Goal: Information Seeking & Learning: Check status

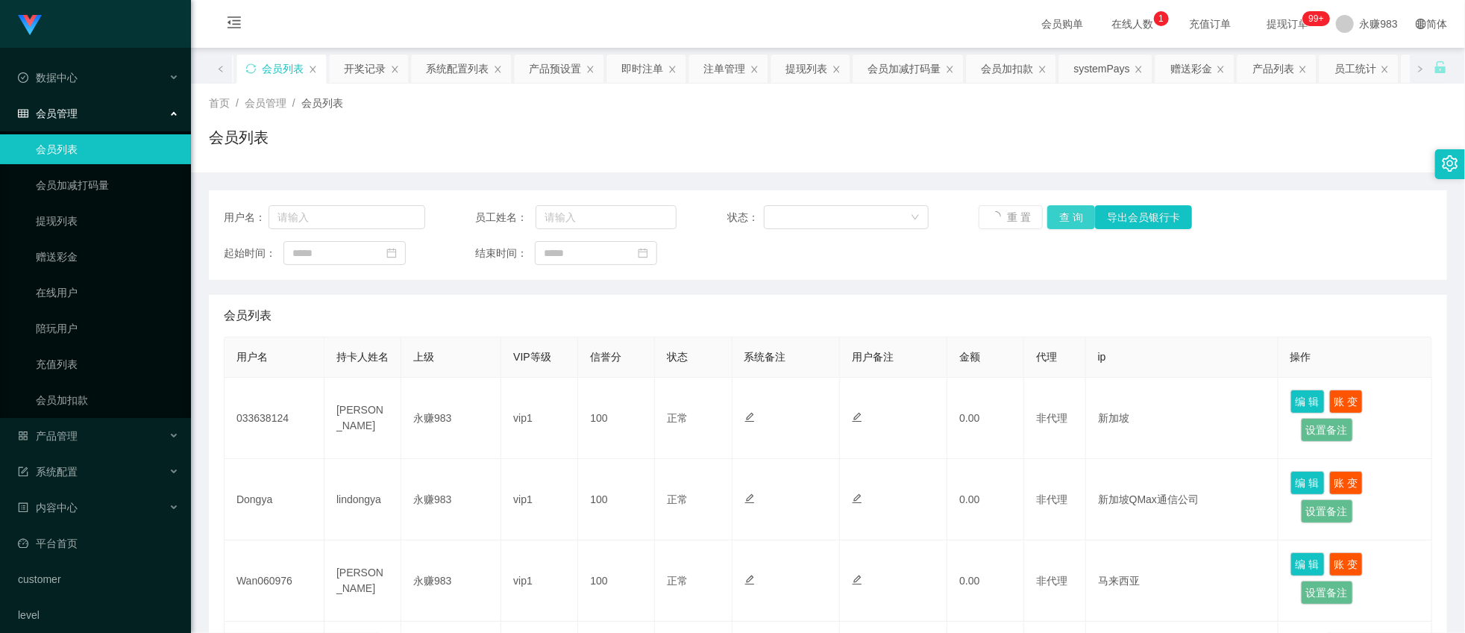
click at [1068, 213] on button "查 询" at bounding box center [1072, 217] width 48 height 24
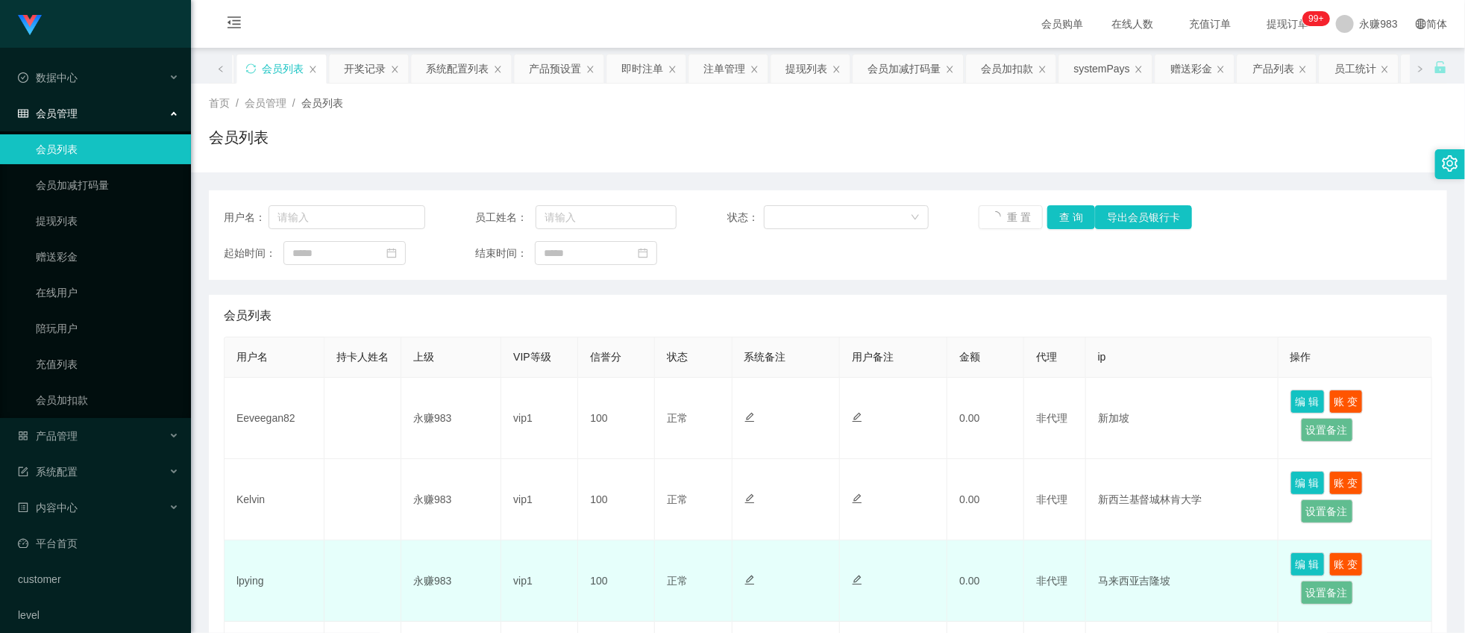
click at [257, 595] on td "lpying" at bounding box center [275, 580] width 100 height 81
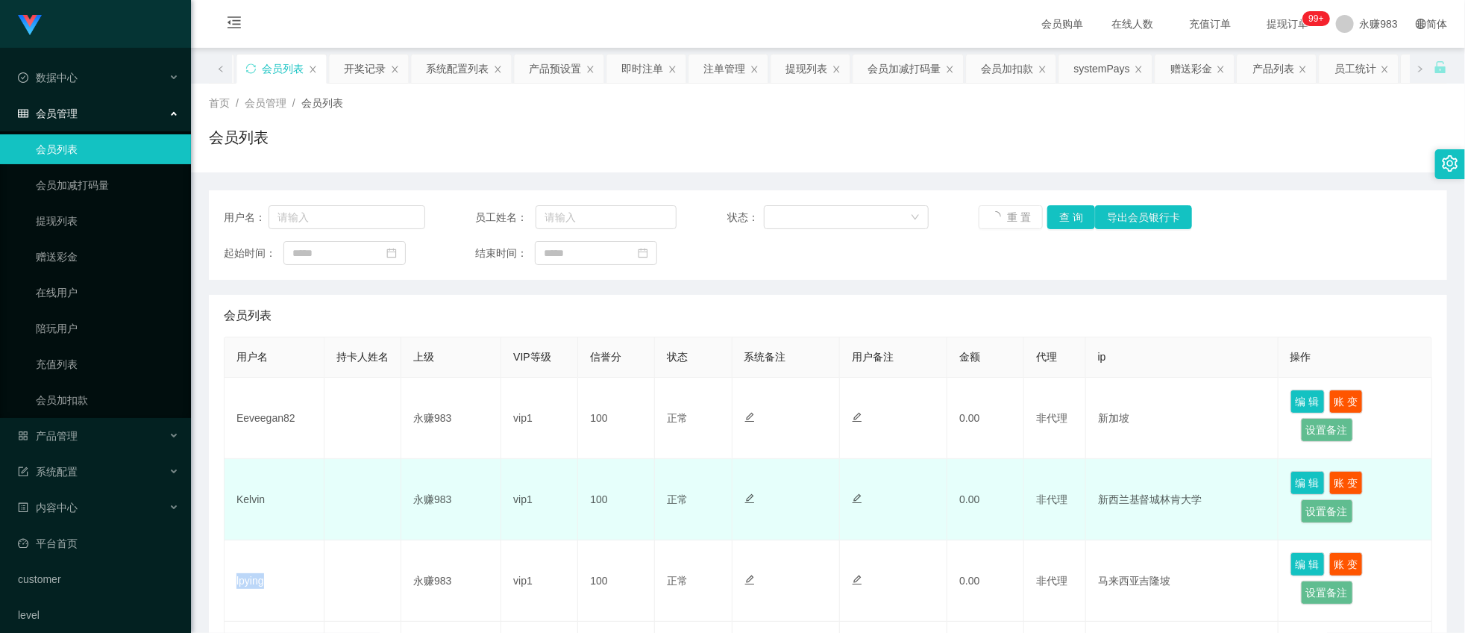
copy td "lpying"
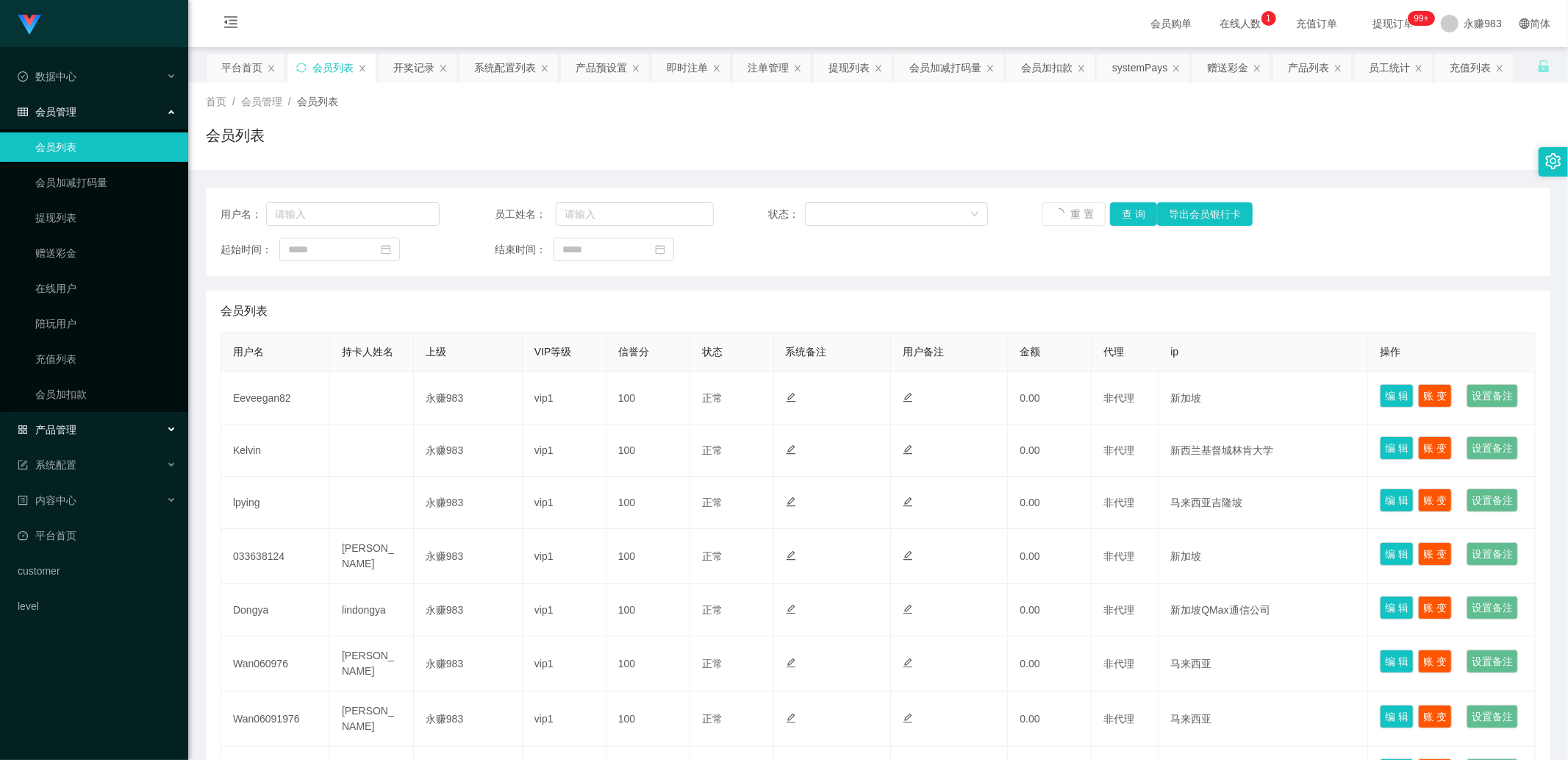
click at [96, 433] on div "产品管理" at bounding box center [94, 430] width 188 height 30
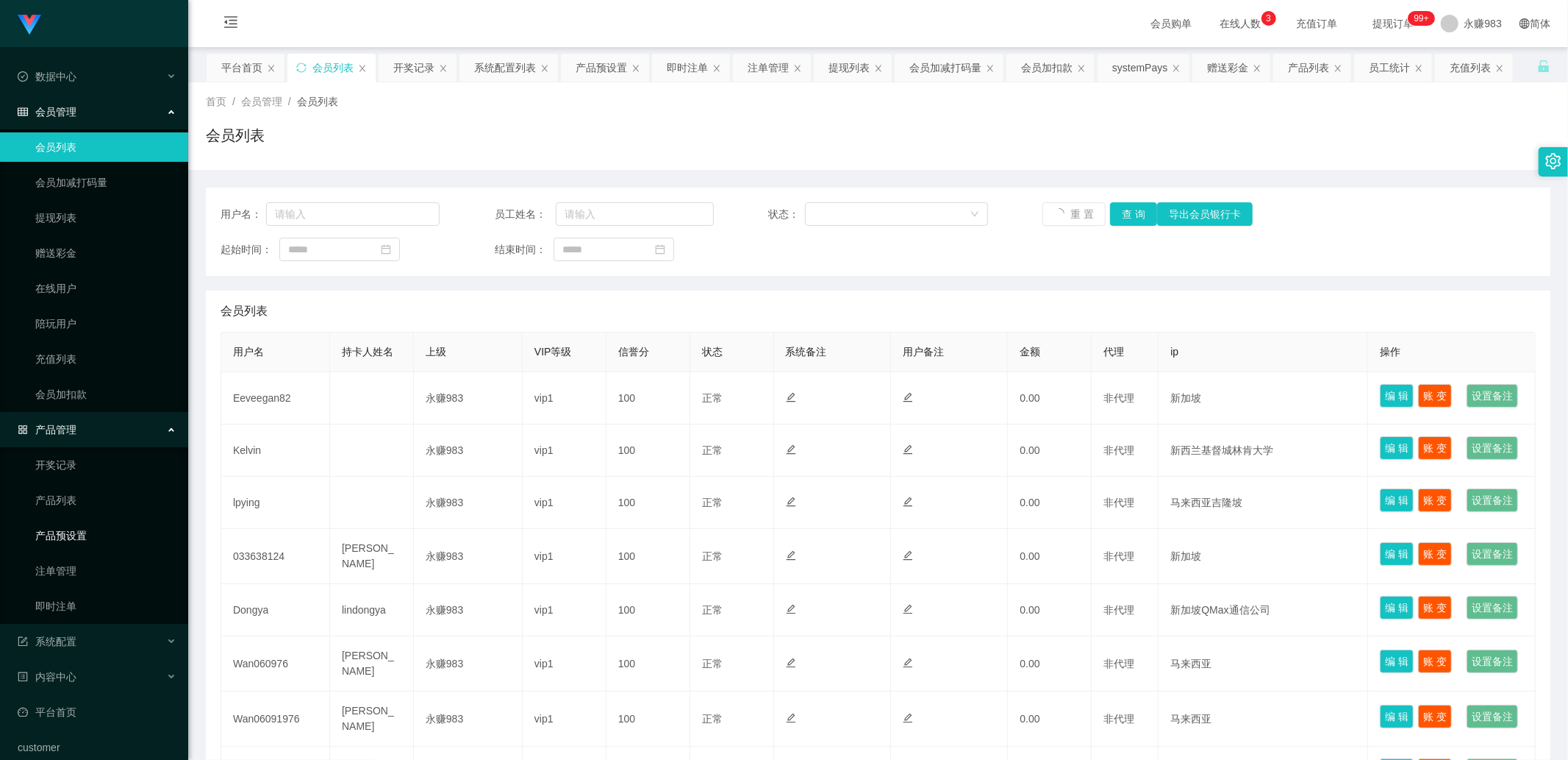
click at [86, 539] on link "产品预设置" at bounding box center [105, 535] width 141 height 30
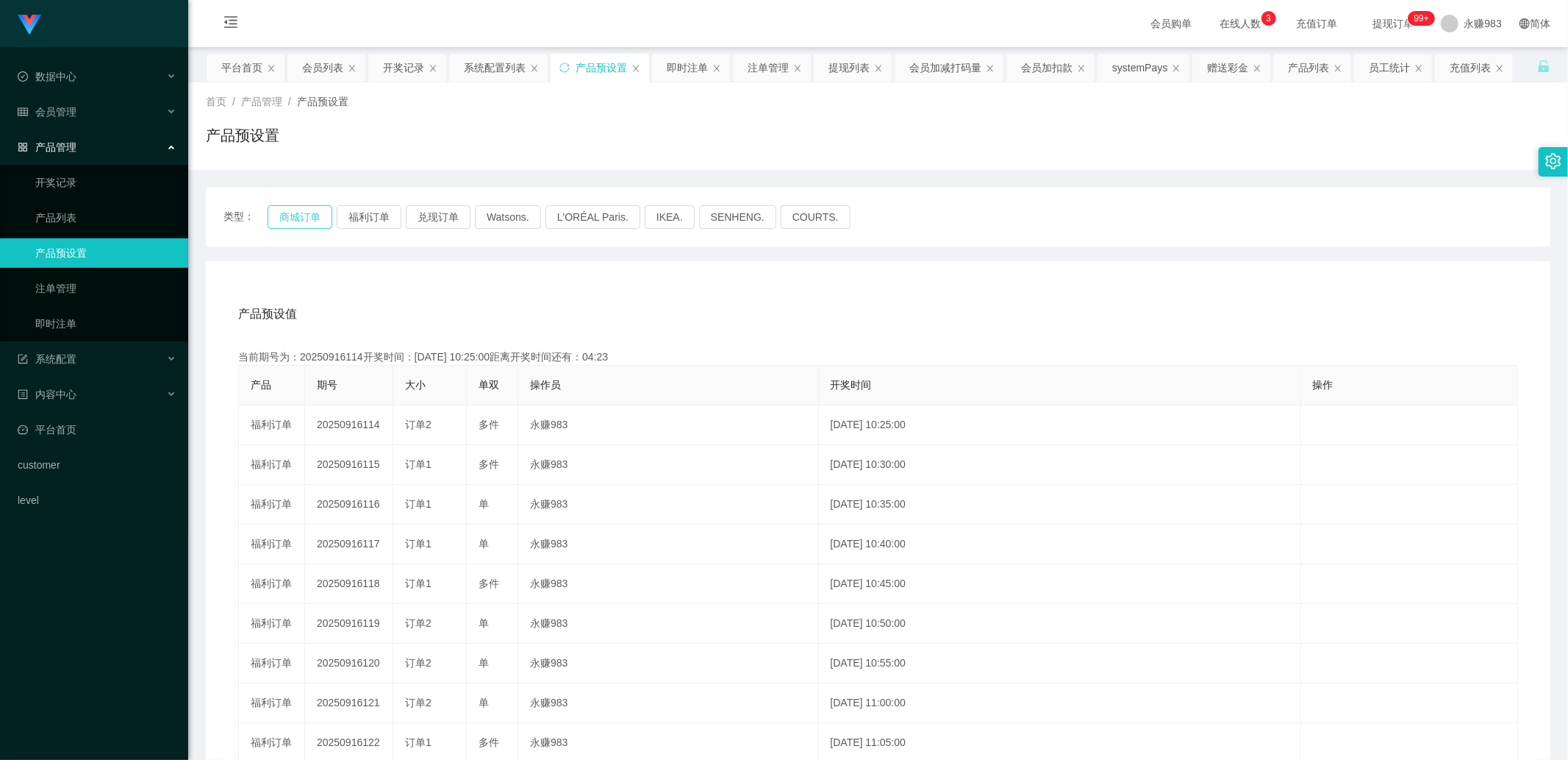
click at [307, 211] on button "商城订单" at bounding box center [301, 217] width 65 height 24
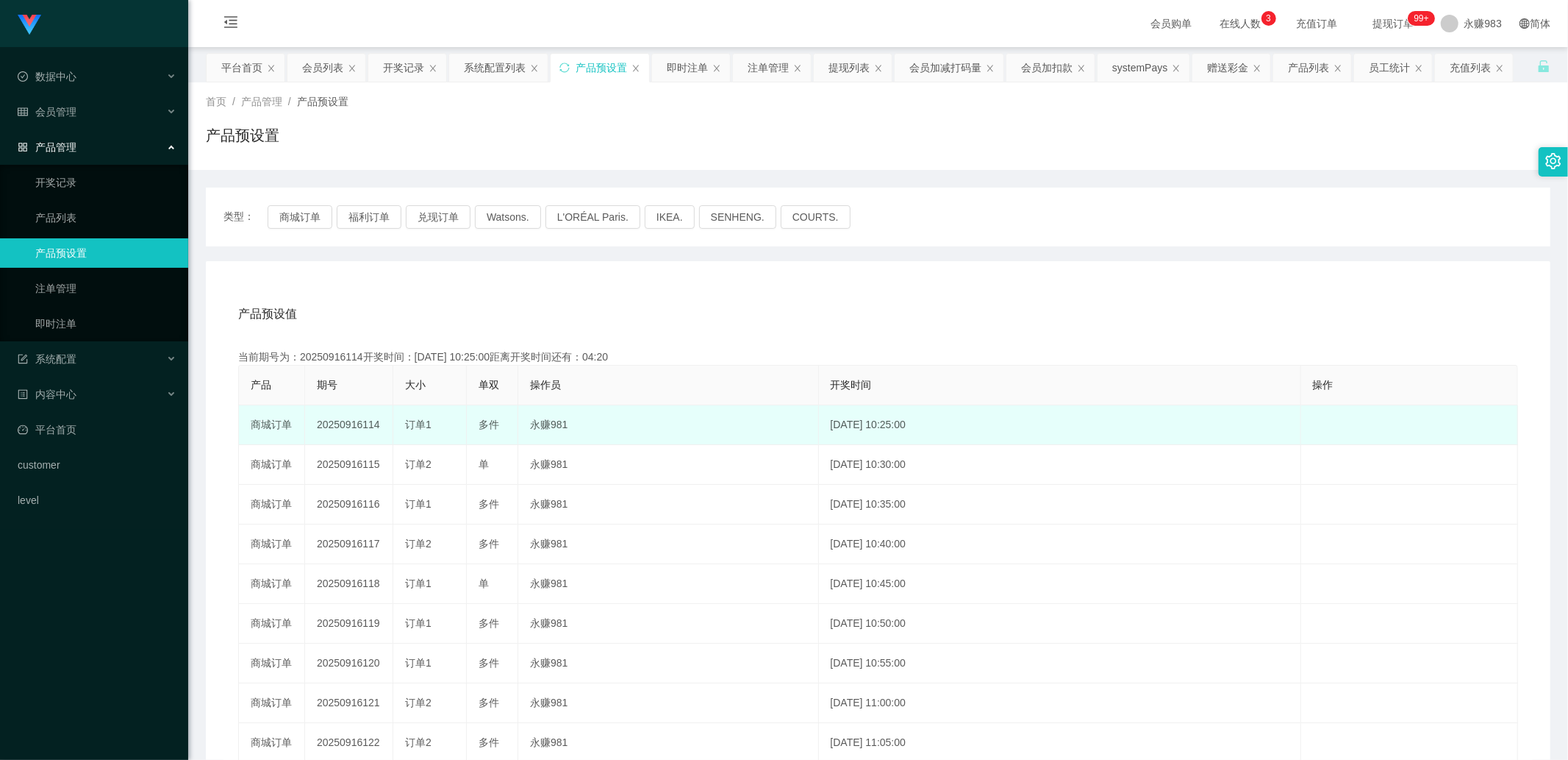
drag, startPoint x: 362, startPoint y: 423, endPoint x: 380, endPoint y: 423, distance: 18.0
click at [380, 423] on td "20250916114" at bounding box center [350, 425] width 89 height 39
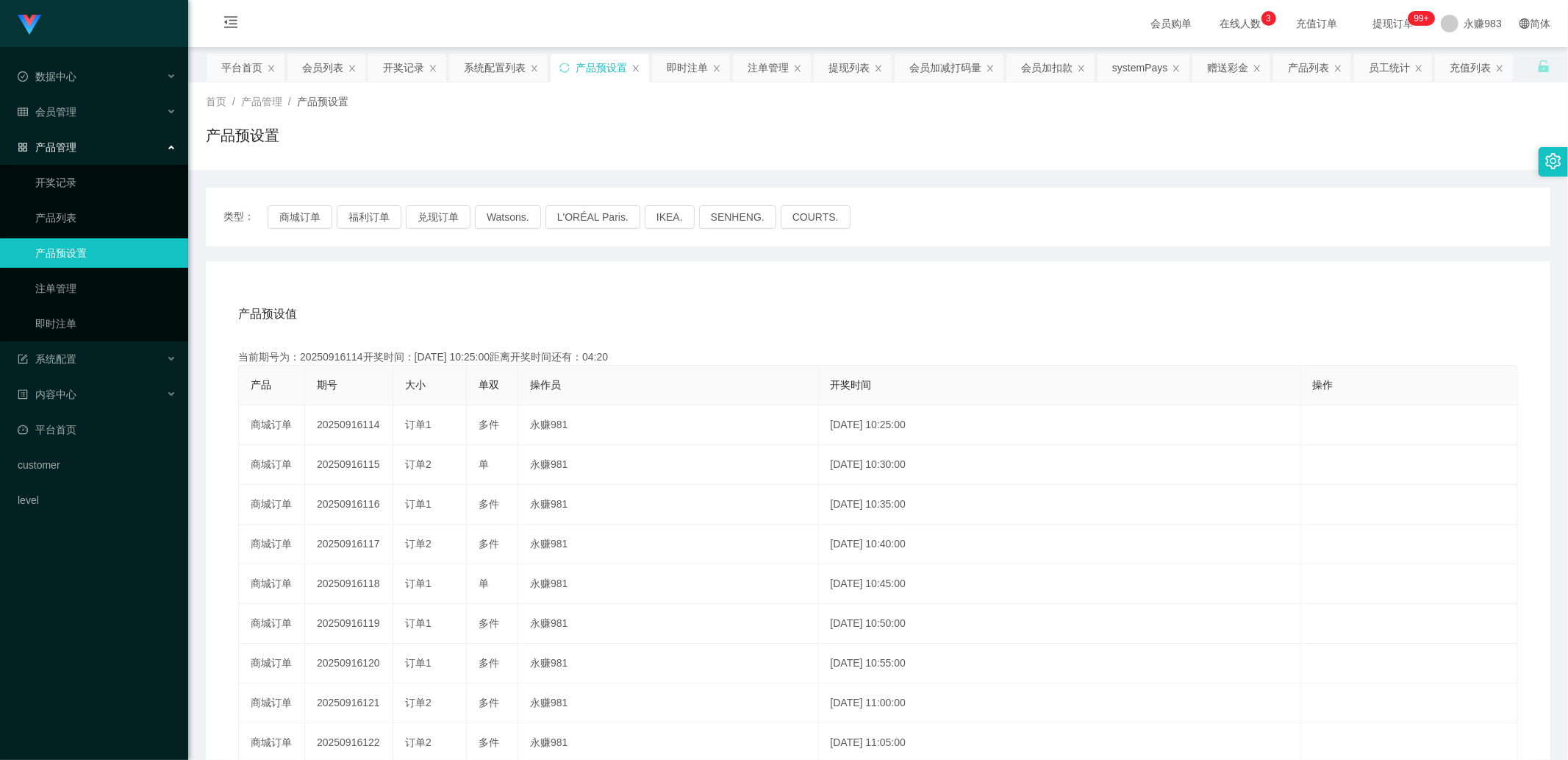
copy td "114"
click at [54, 114] on span "会员管理" at bounding box center [47, 111] width 59 height 12
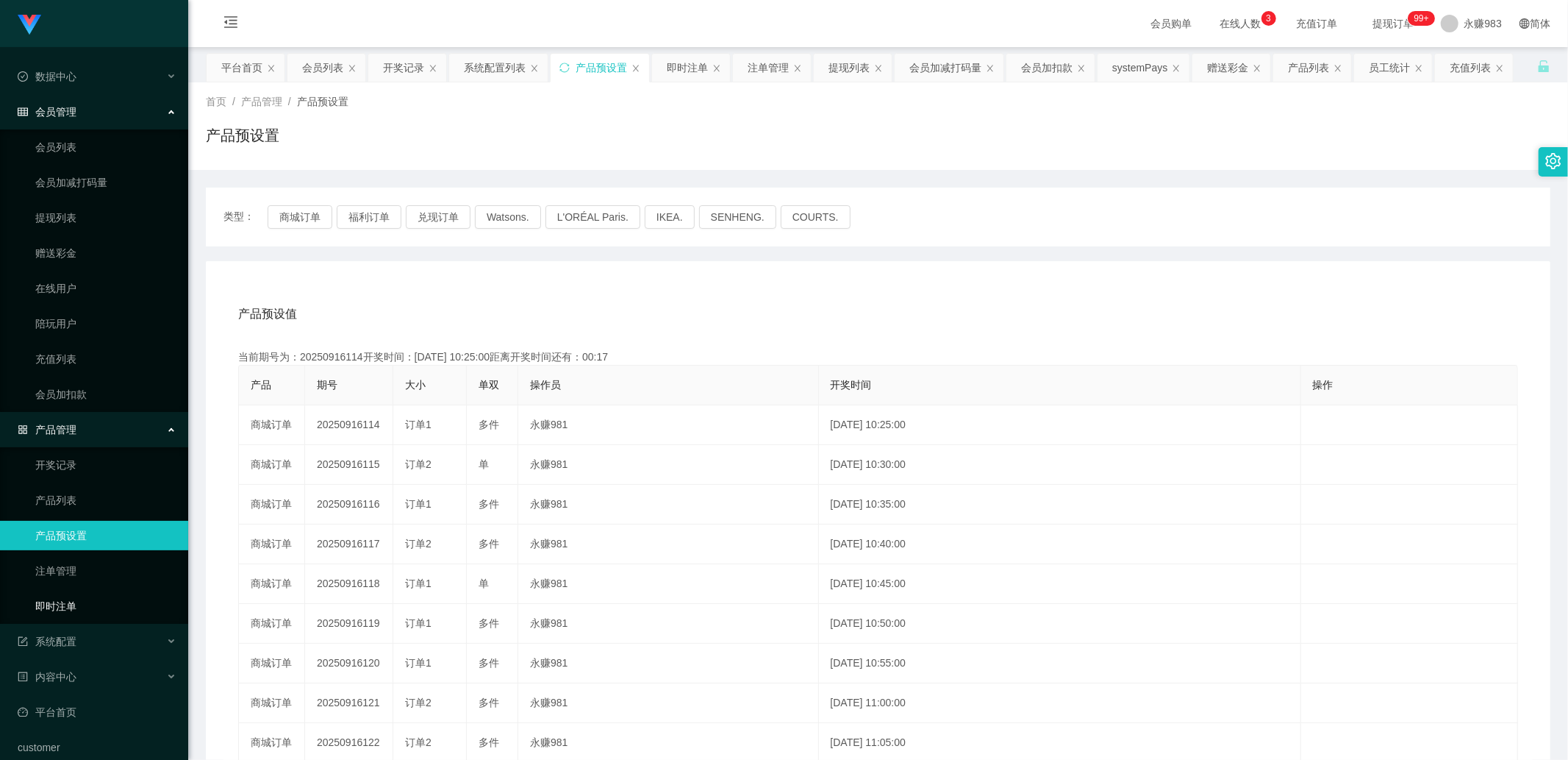
click at [87, 601] on link "即时注单" at bounding box center [105, 606] width 141 height 30
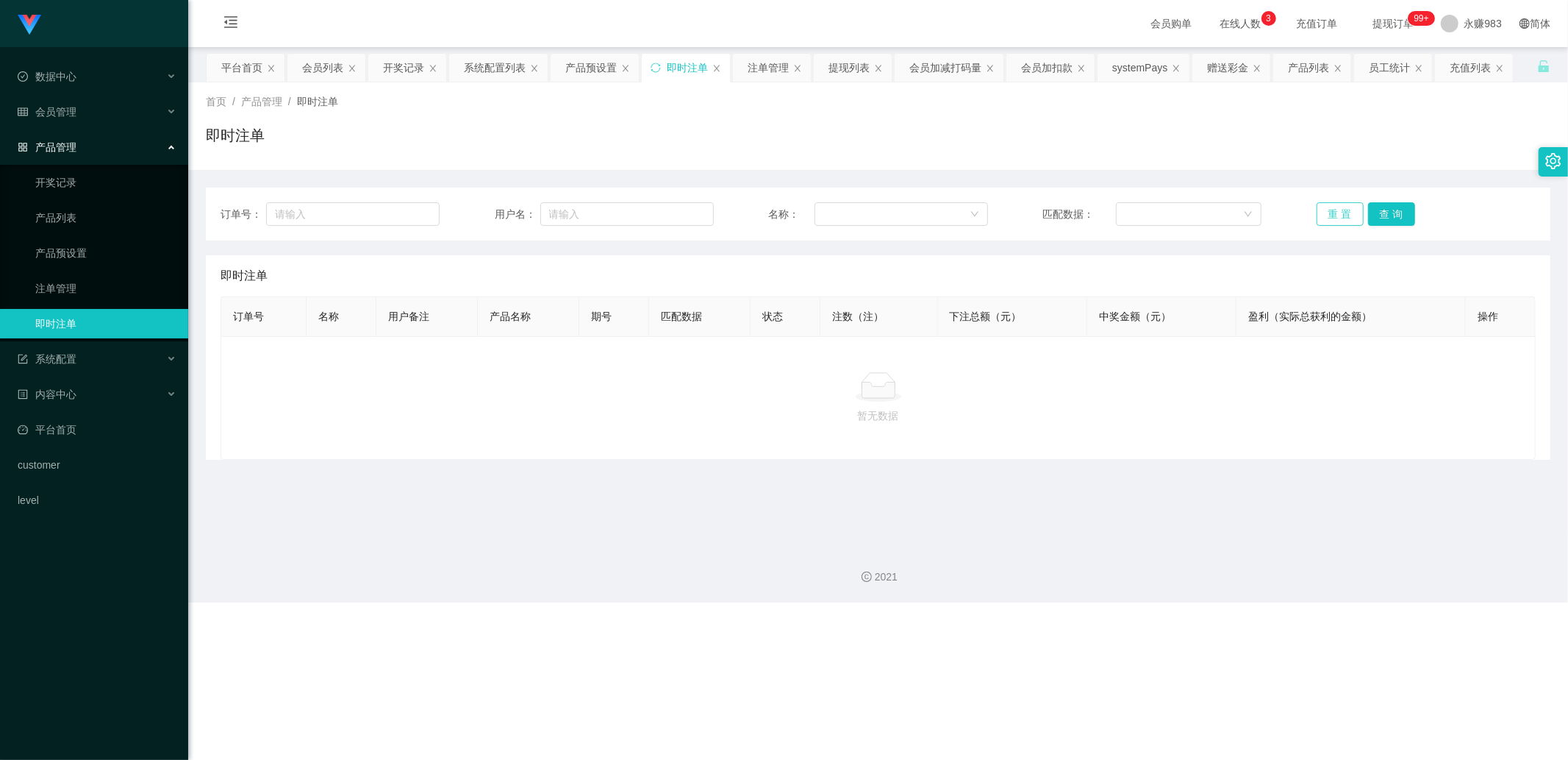
click at [1329, 208] on button "重 置" at bounding box center [1340, 214] width 47 height 24
click at [60, 289] on link "注单管理" at bounding box center [105, 289] width 141 height 30
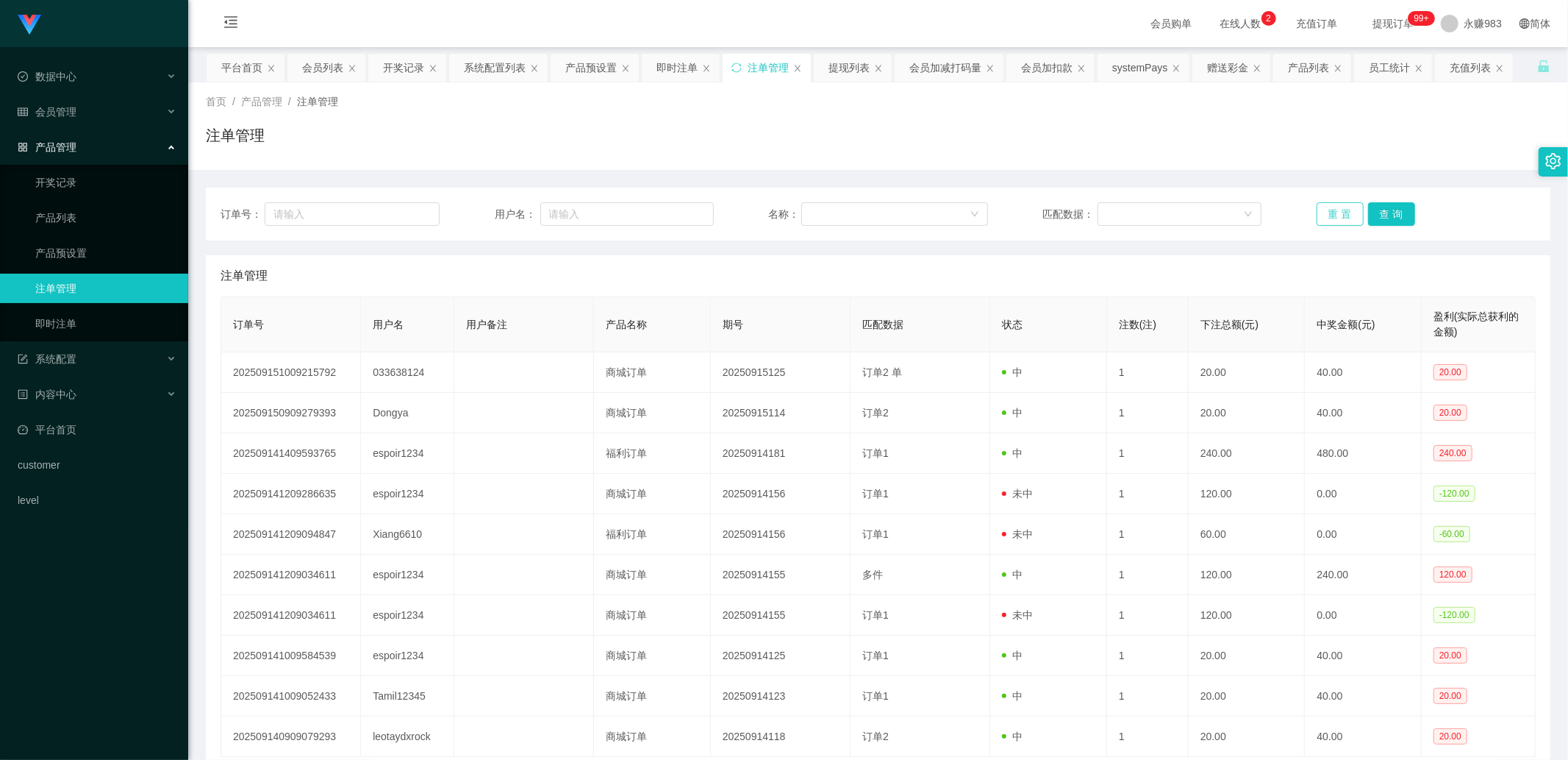
click at [1329, 207] on button "重 置" at bounding box center [1340, 214] width 47 height 24
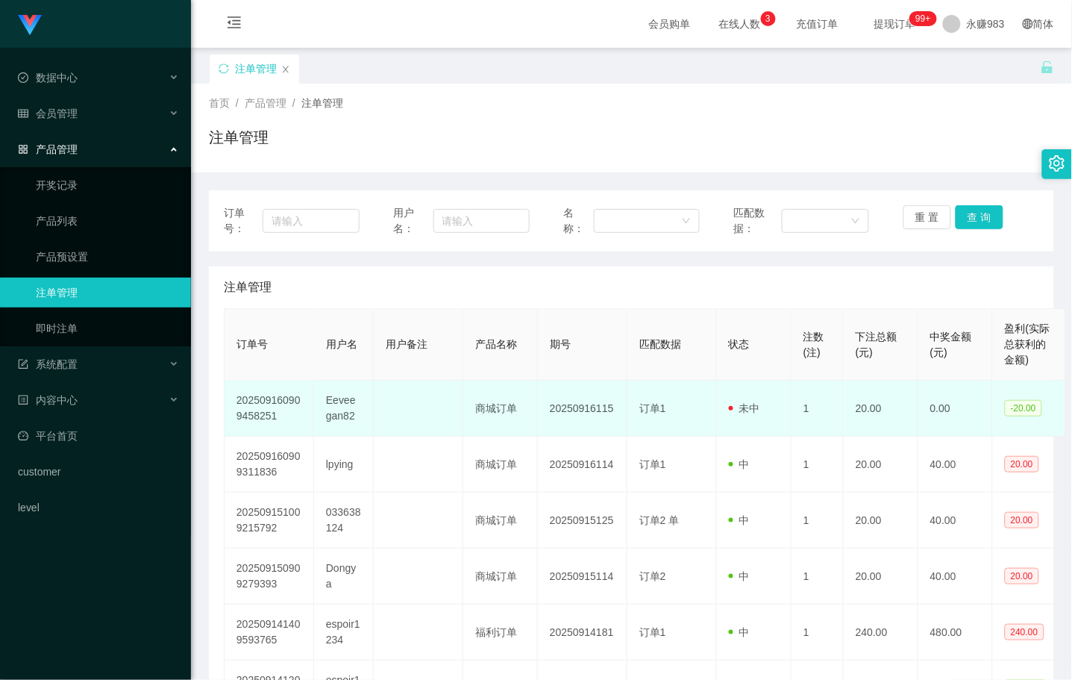
click at [342, 411] on td "Eeveegan82" at bounding box center [344, 409] width 60 height 56
copy td "Eeveegan82"
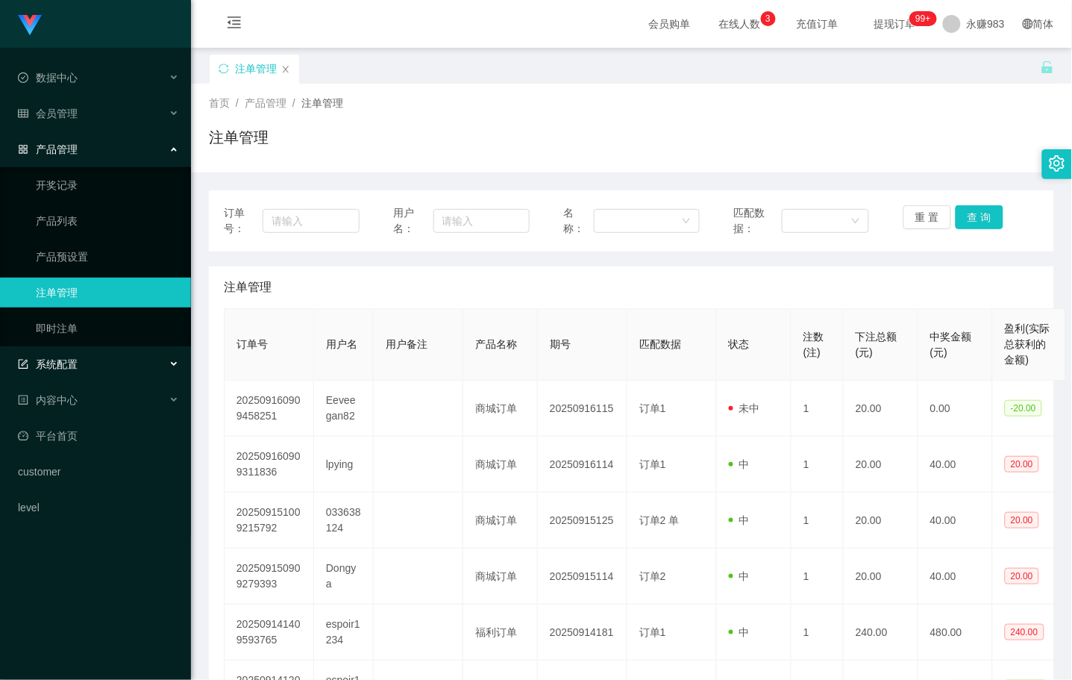
click at [63, 377] on div "系统配置" at bounding box center [95, 364] width 191 height 30
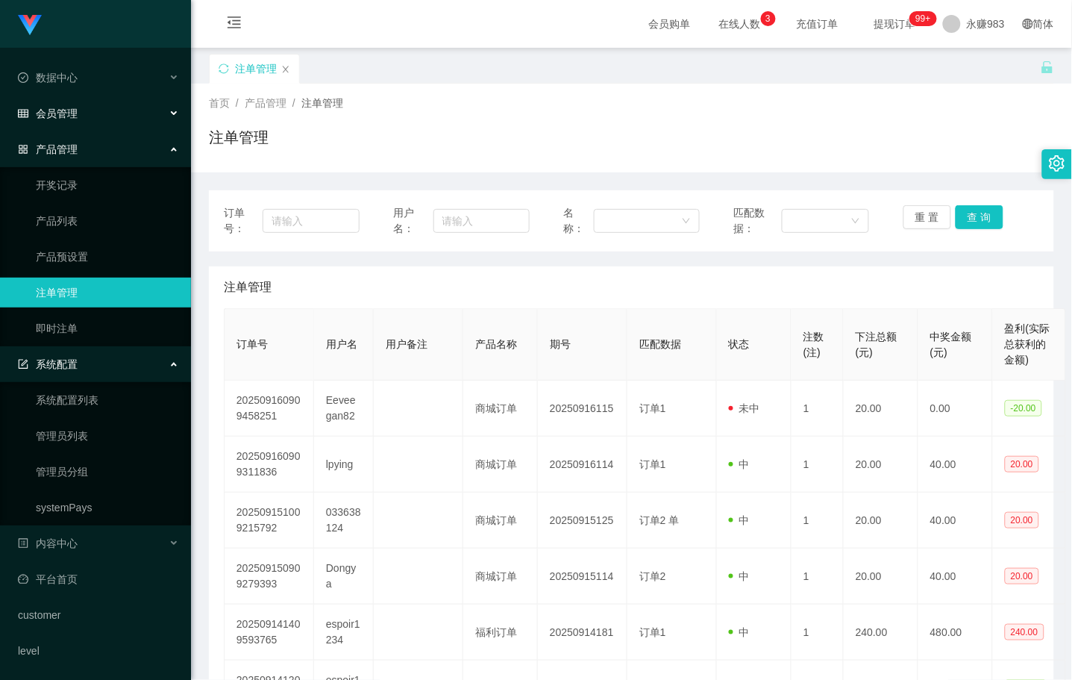
click at [65, 113] on span "会员管理" at bounding box center [48, 113] width 60 height 12
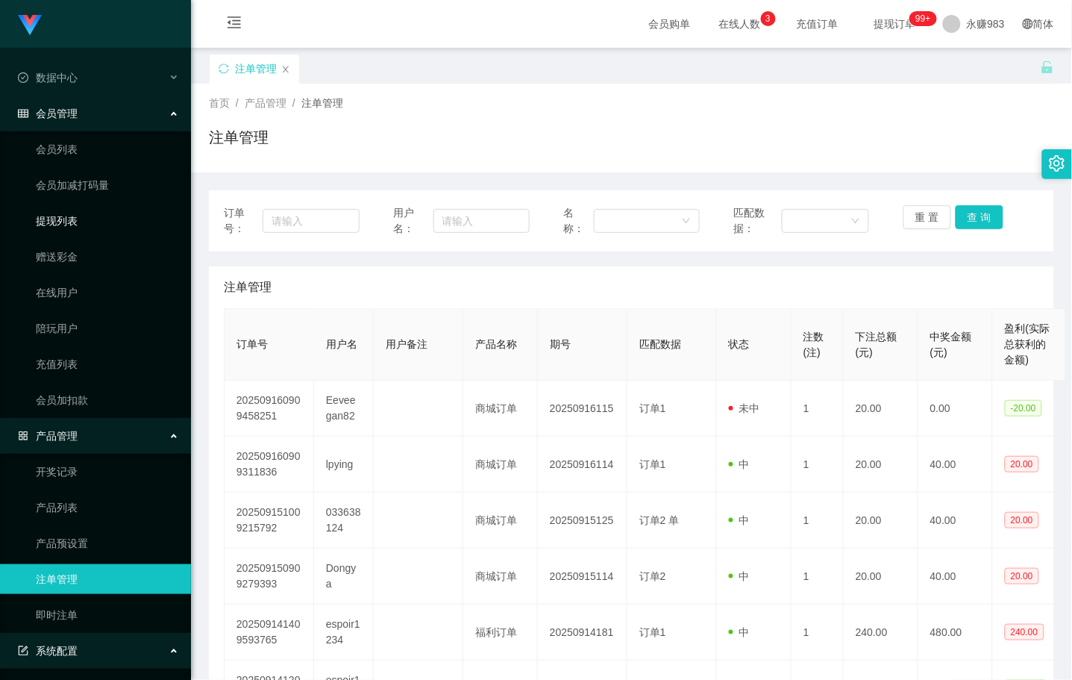
click at [61, 219] on link "提现列表" at bounding box center [107, 221] width 143 height 30
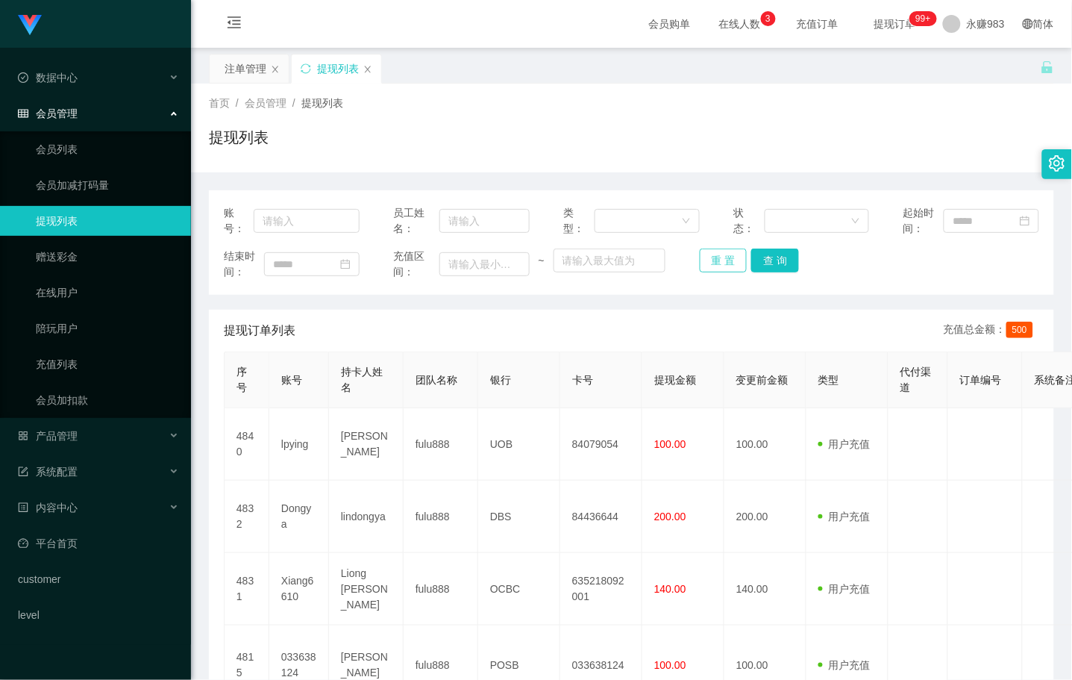
click at [725, 263] on button "重 置" at bounding box center [724, 260] width 48 height 24
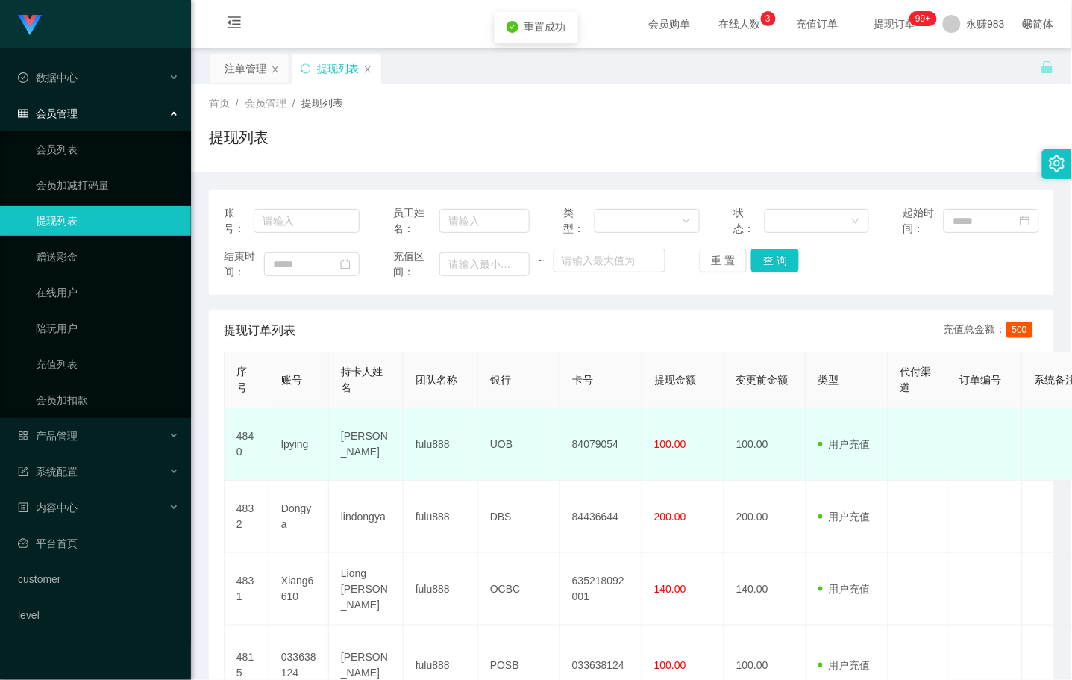
click at [304, 445] on td "lpying" at bounding box center [299, 444] width 60 height 72
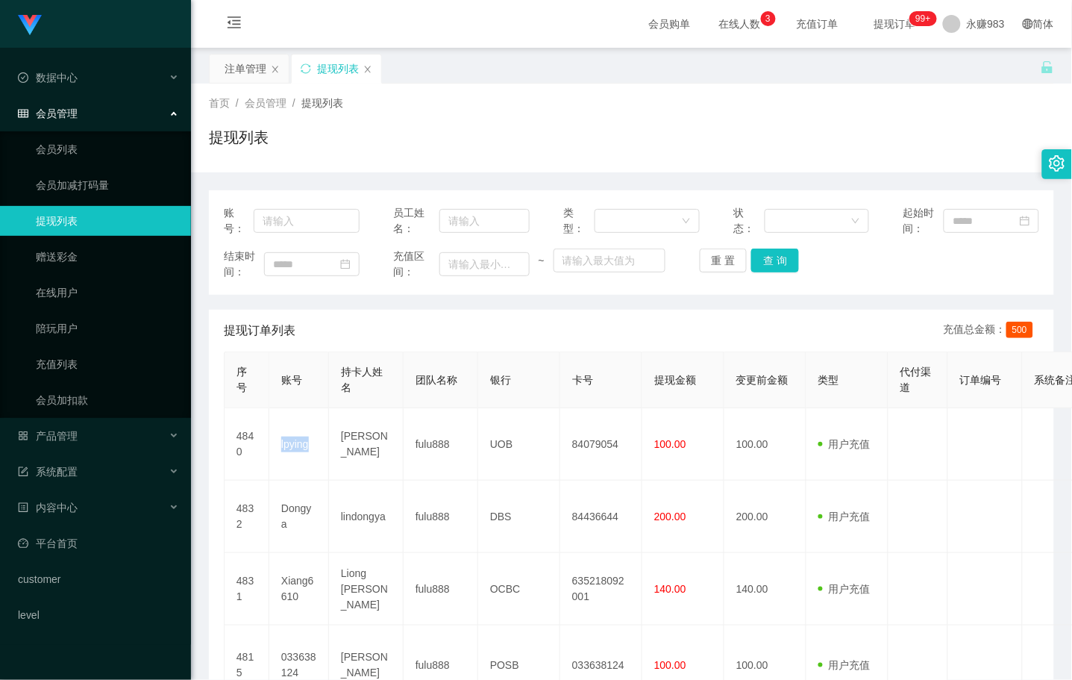
copy td "lpying"
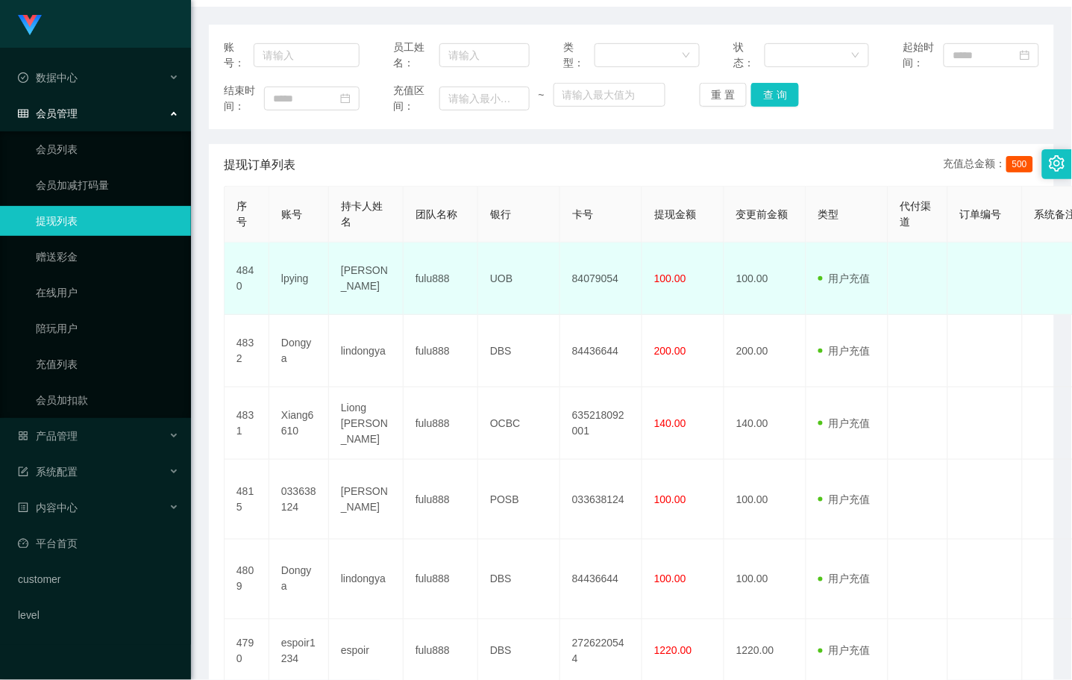
click at [351, 279] on td "[PERSON_NAME]" at bounding box center [366, 278] width 75 height 72
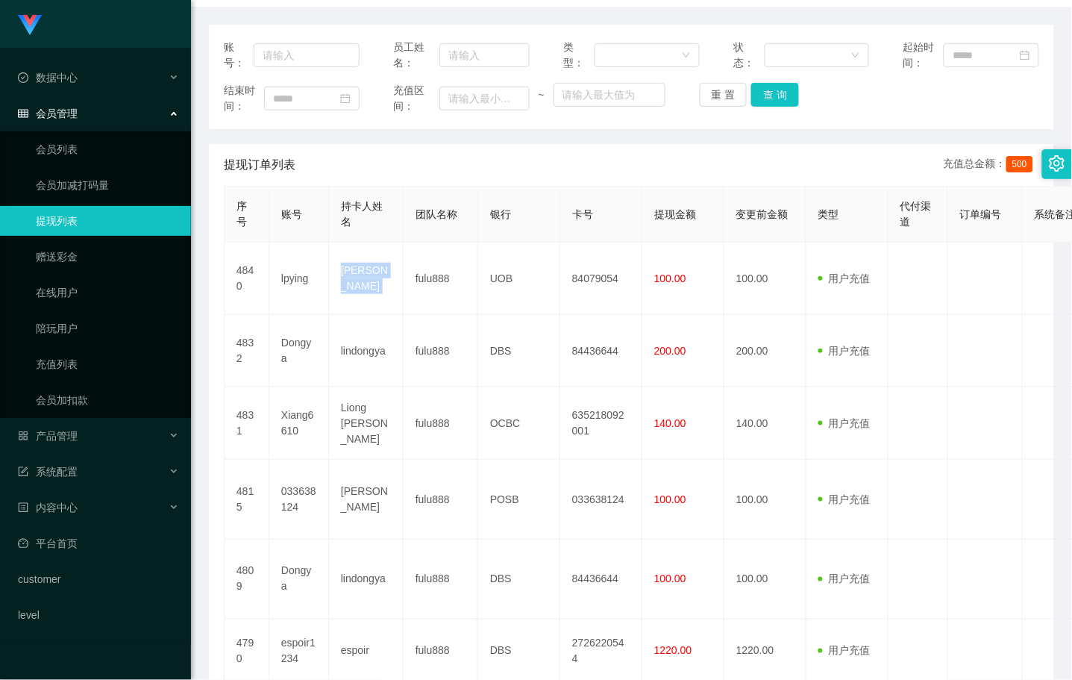
copy td "[PERSON_NAME]"
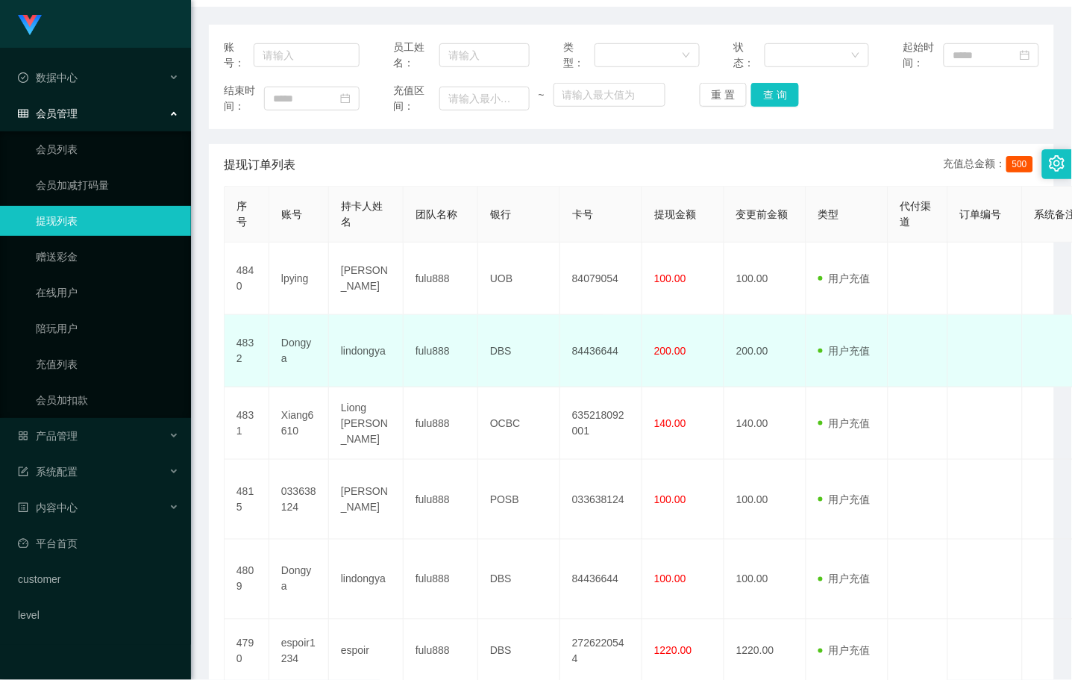
click at [527, 345] on td "DBS" at bounding box center [519, 351] width 82 height 72
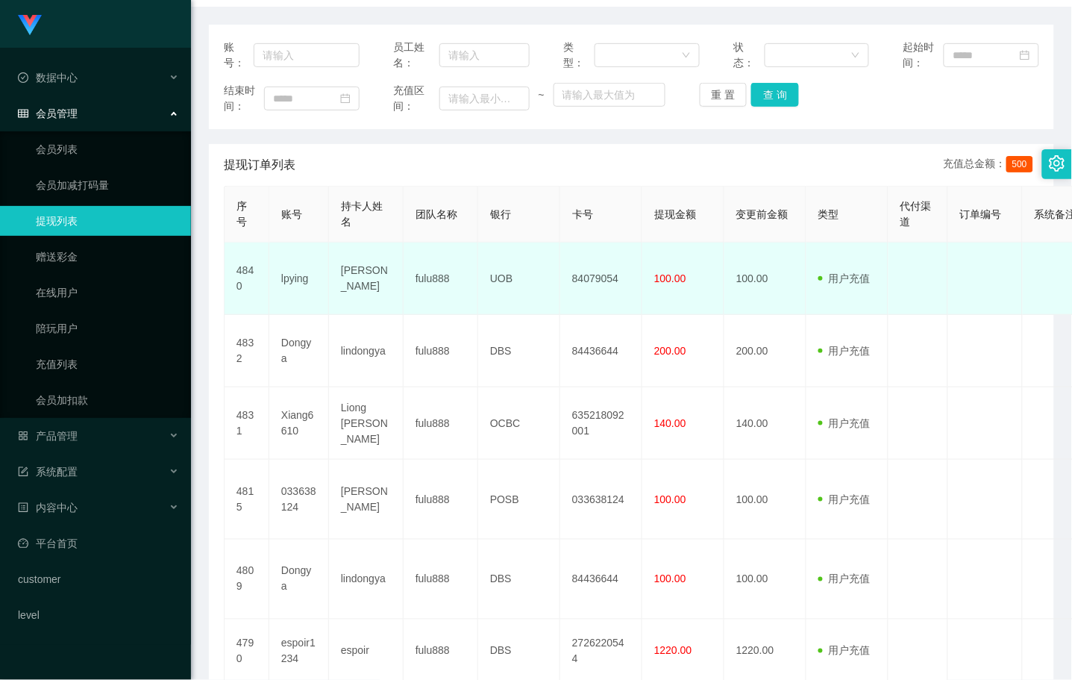
click at [506, 271] on td "UOB" at bounding box center [519, 278] width 82 height 72
copy td "UOB"
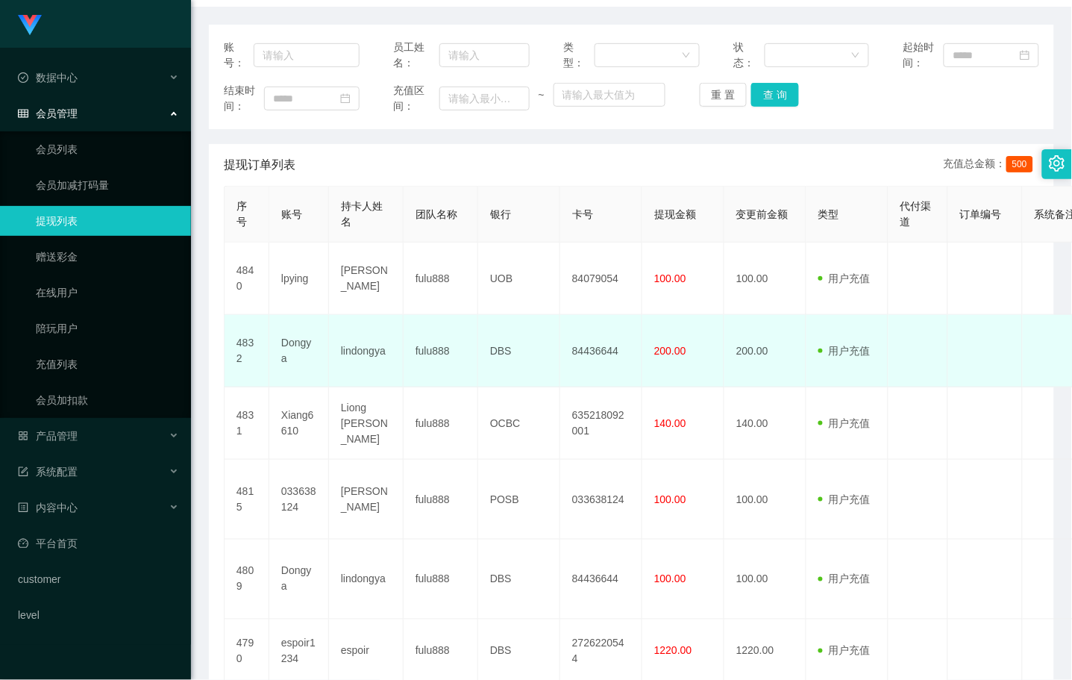
drag, startPoint x: 533, startPoint y: 329, endPoint x: 545, endPoint y: 327, distance: 12.9
click at [533, 329] on td "DBS" at bounding box center [519, 351] width 82 height 72
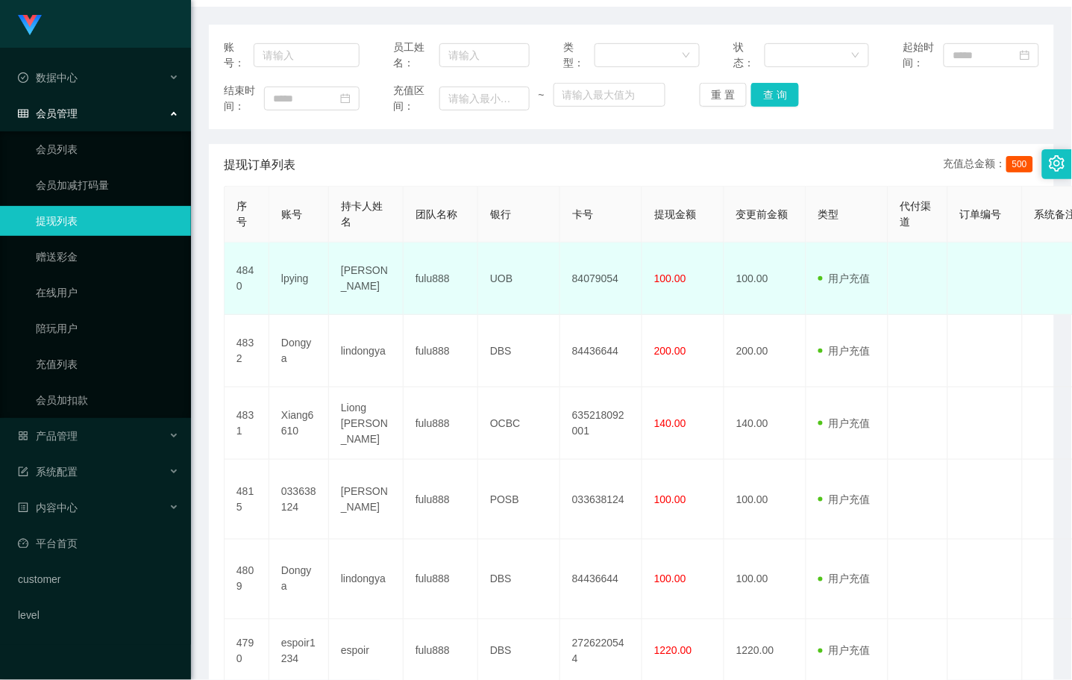
click at [595, 276] on td "84079054" at bounding box center [601, 278] width 82 height 72
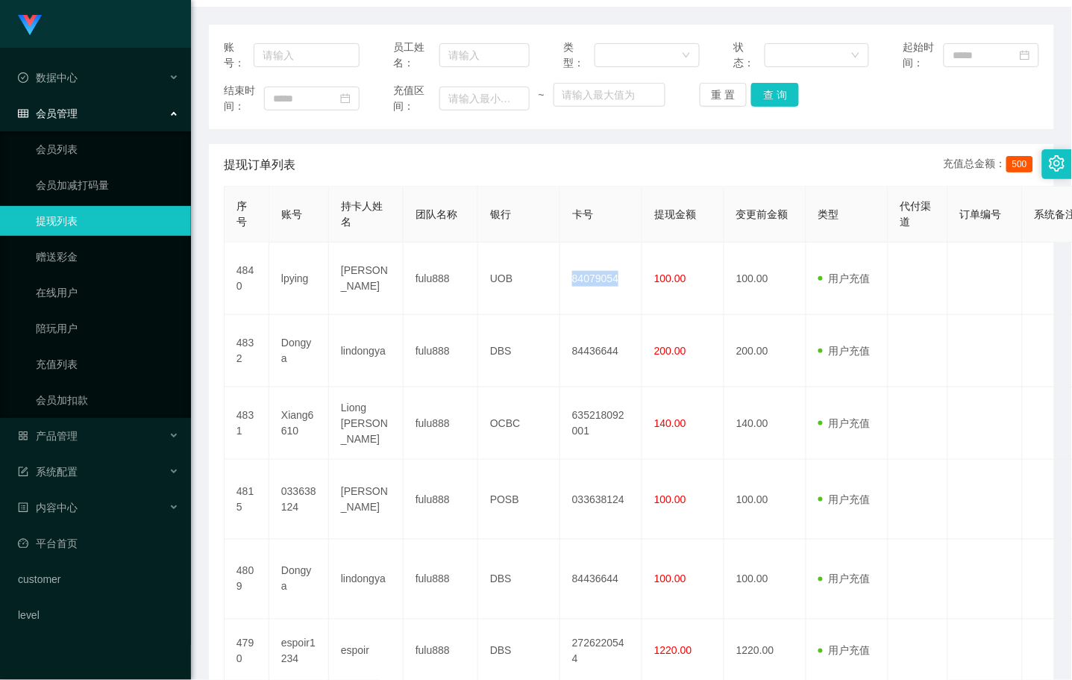
copy td "84079054"
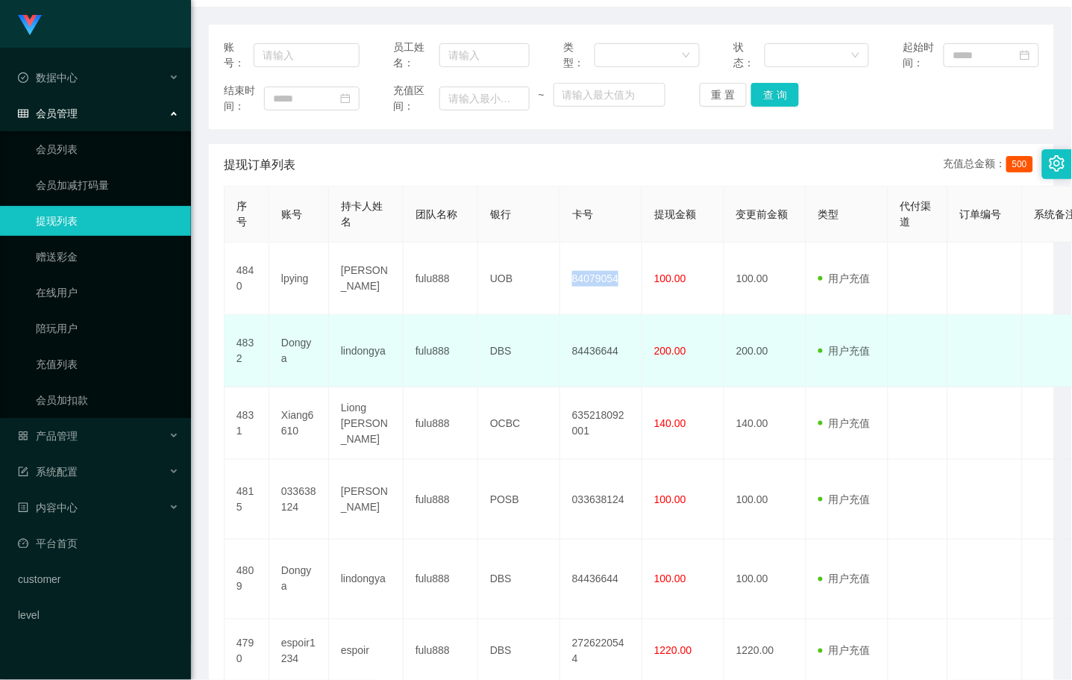
click at [674, 363] on td "200.00" at bounding box center [683, 351] width 82 height 72
click at [355, 315] on td "lindongya" at bounding box center [366, 351] width 75 height 72
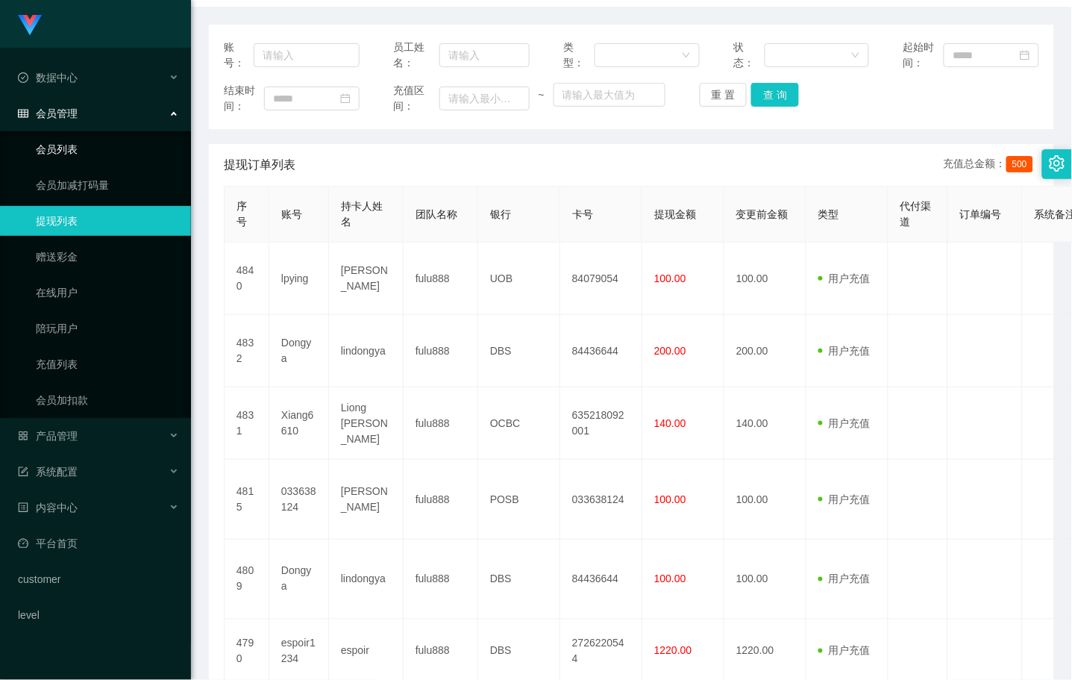
click at [56, 148] on link "会员列表" at bounding box center [107, 149] width 143 height 30
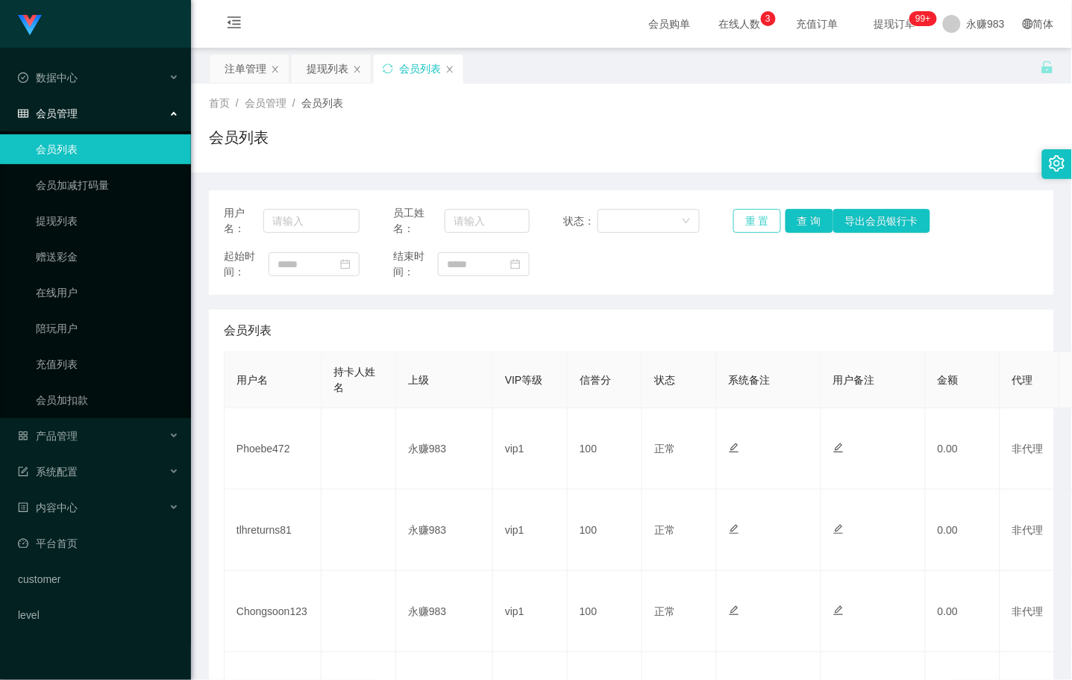
click at [752, 228] on button "重 置" at bounding box center [757, 221] width 48 height 24
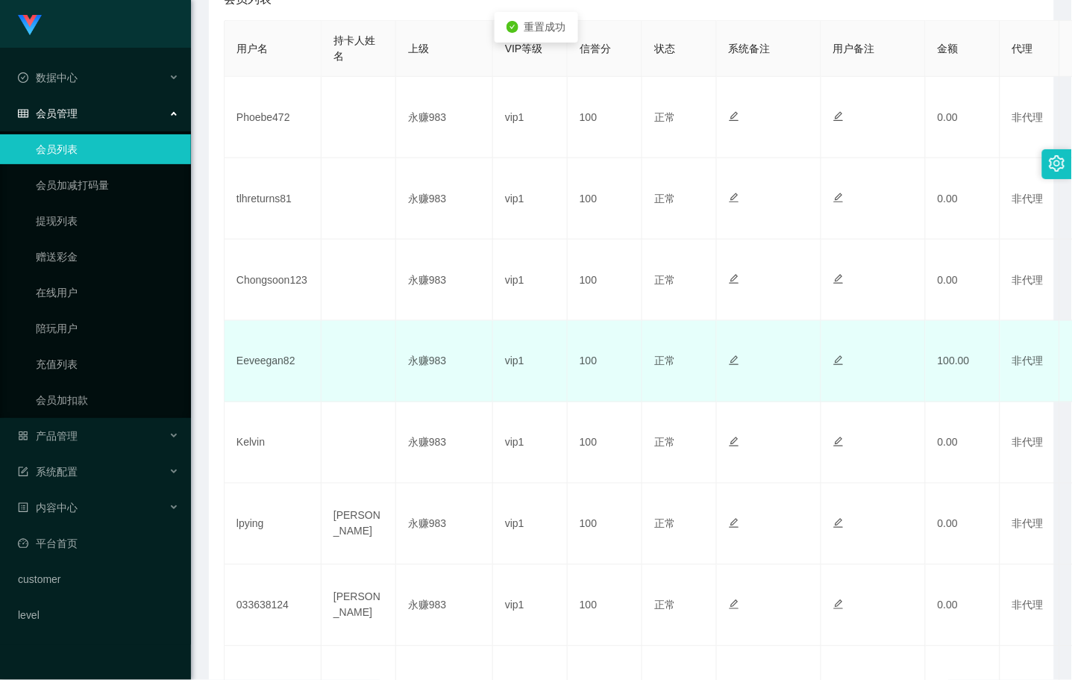
scroll to position [414, 0]
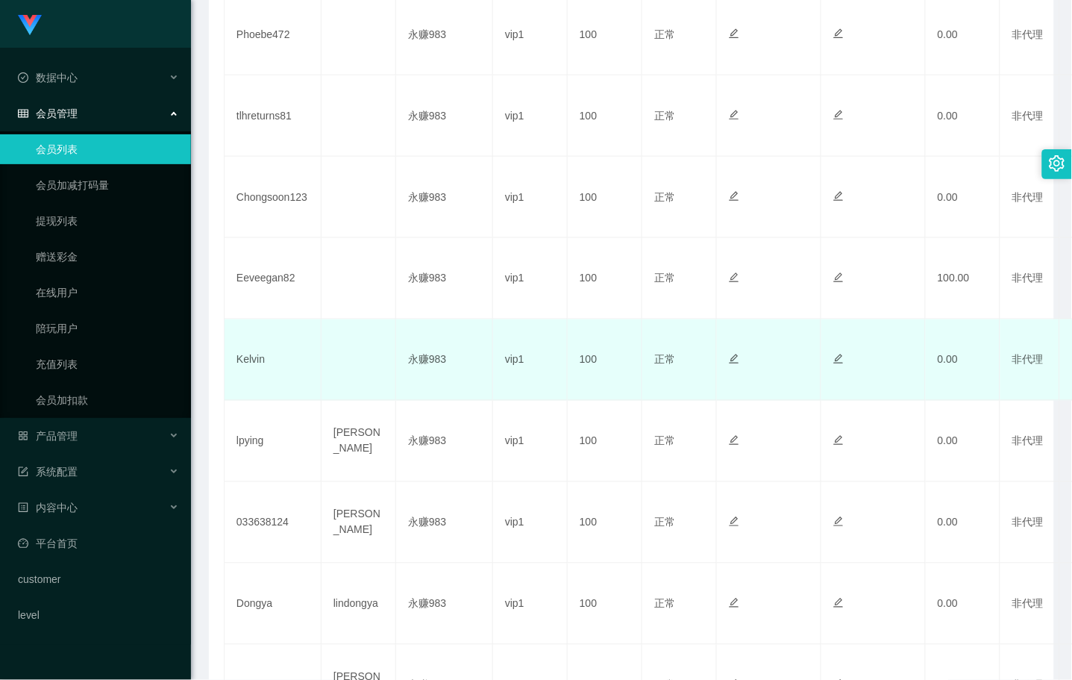
click at [249, 363] on td "Kelvin" at bounding box center [273, 359] width 97 height 81
click at [248, 363] on td "Kelvin" at bounding box center [273, 359] width 97 height 81
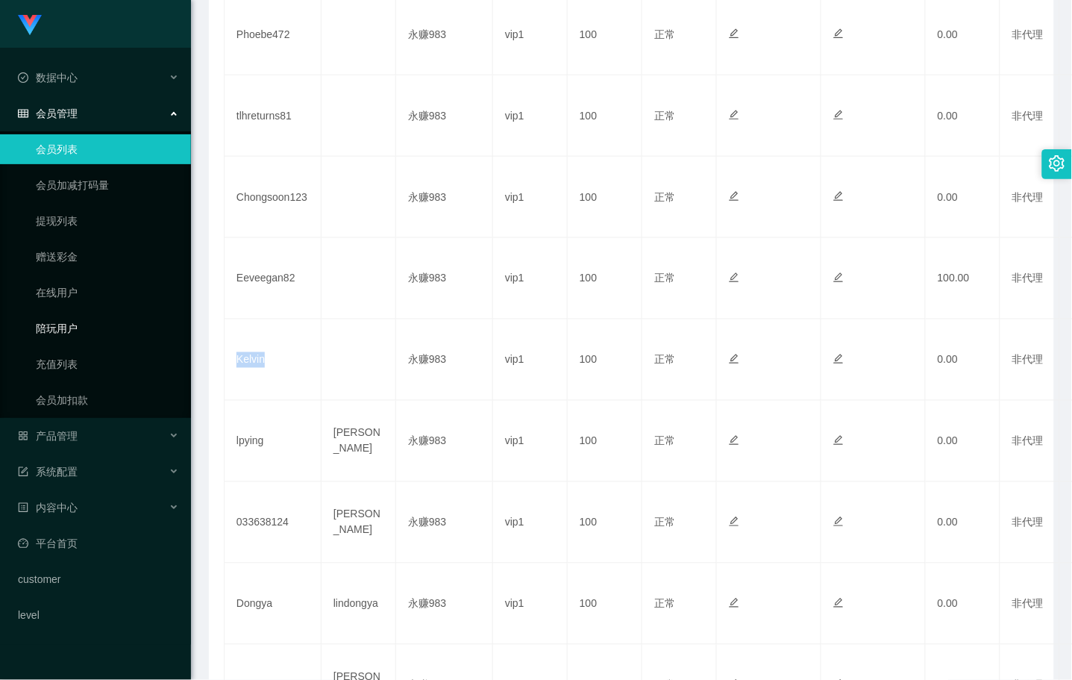
copy td "Kelvin"
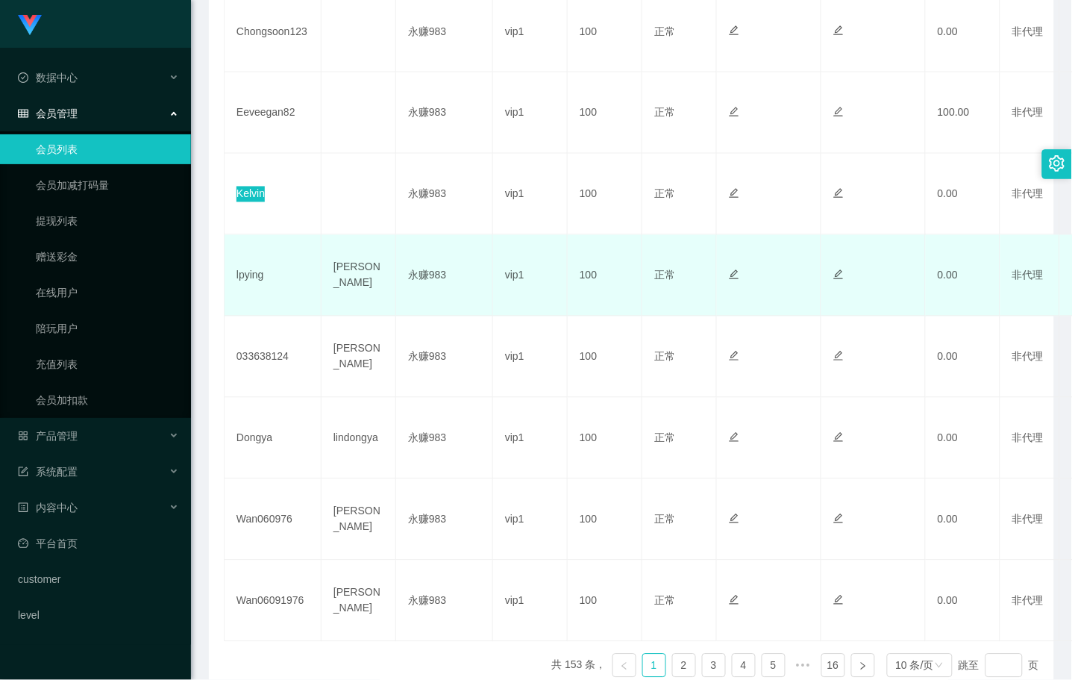
scroll to position [331, 0]
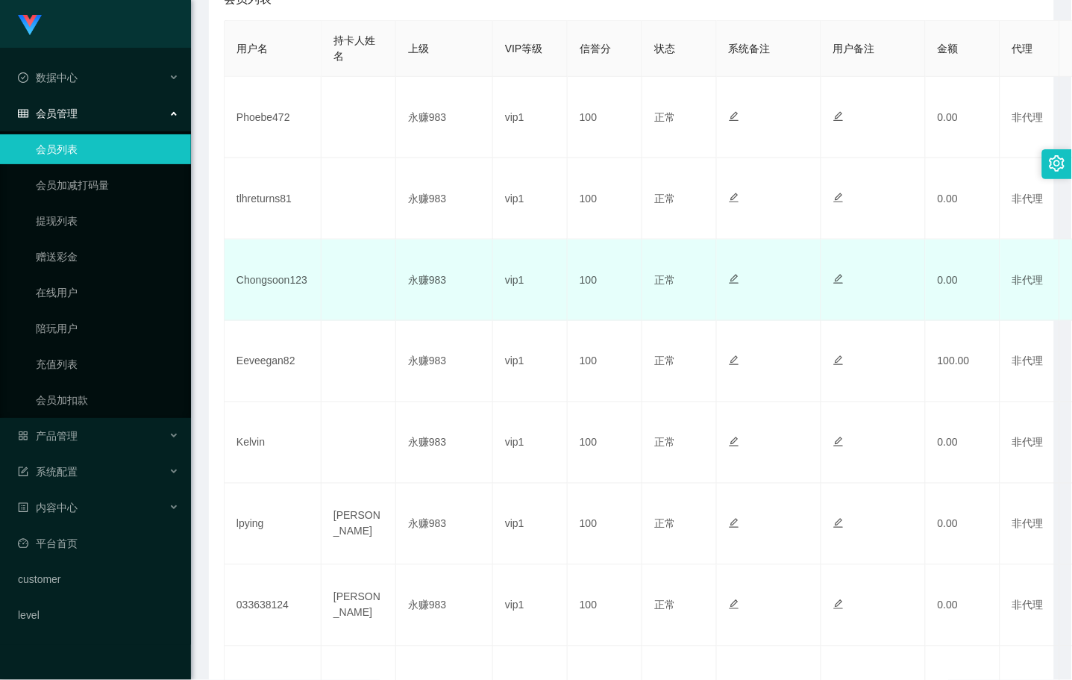
click at [348, 265] on td at bounding box center [359, 280] width 75 height 81
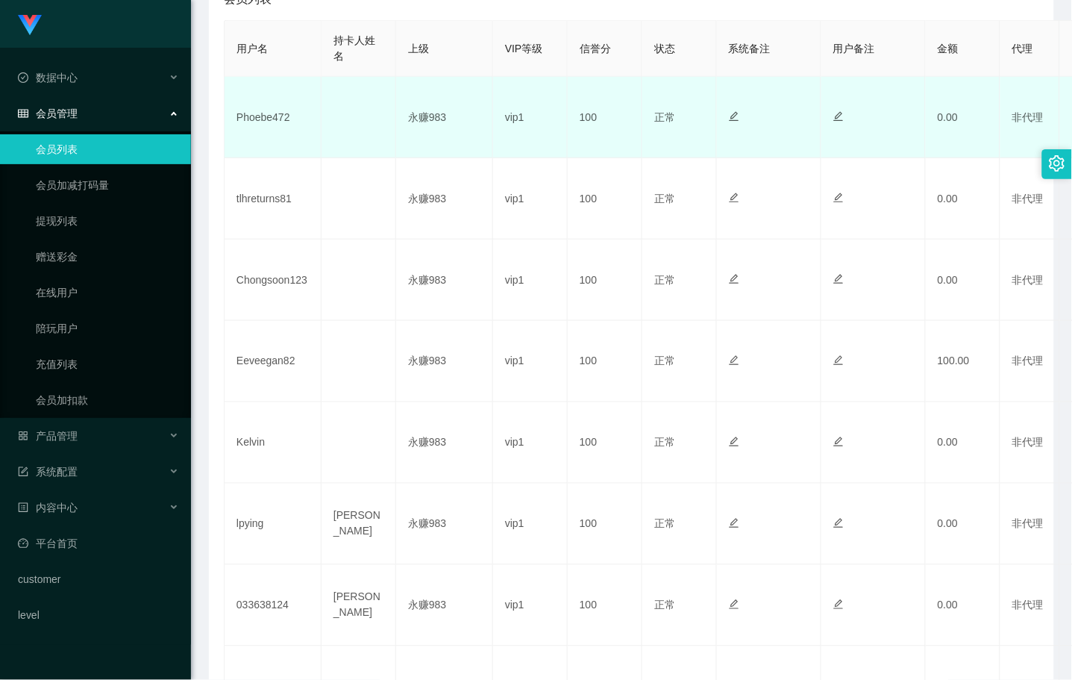
click at [278, 116] on td "Phoebe472" at bounding box center [273, 117] width 97 height 81
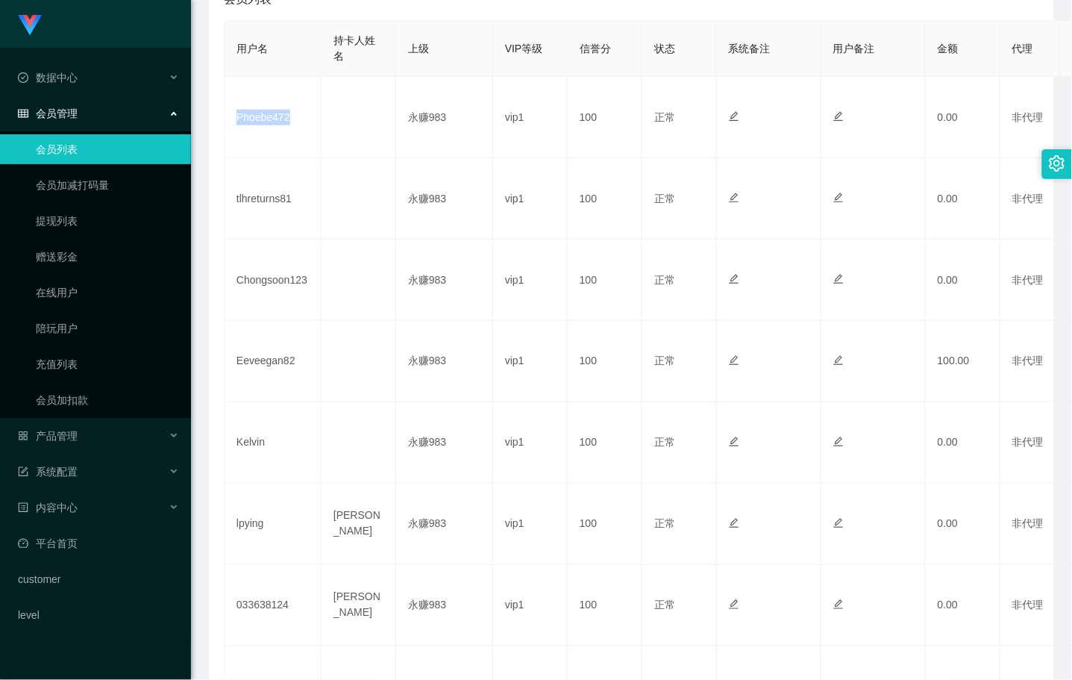
copy td "Phoebe472"
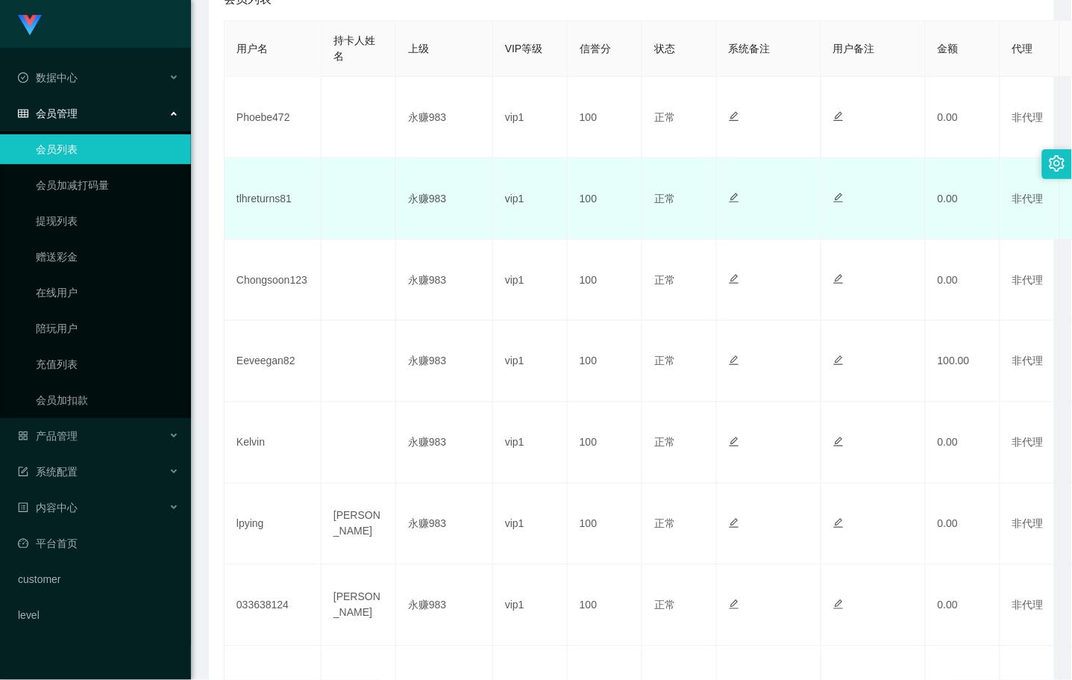
click at [278, 204] on td "tlhreturns81" at bounding box center [273, 198] width 97 height 81
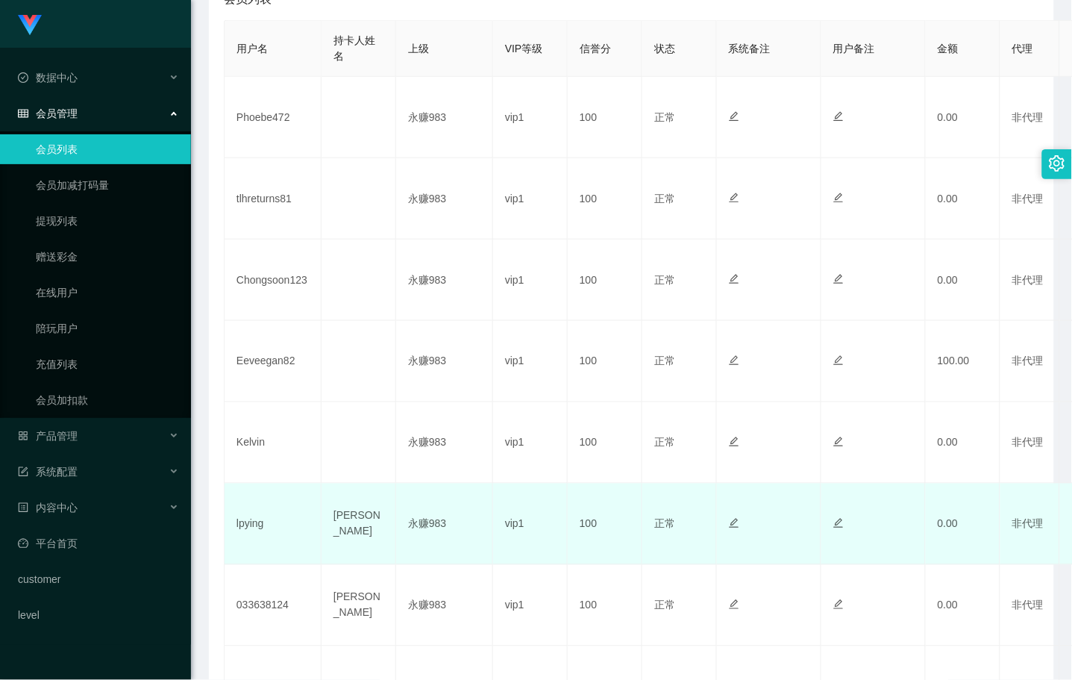
scroll to position [497, 0]
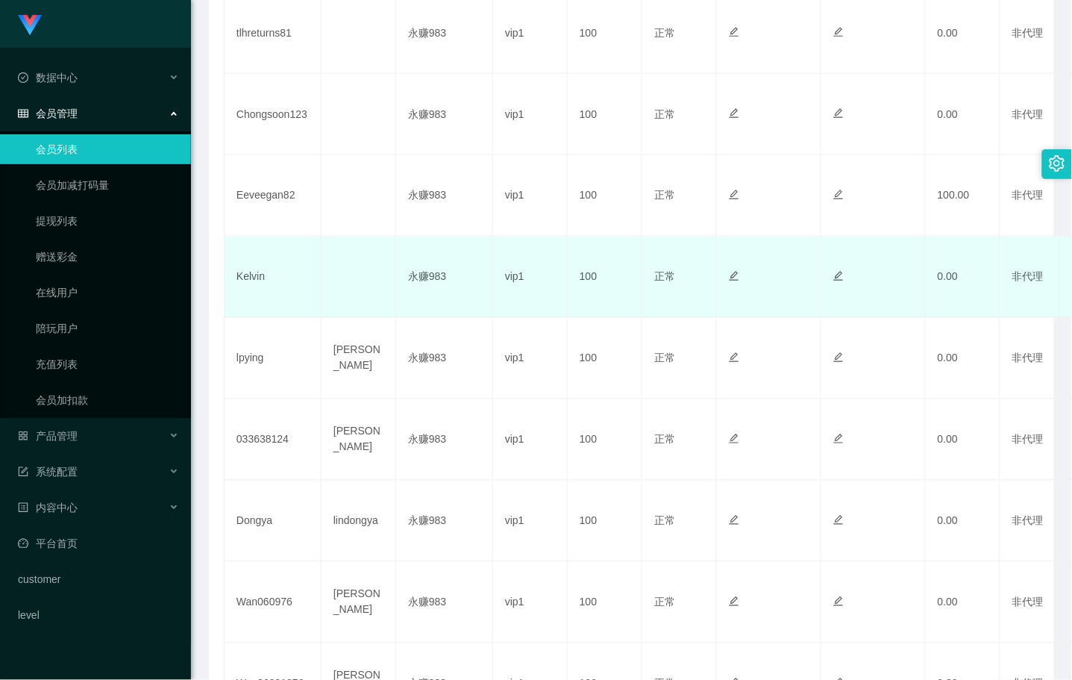
click at [250, 270] on td "Kelvin" at bounding box center [273, 277] width 97 height 81
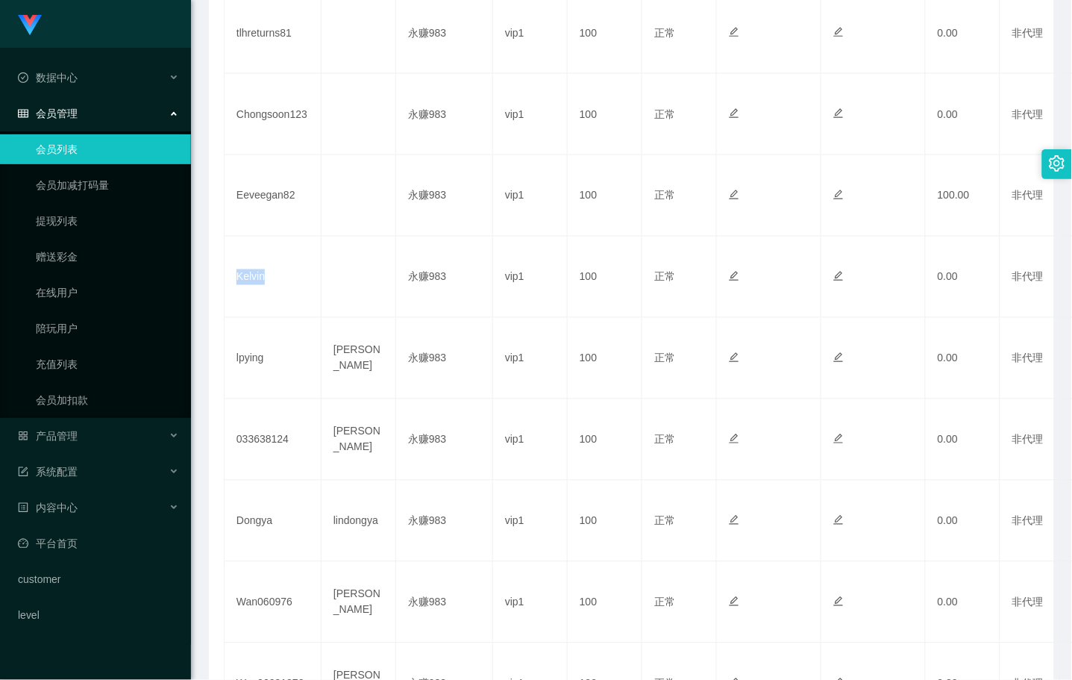
copy td "Kelvin"
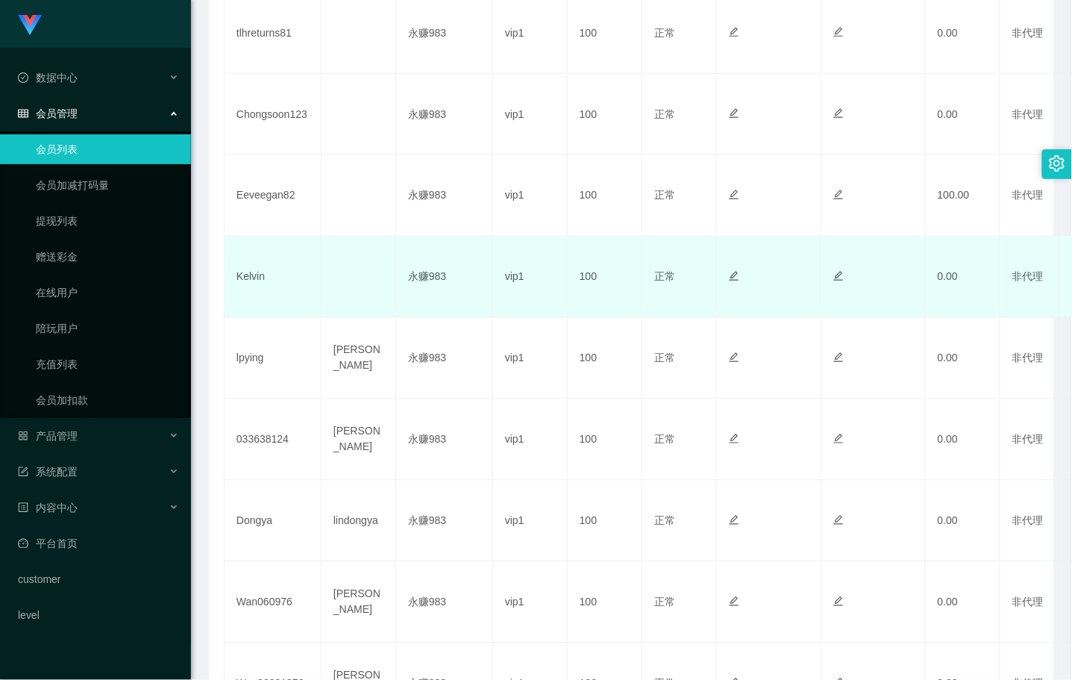
click at [383, 254] on td at bounding box center [359, 277] width 75 height 81
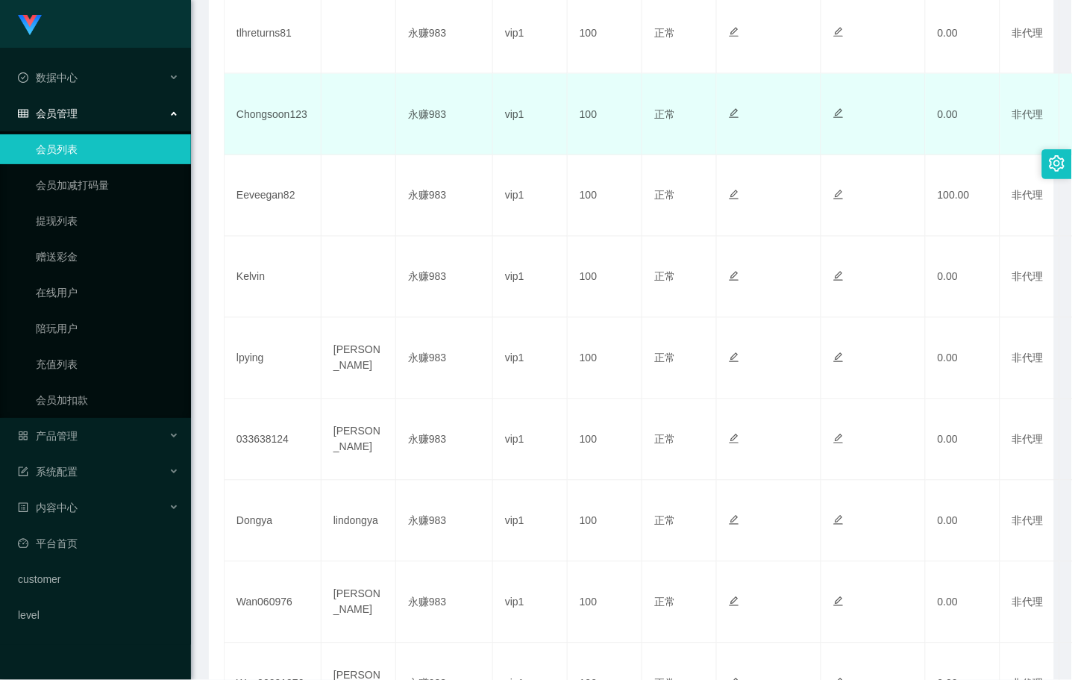
scroll to position [414, 0]
click at [279, 122] on td "tlhreturns81" at bounding box center [273, 115] width 97 height 81
click at [278, 107] on td "tlhreturns81" at bounding box center [273, 115] width 97 height 81
copy td "tlhreturns81"
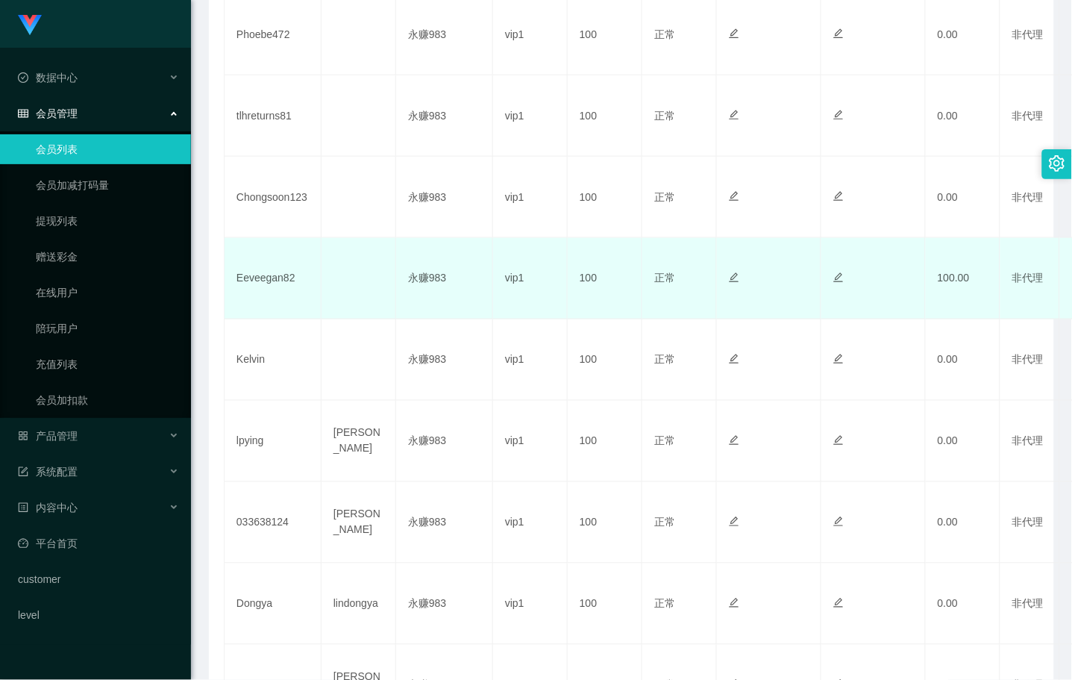
click at [340, 297] on td at bounding box center [359, 278] width 75 height 81
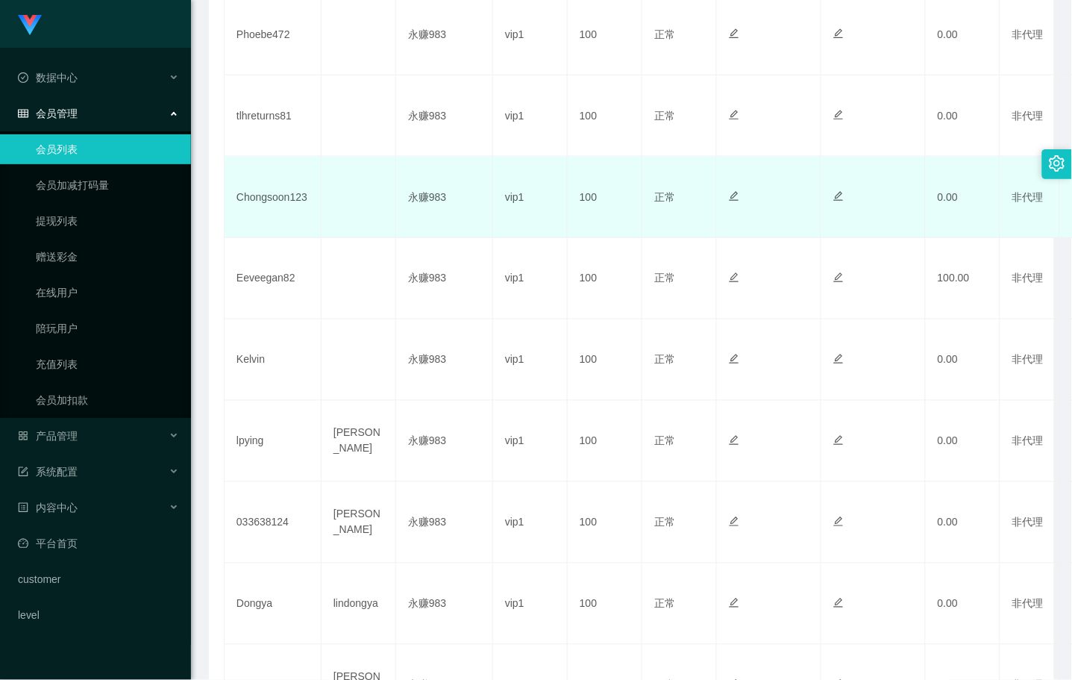
click at [278, 195] on td "Chongsoon123" at bounding box center [273, 197] width 97 height 81
drag, startPoint x: 278, startPoint y: 195, endPoint x: 269, endPoint y: 173, distance: 24.1
click at [278, 195] on td "Chongsoon123" at bounding box center [273, 197] width 97 height 81
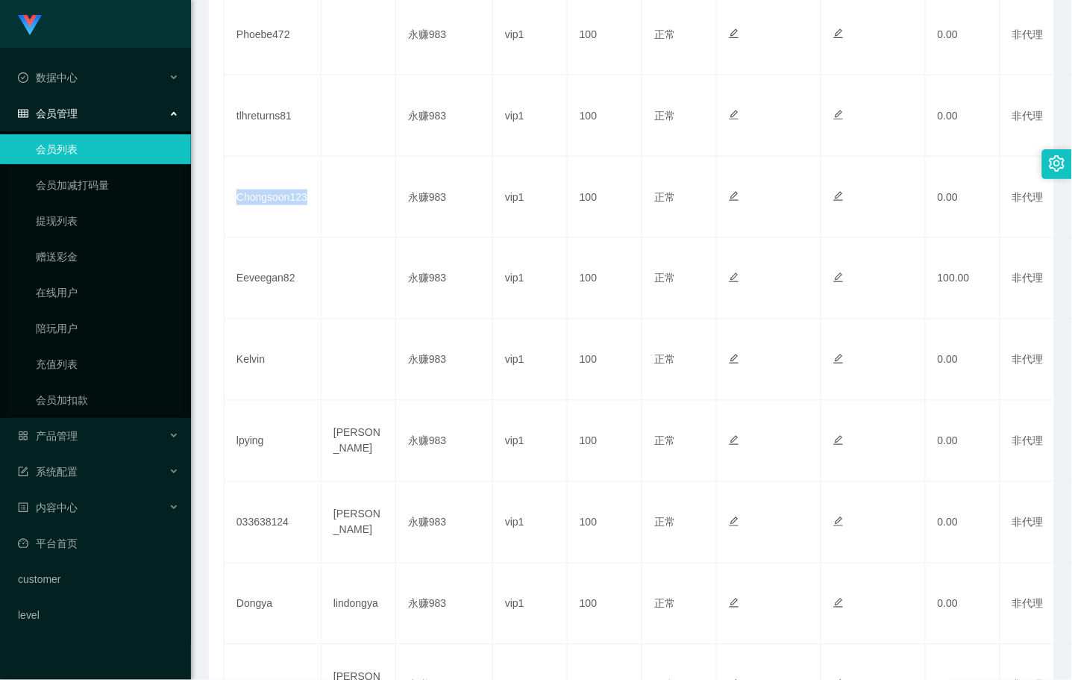
copy td "Chongsoon123"
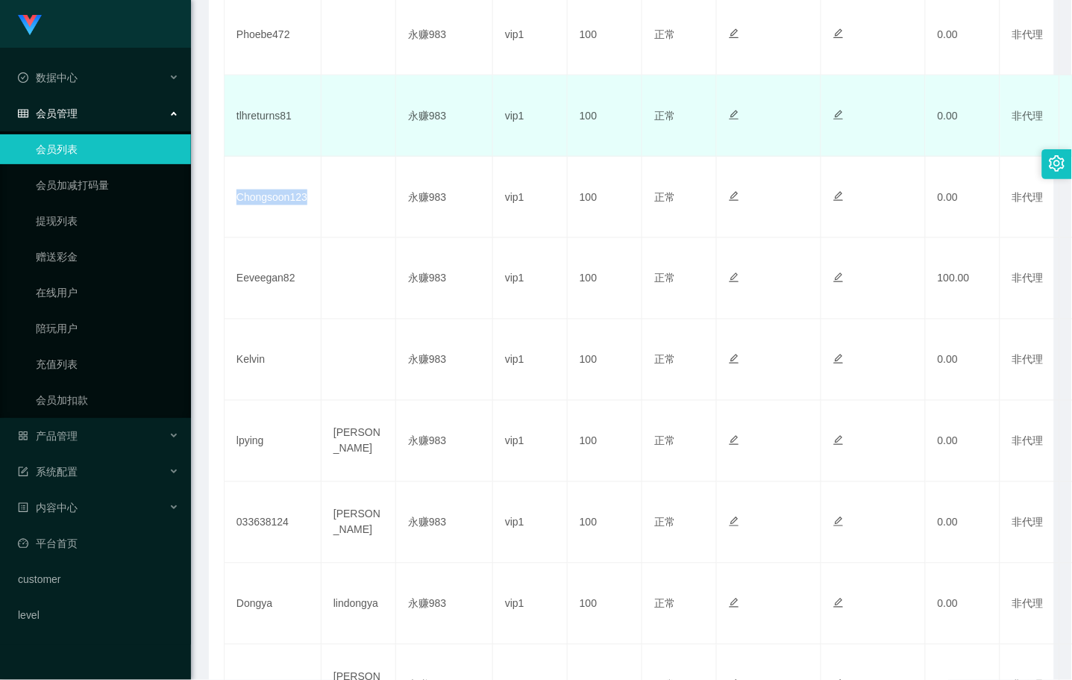
drag, startPoint x: 512, startPoint y: 160, endPoint x: 517, endPoint y: 131, distance: 29.6
click at [512, 160] on td "vip1" at bounding box center [530, 197] width 75 height 81
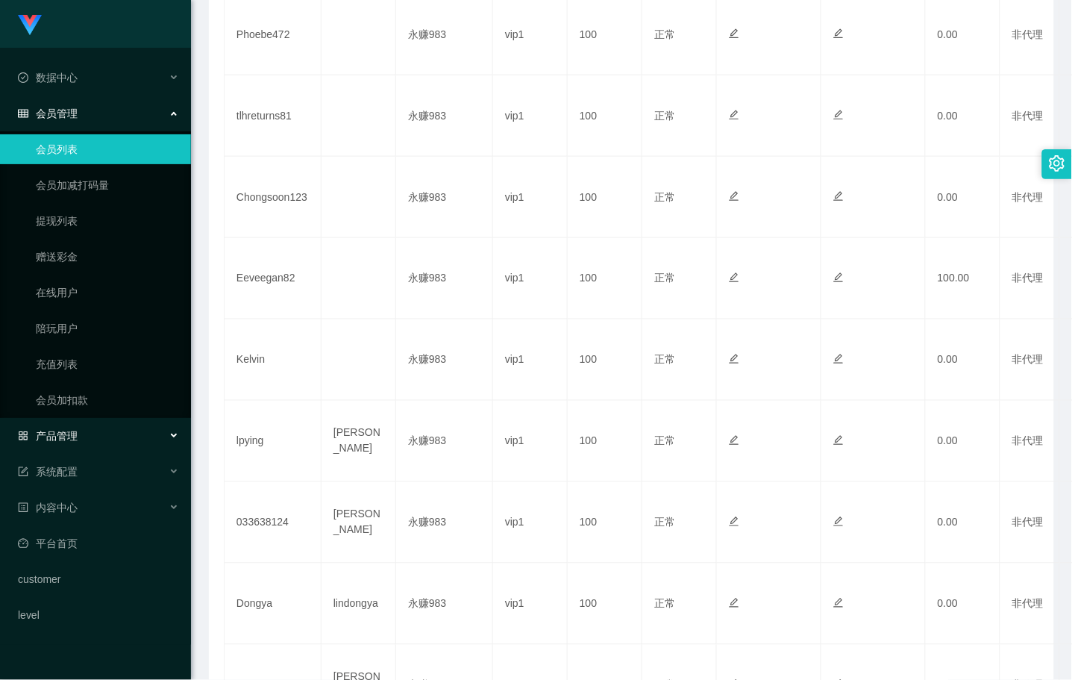
click at [79, 436] on div "产品管理" at bounding box center [95, 436] width 191 height 30
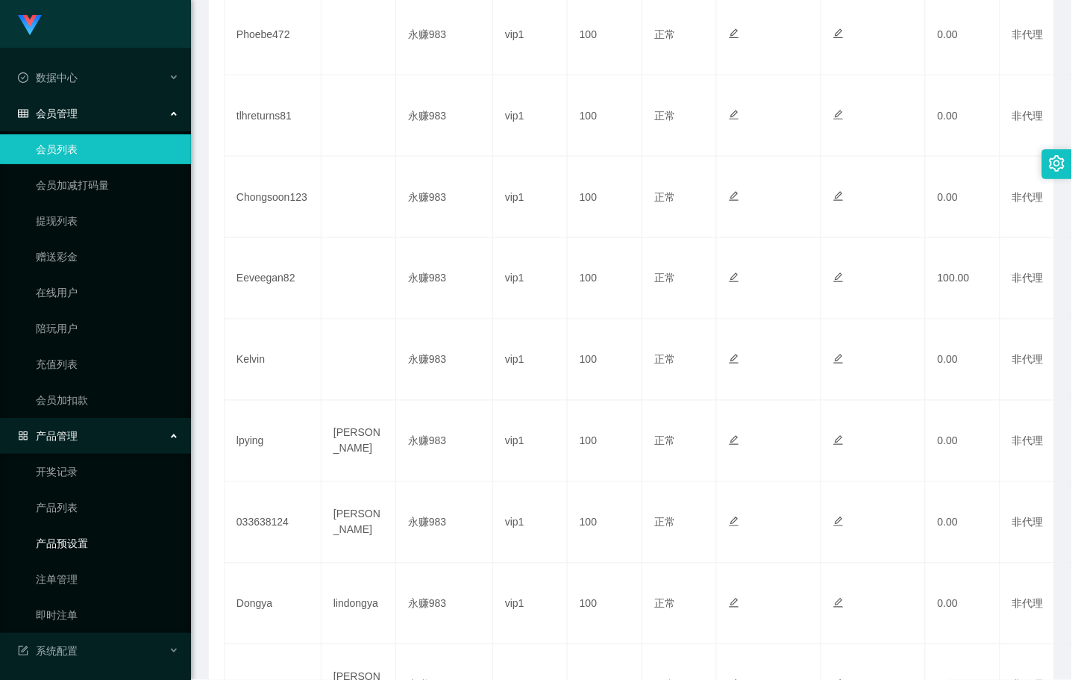
click at [82, 542] on link "产品预设置" at bounding box center [107, 543] width 143 height 30
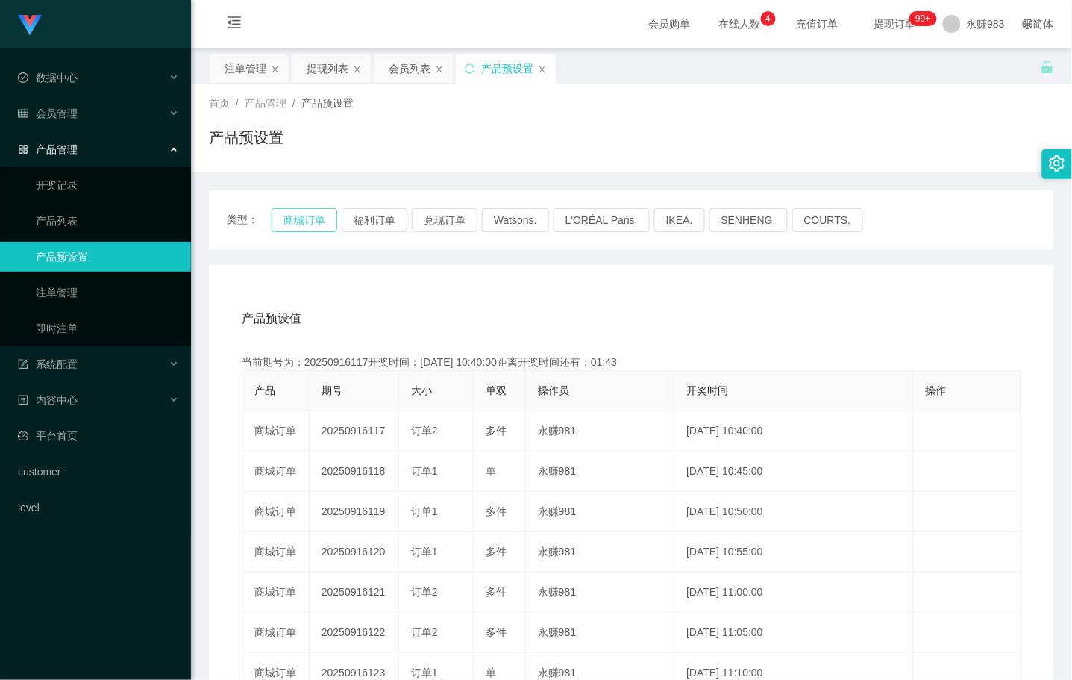
click at [310, 222] on button "商城订单" at bounding box center [305, 220] width 66 height 24
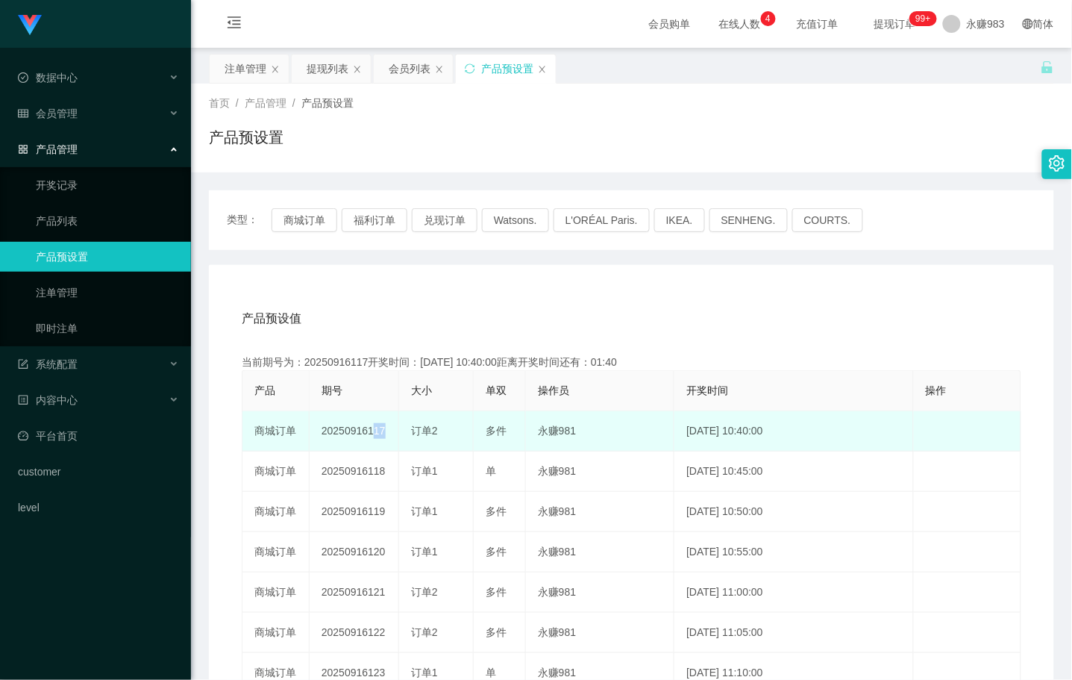
drag, startPoint x: 364, startPoint y: 433, endPoint x: 401, endPoint y: 433, distance: 36.6
click at [401, 433] on tr "商城订单 20250916117 订单2 多件 永赚981 [DATE] 10:40:00 编 辑 限制投注" at bounding box center [631, 431] width 779 height 40
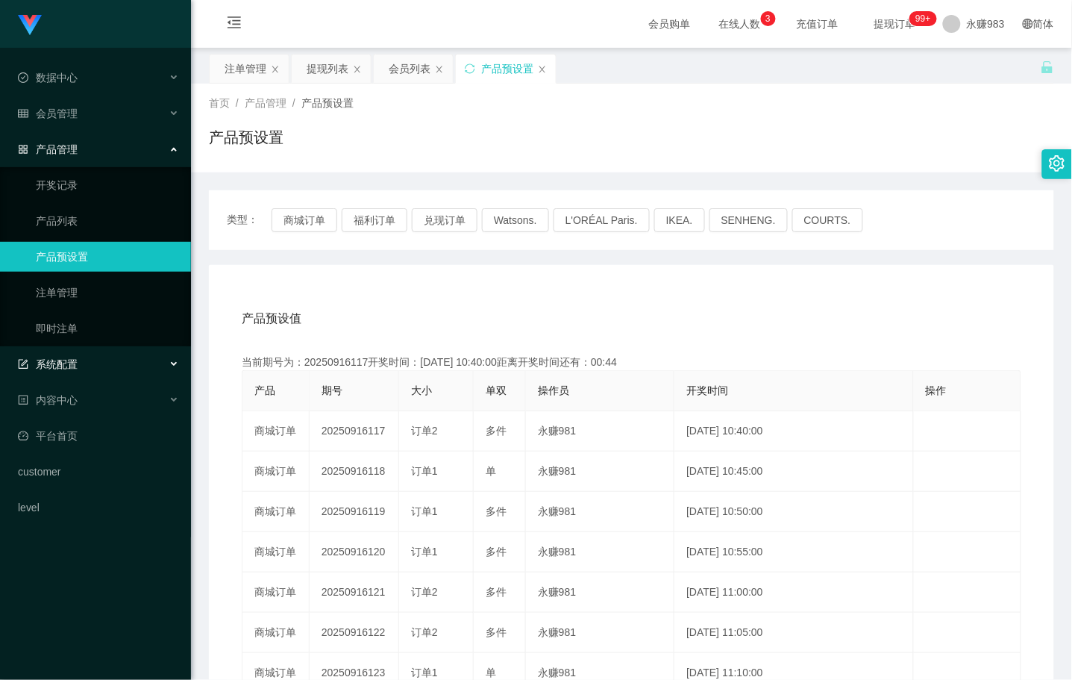
drag, startPoint x: 46, startPoint y: 362, endPoint x: 58, endPoint y: 364, distance: 12.9
click at [46, 362] on span "系统配置" at bounding box center [48, 364] width 60 height 12
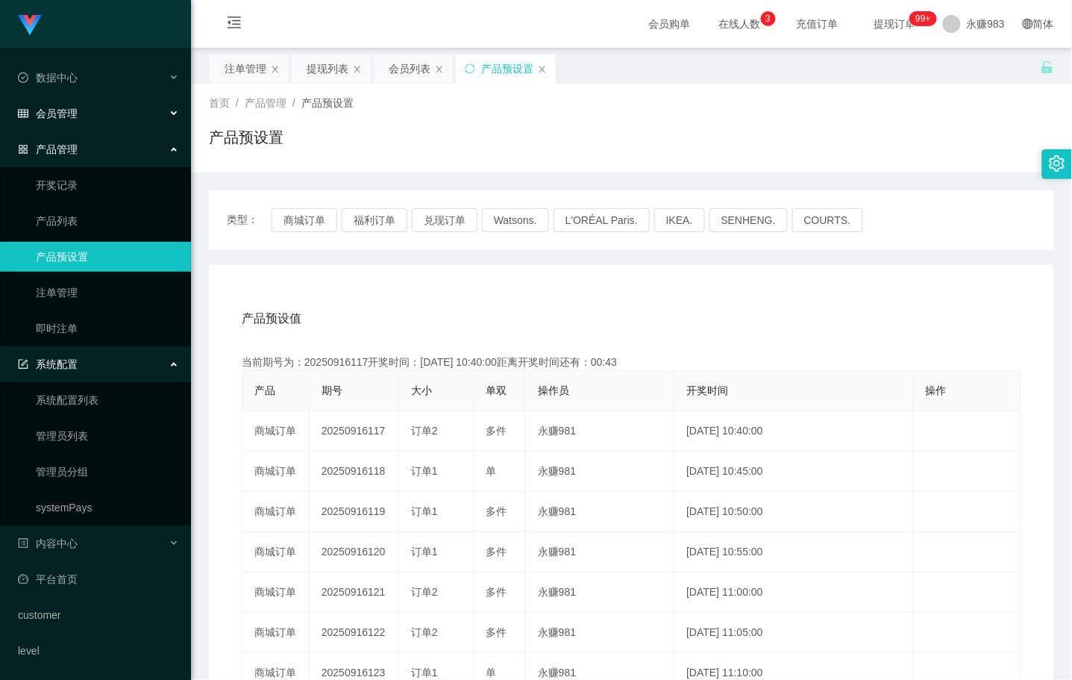
drag, startPoint x: 55, startPoint y: 106, endPoint x: 71, endPoint y: 116, distance: 18.8
click at [55, 105] on div "会员管理" at bounding box center [95, 113] width 191 height 30
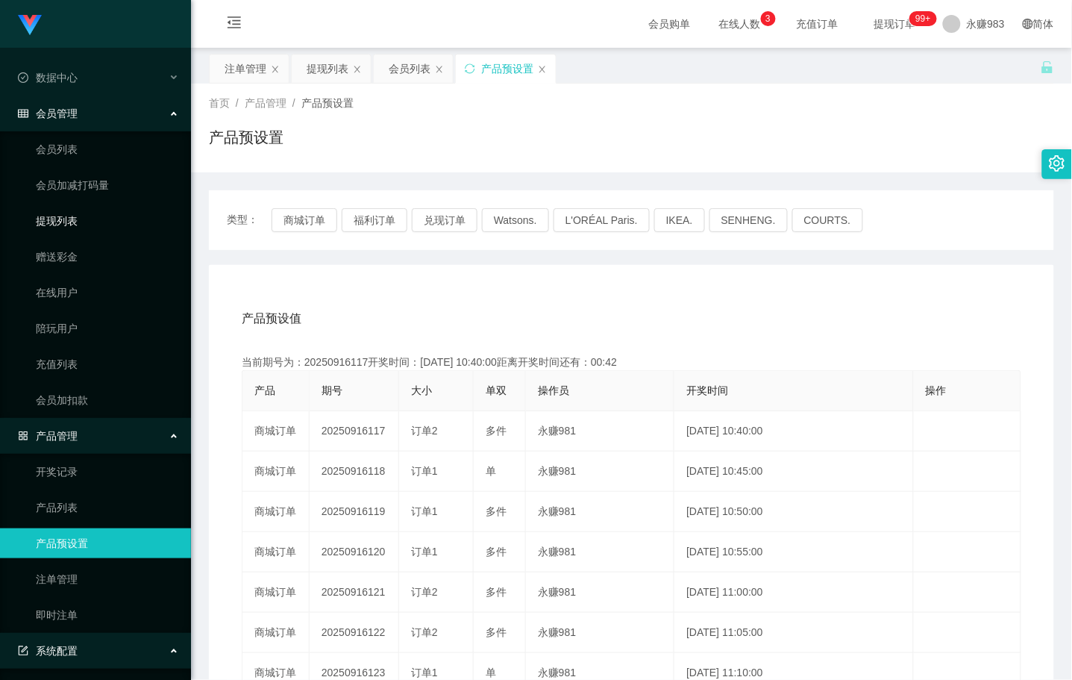
click at [55, 225] on link "提现列表" at bounding box center [107, 221] width 143 height 30
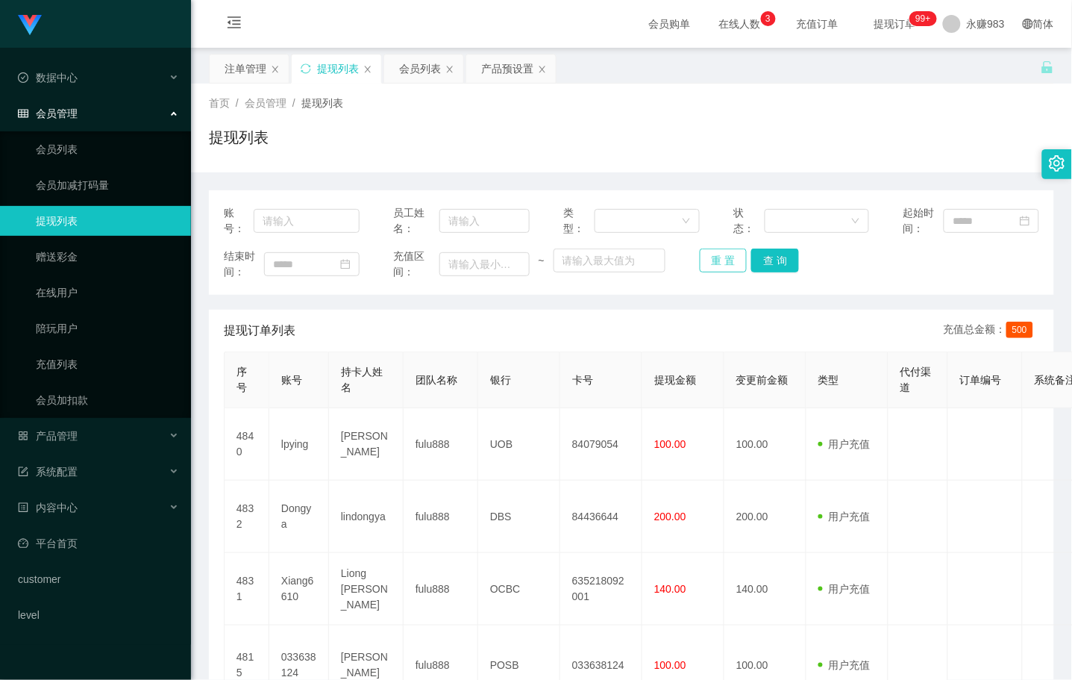
click at [718, 263] on button "重 置" at bounding box center [724, 260] width 48 height 24
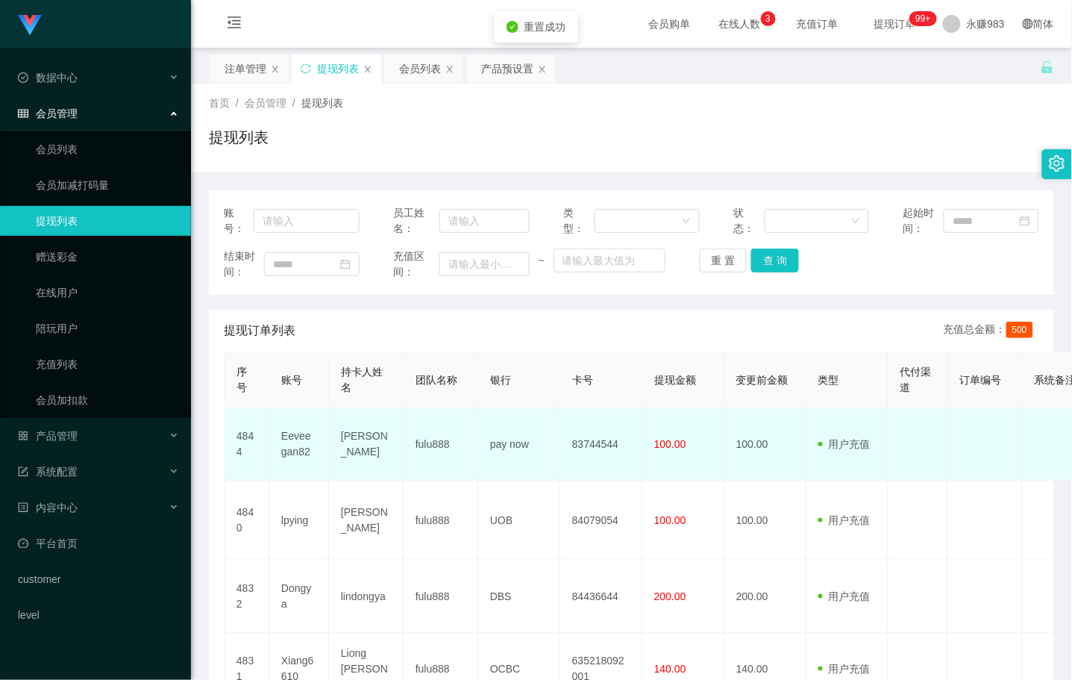
click at [292, 443] on td "Eeveegan82" at bounding box center [299, 444] width 60 height 72
click at [353, 443] on td "[PERSON_NAME]" at bounding box center [366, 444] width 75 height 72
click at [371, 434] on td "[PERSON_NAME]" at bounding box center [366, 444] width 75 height 72
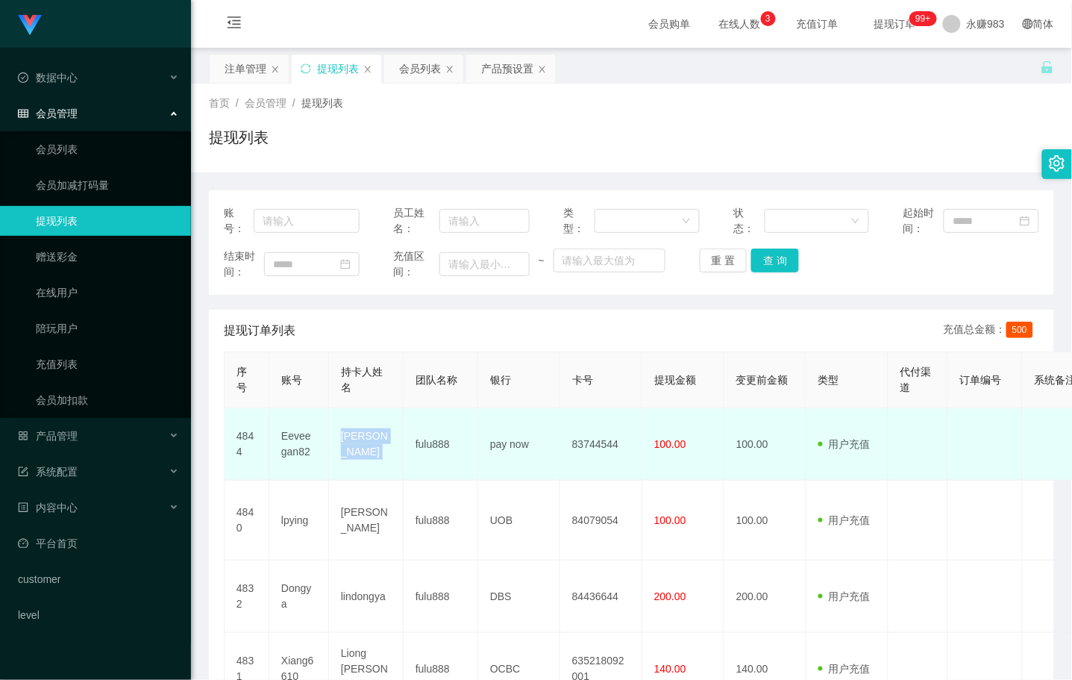
click at [371, 434] on td "[PERSON_NAME]" at bounding box center [366, 444] width 75 height 72
click at [515, 444] on td "pay now" at bounding box center [519, 444] width 82 height 72
click at [597, 448] on td "83744544" at bounding box center [601, 444] width 82 height 72
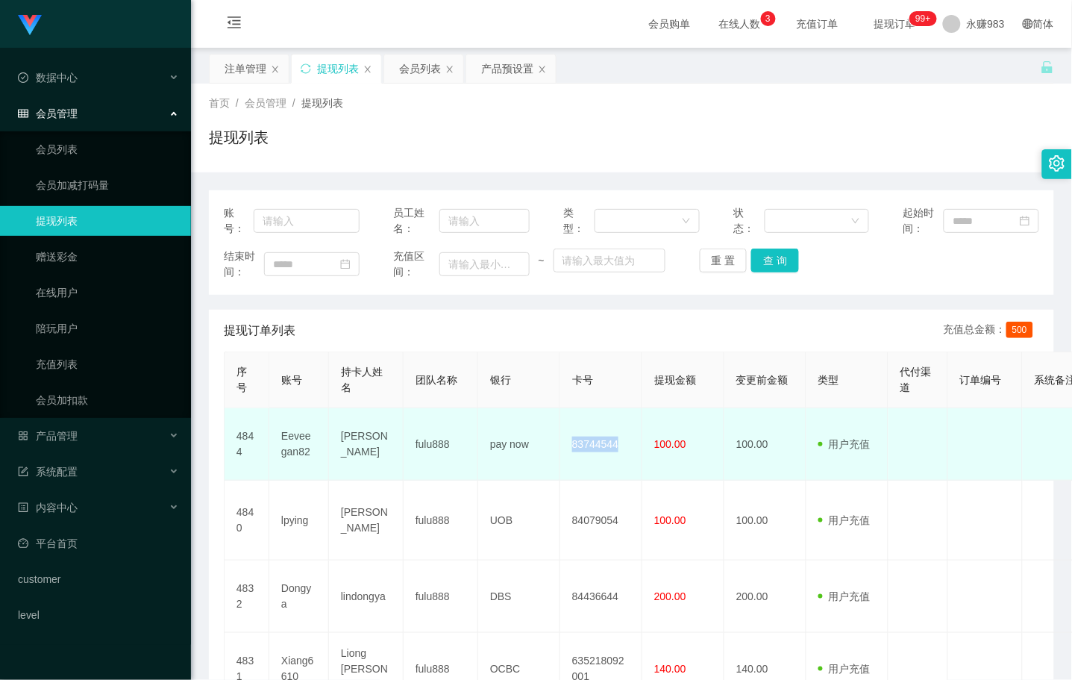
click at [597, 448] on td "83744544" at bounding box center [601, 444] width 82 height 72
click at [291, 443] on td "Eeveegan82" at bounding box center [299, 444] width 60 height 72
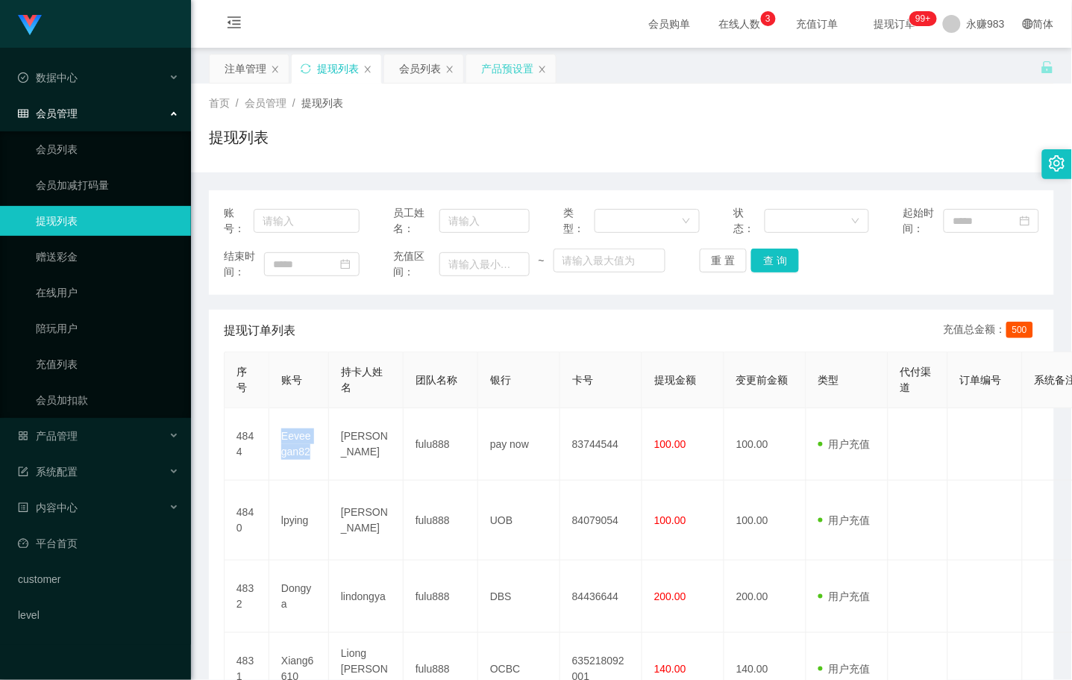
click at [510, 66] on div "产品预设置" at bounding box center [507, 68] width 52 height 28
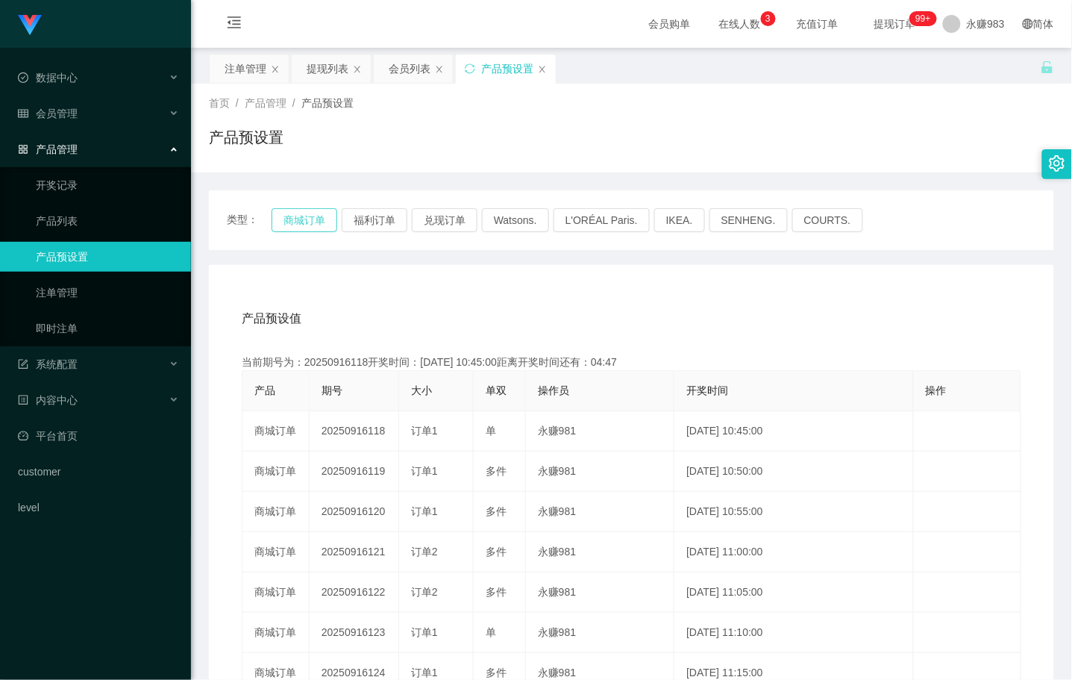
click at [308, 219] on button "商城订单" at bounding box center [305, 220] width 66 height 24
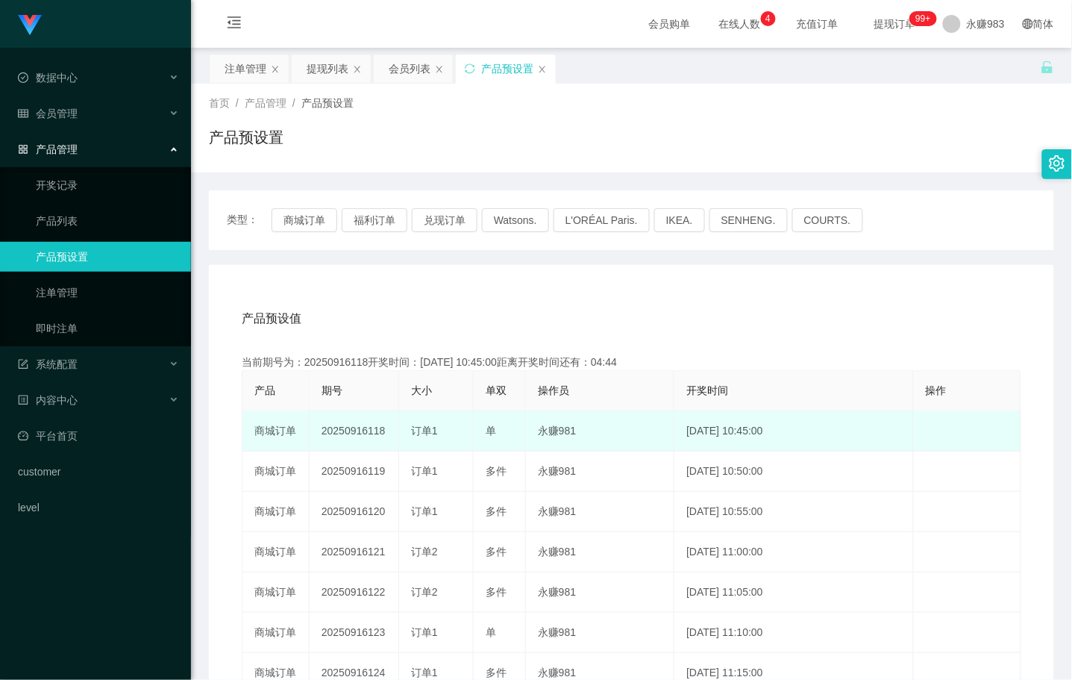
click at [371, 431] on td "20250916118" at bounding box center [355, 431] width 90 height 40
drag, startPoint x: 367, startPoint y: 431, endPoint x: 384, endPoint y: 431, distance: 16.4
click at [383, 431] on td "20250916118" at bounding box center [355, 431] width 90 height 40
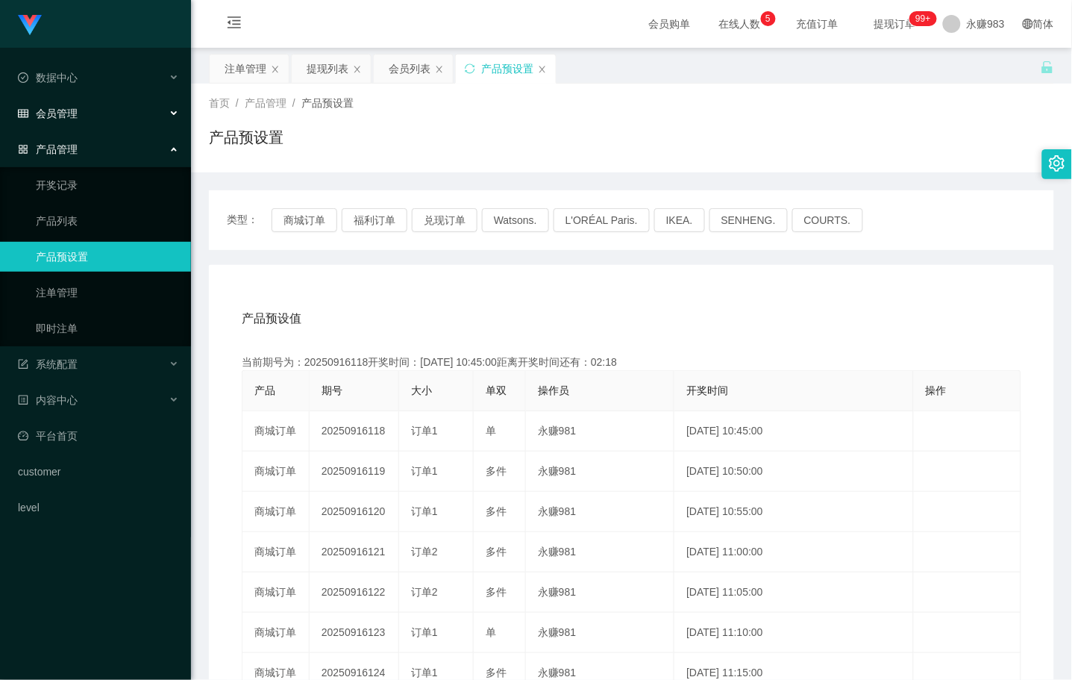
click at [69, 109] on span "会员管理" at bounding box center [48, 113] width 60 height 12
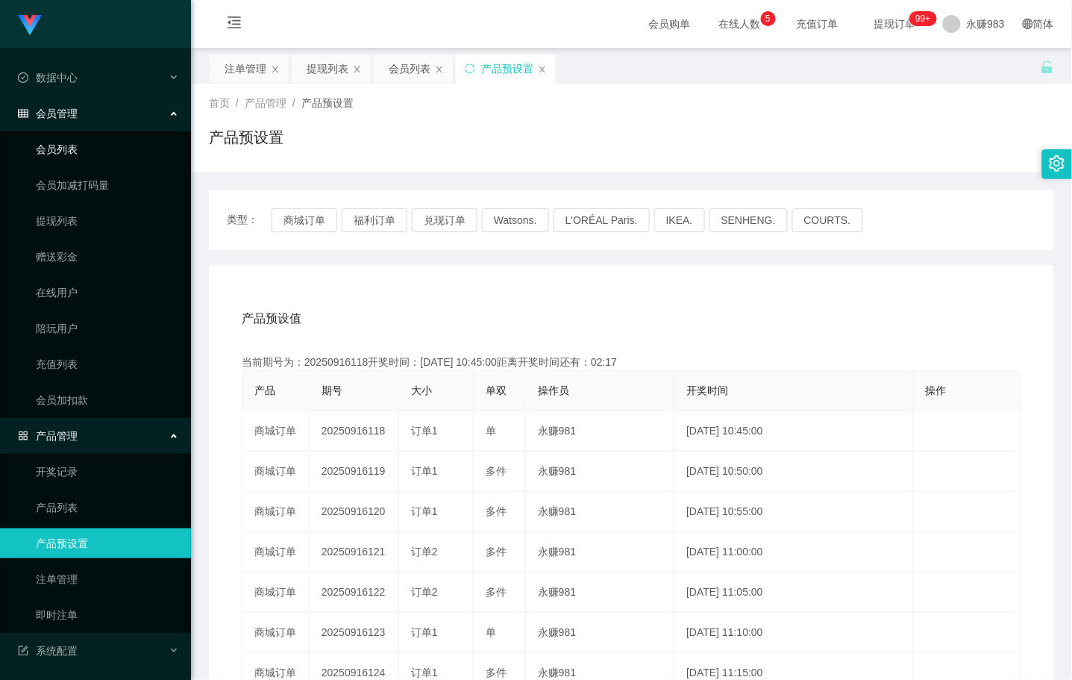
click at [63, 151] on link "会员列表" at bounding box center [107, 149] width 143 height 30
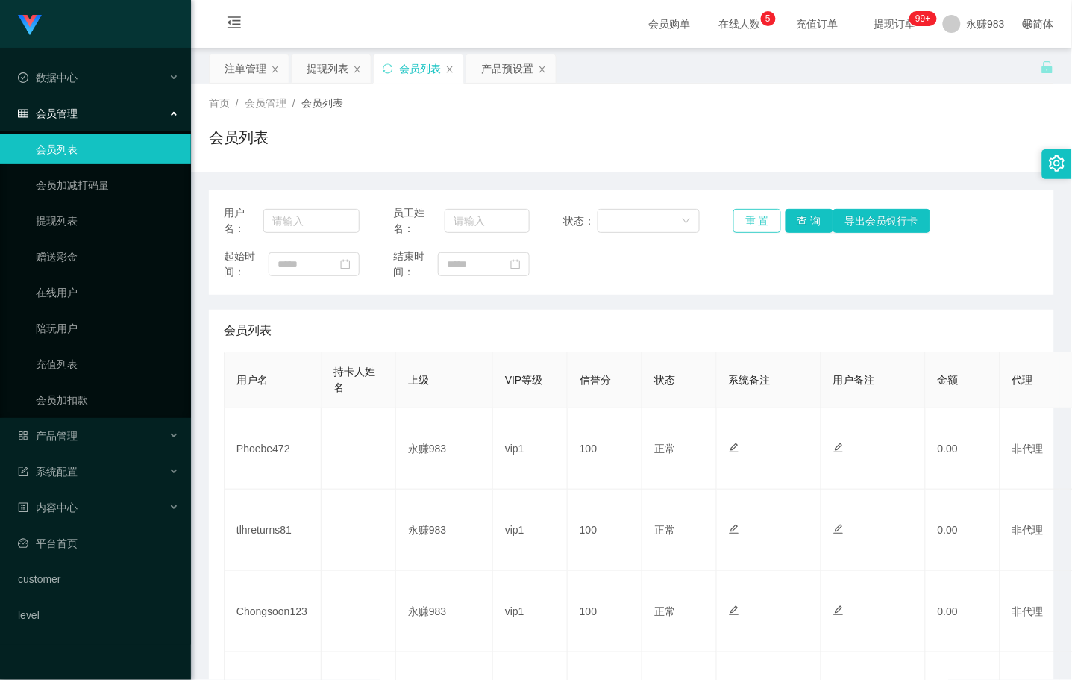
click at [757, 213] on button "重 置" at bounding box center [757, 221] width 48 height 24
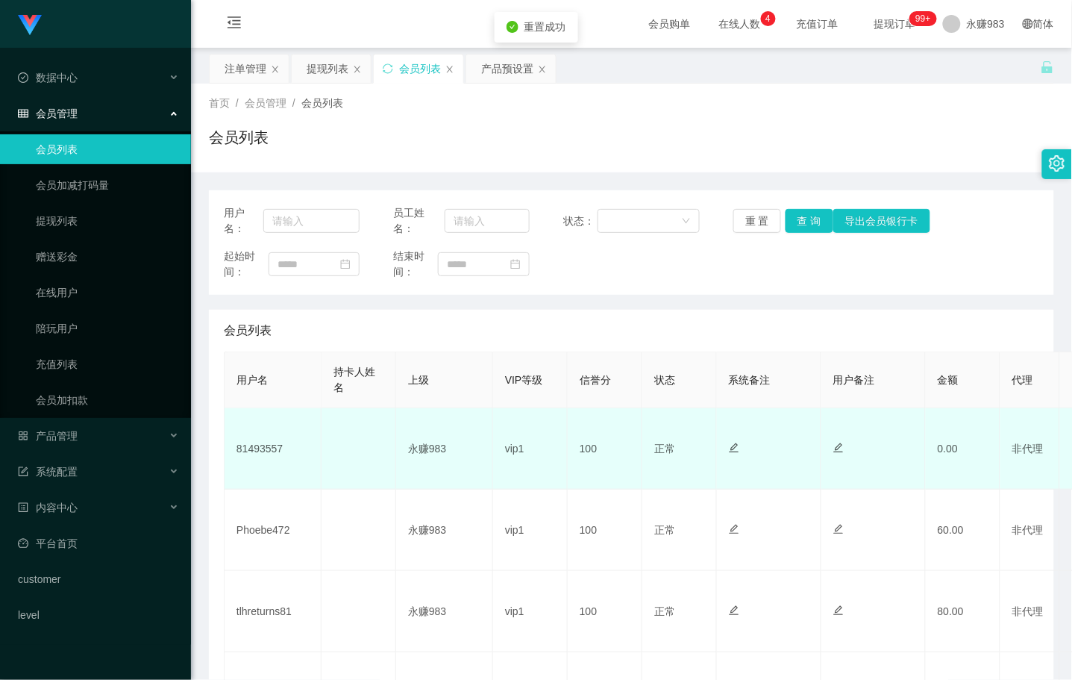
click at [266, 453] on td "81493557" at bounding box center [273, 448] width 97 height 81
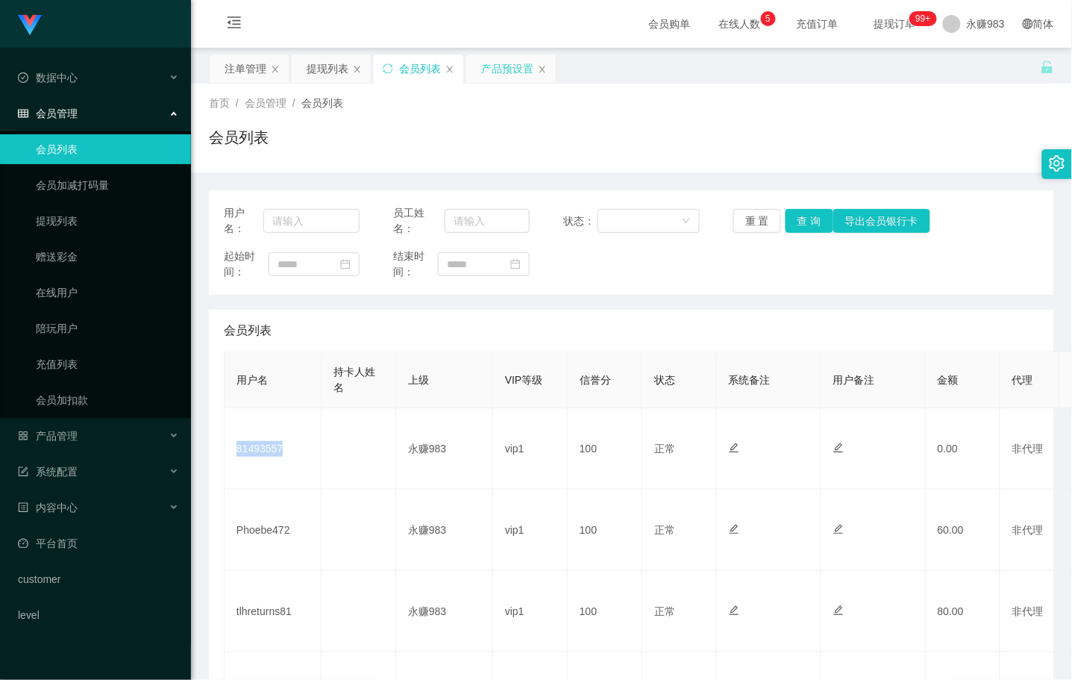
click at [503, 63] on div "产品预设置" at bounding box center [507, 68] width 52 height 28
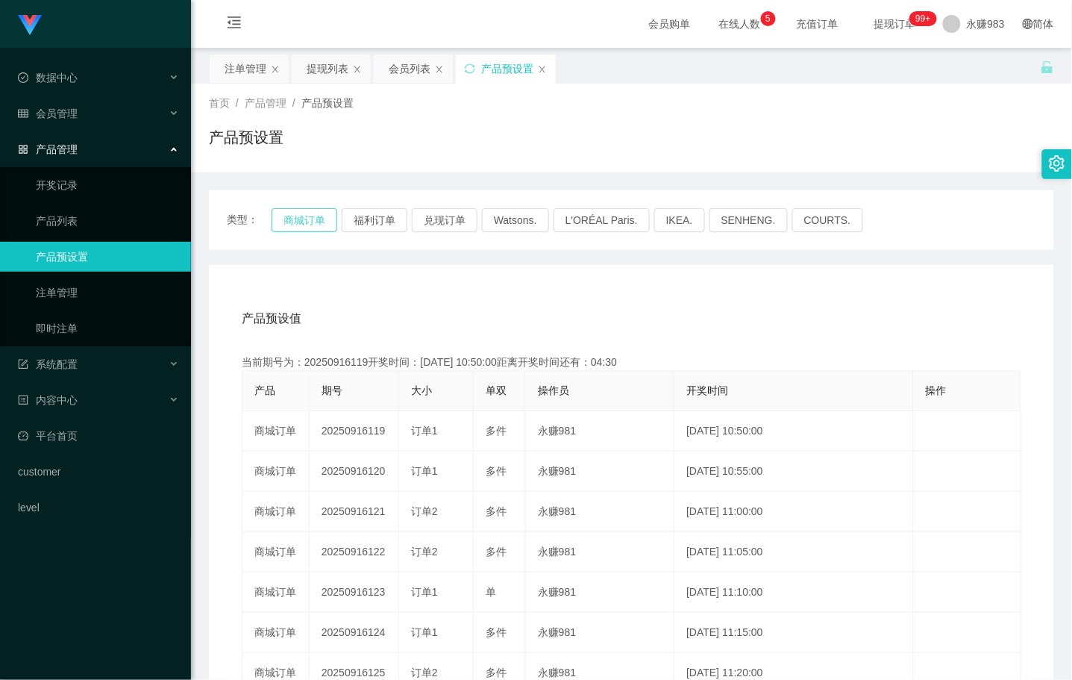
click at [304, 219] on button "商城订单" at bounding box center [305, 220] width 66 height 24
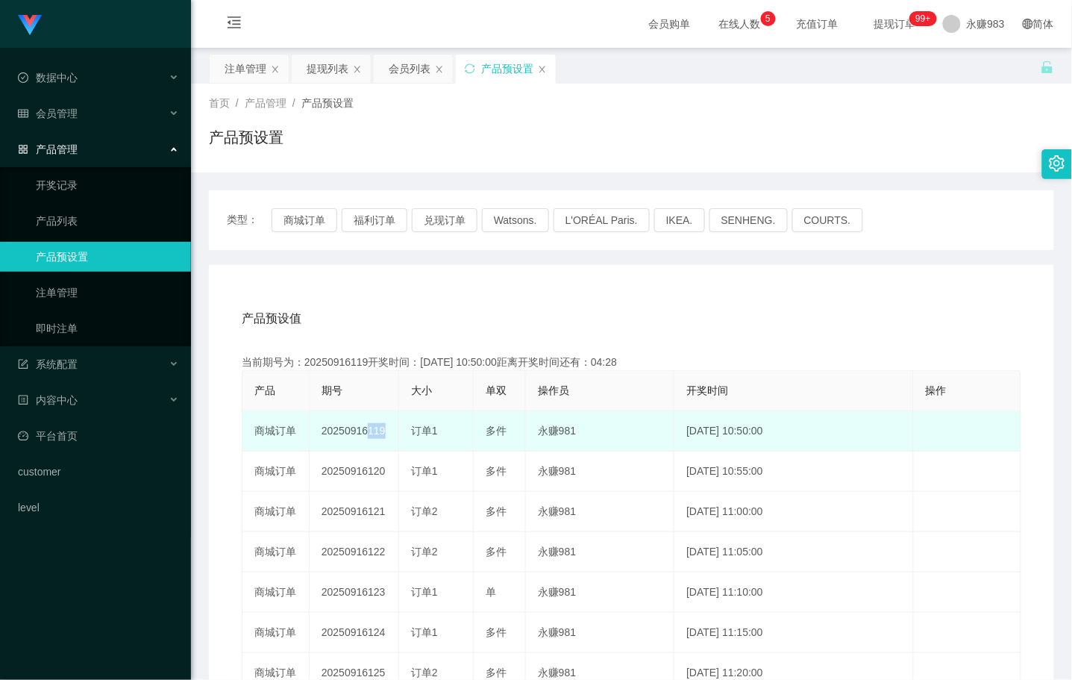
drag, startPoint x: 363, startPoint y: 429, endPoint x: 399, endPoint y: 429, distance: 36.6
click at [399, 429] on tr "商城订单 20250916119 订单1 多件 永赚981 [DATE] 10:50:00 编 辑 限制投注" at bounding box center [631, 431] width 779 height 40
click at [381, 437] on td "20250916119" at bounding box center [355, 431] width 90 height 40
click at [372, 431] on td "20250916119" at bounding box center [355, 431] width 90 height 40
drag, startPoint x: 366, startPoint y: 431, endPoint x: 384, endPoint y: 431, distance: 17.9
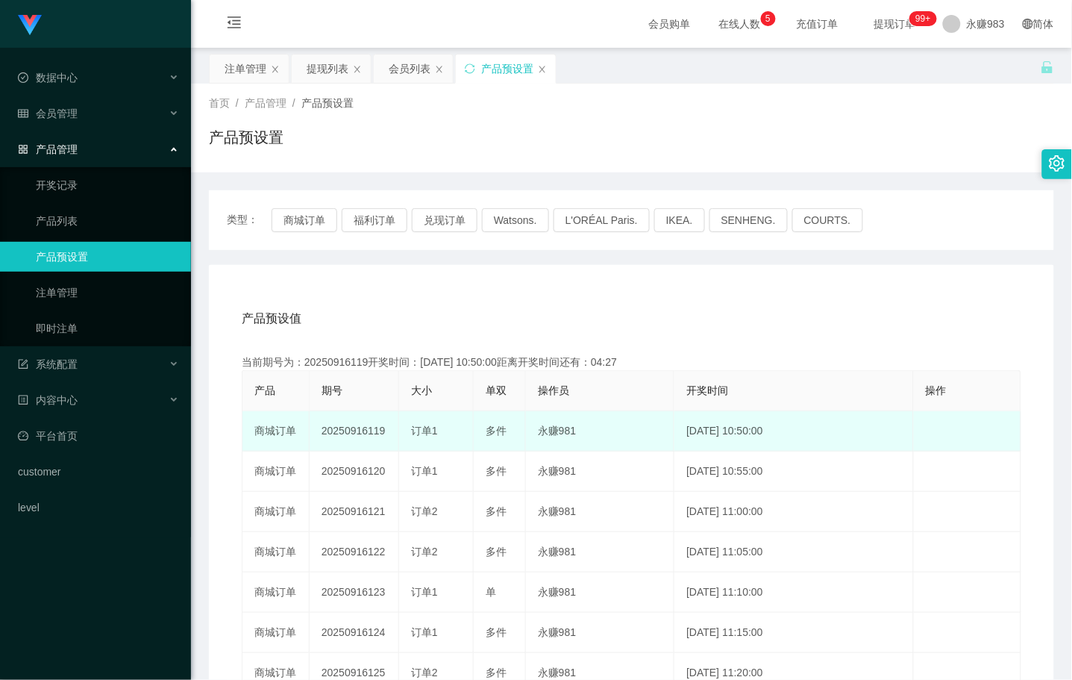
click at [384, 431] on td "20250916119" at bounding box center [355, 431] width 90 height 40
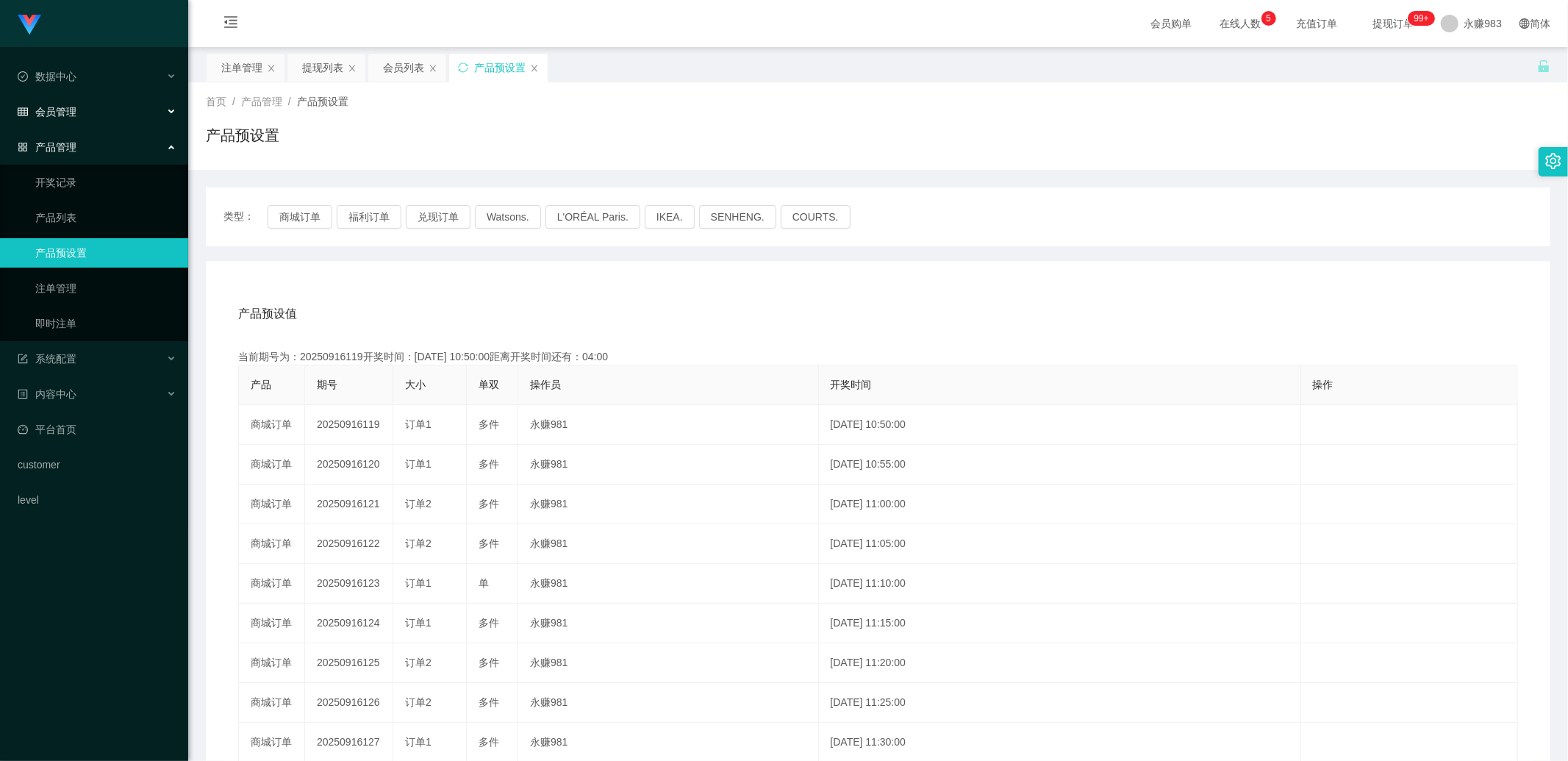
click at [67, 112] on span "会员管理" at bounding box center [47, 111] width 59 height 12
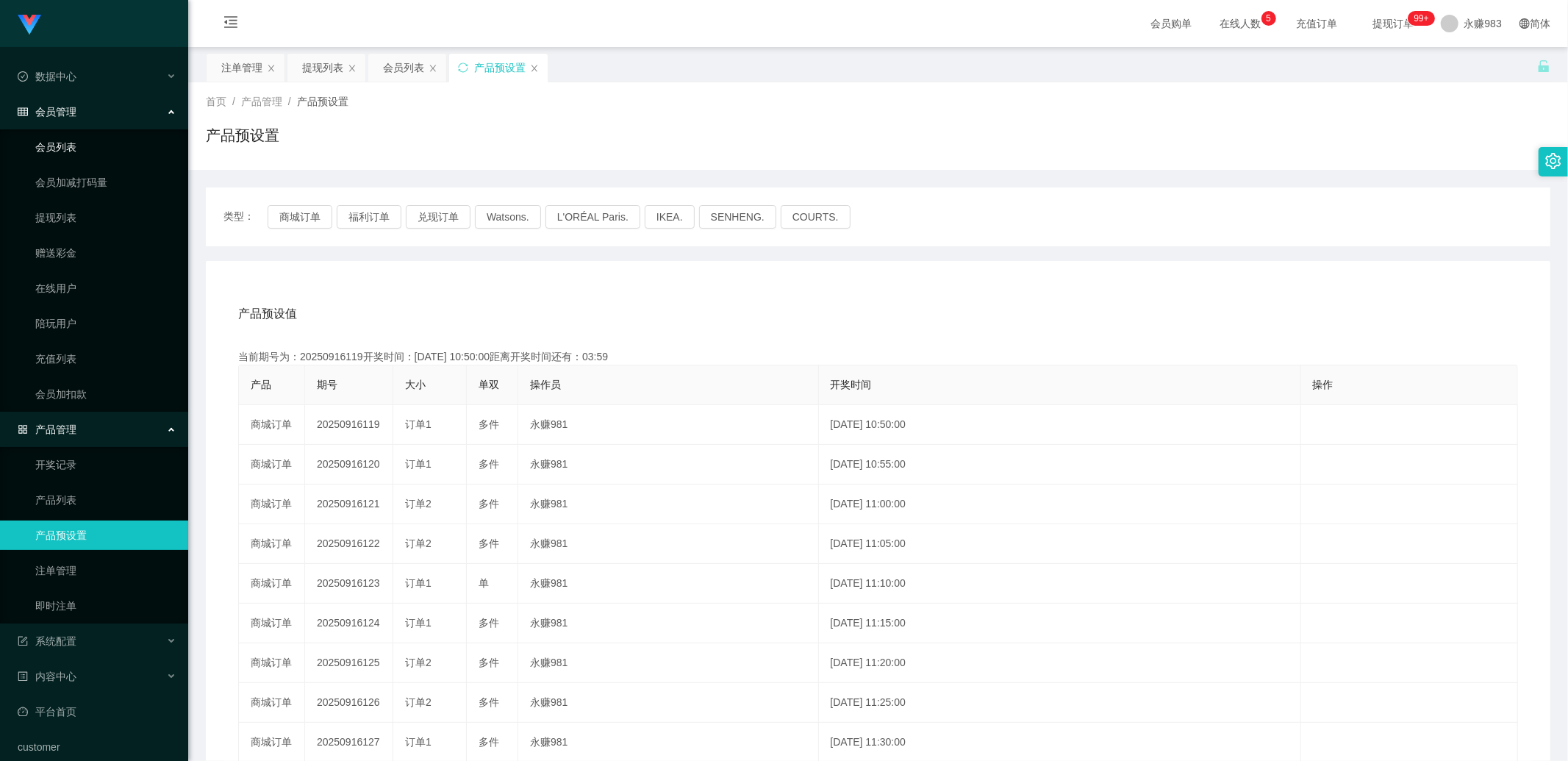
click at [65, 161] on link "会员列表" at bounding box center [105, 147] width 141 height 30
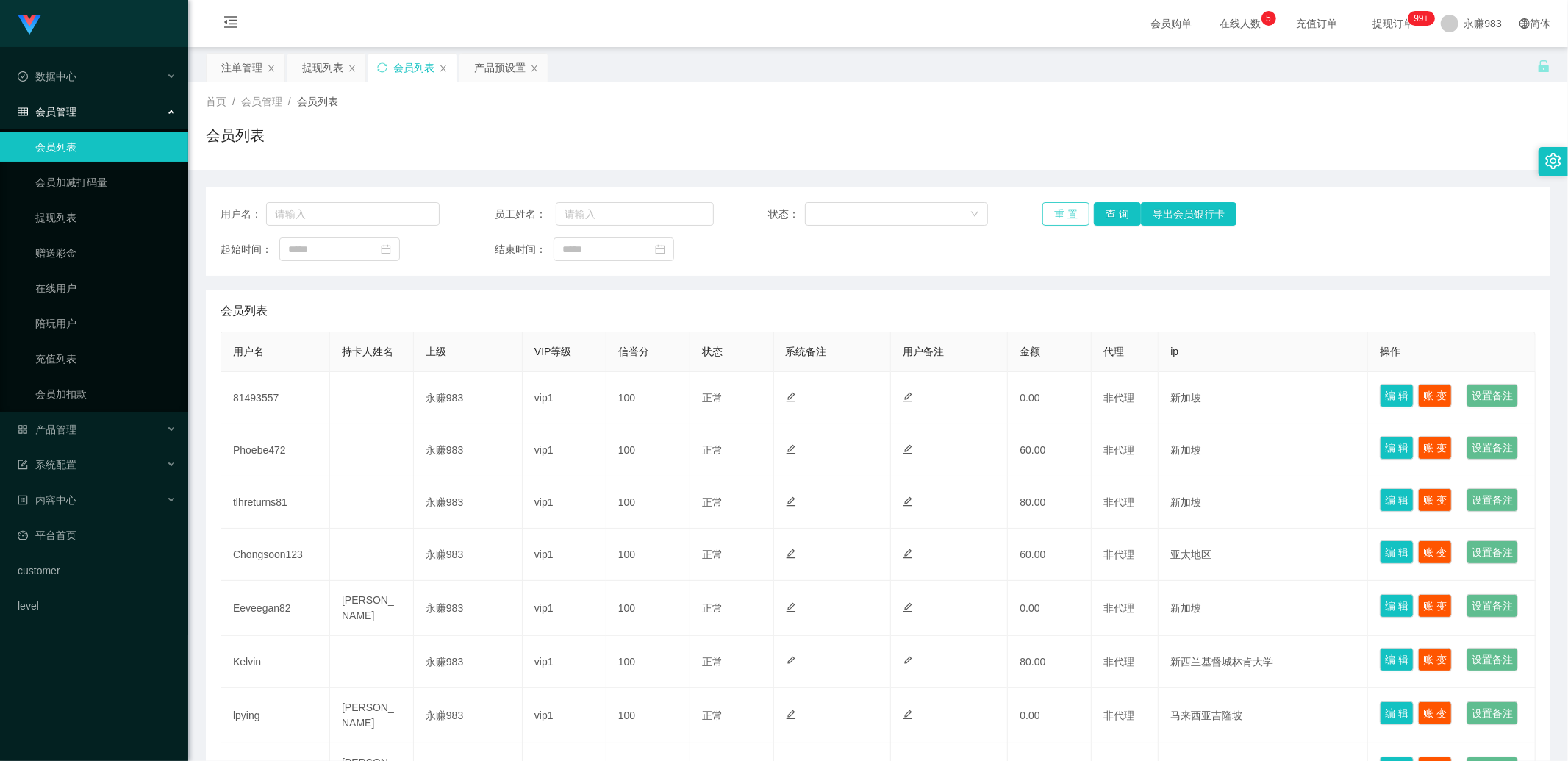
click at [746, 212] on button "重 置" at bounding box center [1066, 214] width 47 height 24
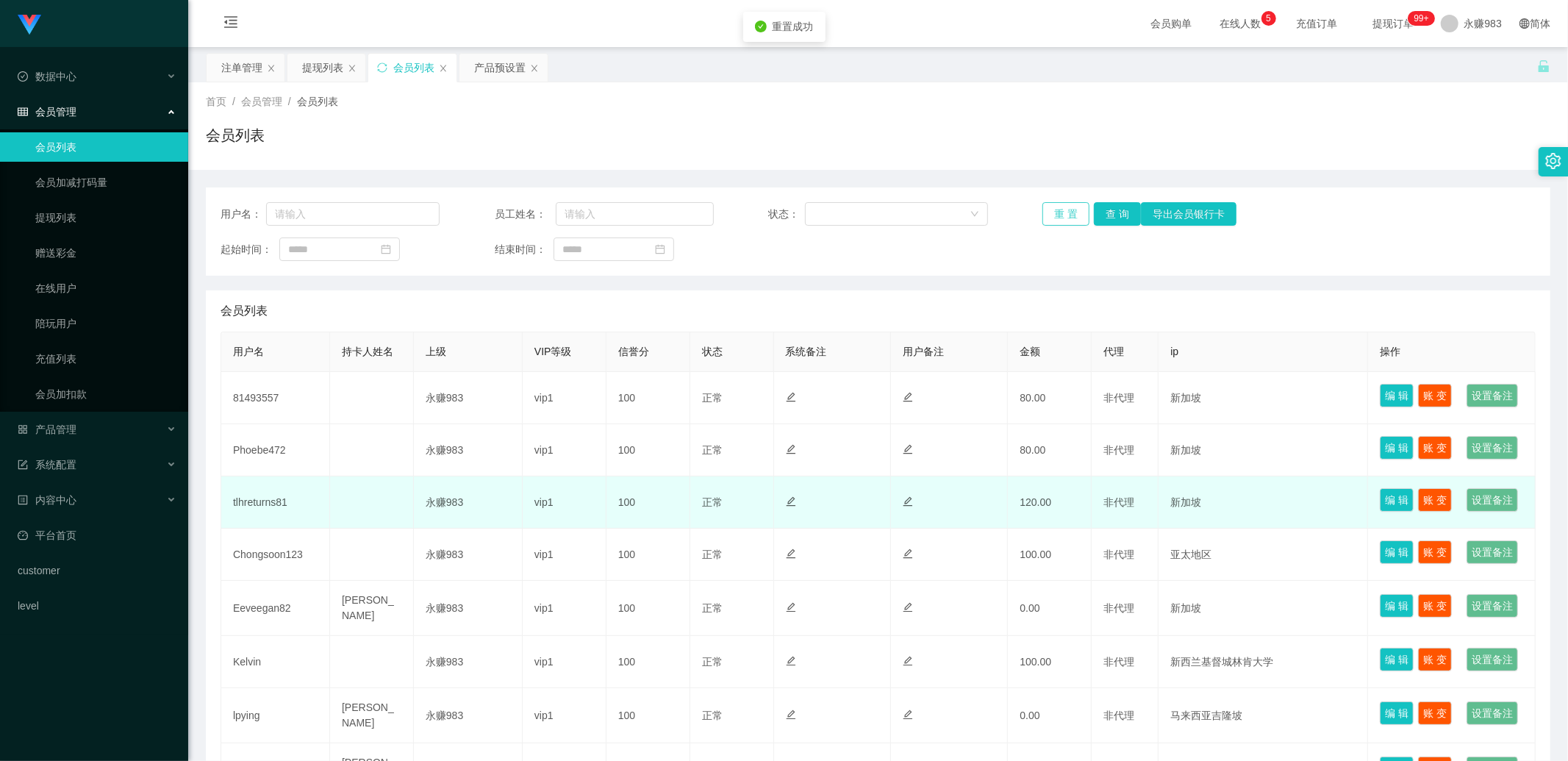
scroll to position [82, 0]
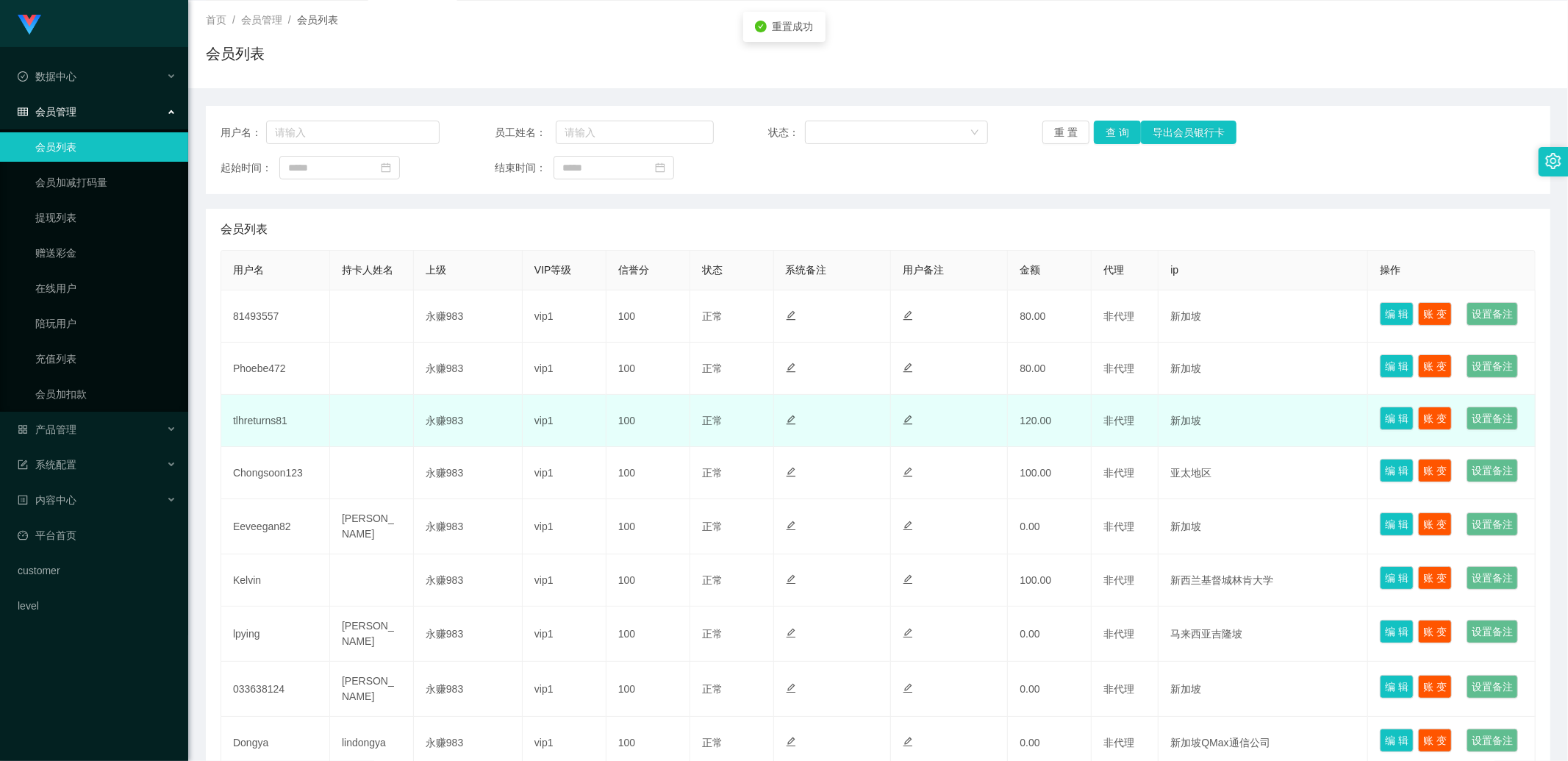
click at [263, 448] on td "tlhreturns81" at bounding box center [276, 421] width 108 height 52
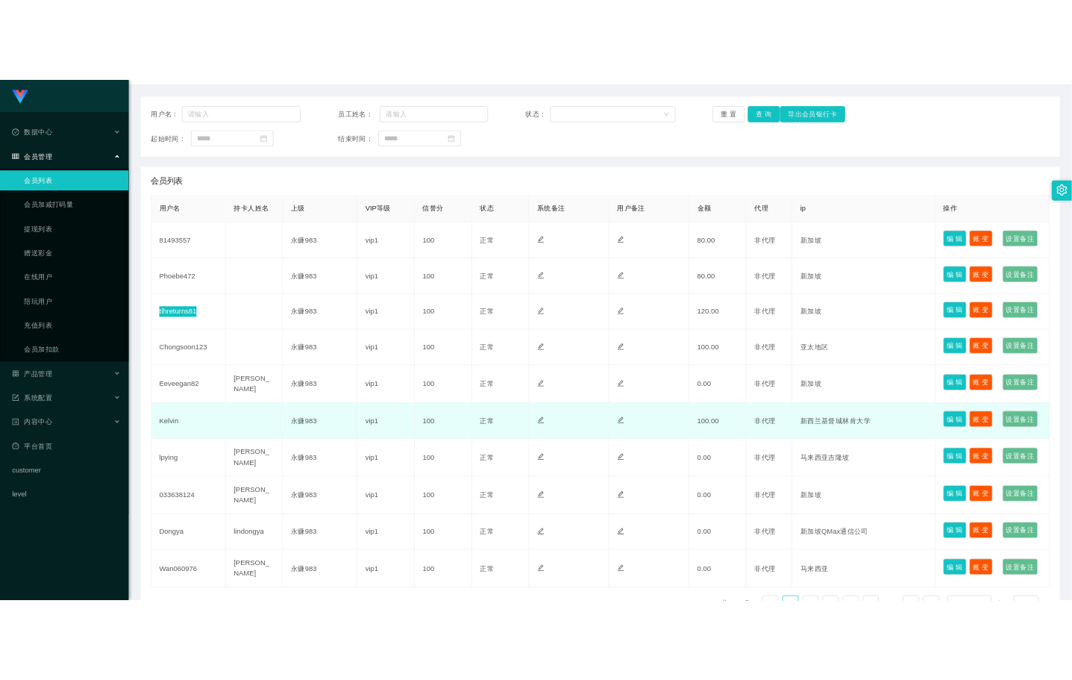
scroll to position [248, 0]
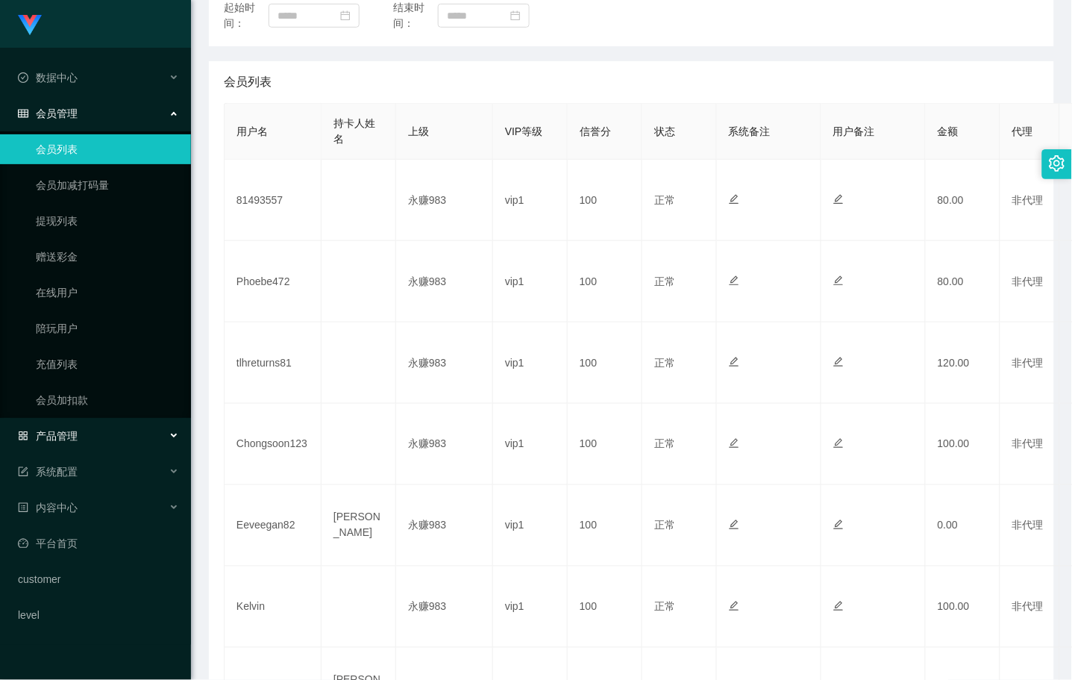
click at [72, 448] on div "产品管理" at bounding box center [95, 436] width 191 height 30
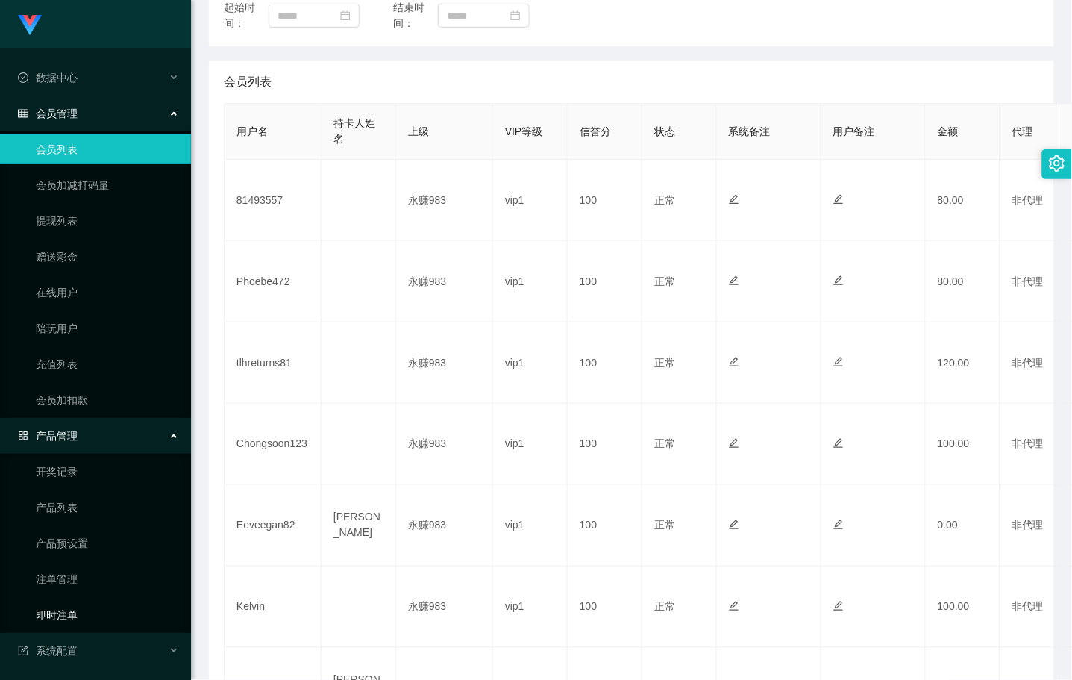
click at [62, 622] on link "即时注单" at bounding box center [107, 615] width 143 height 30
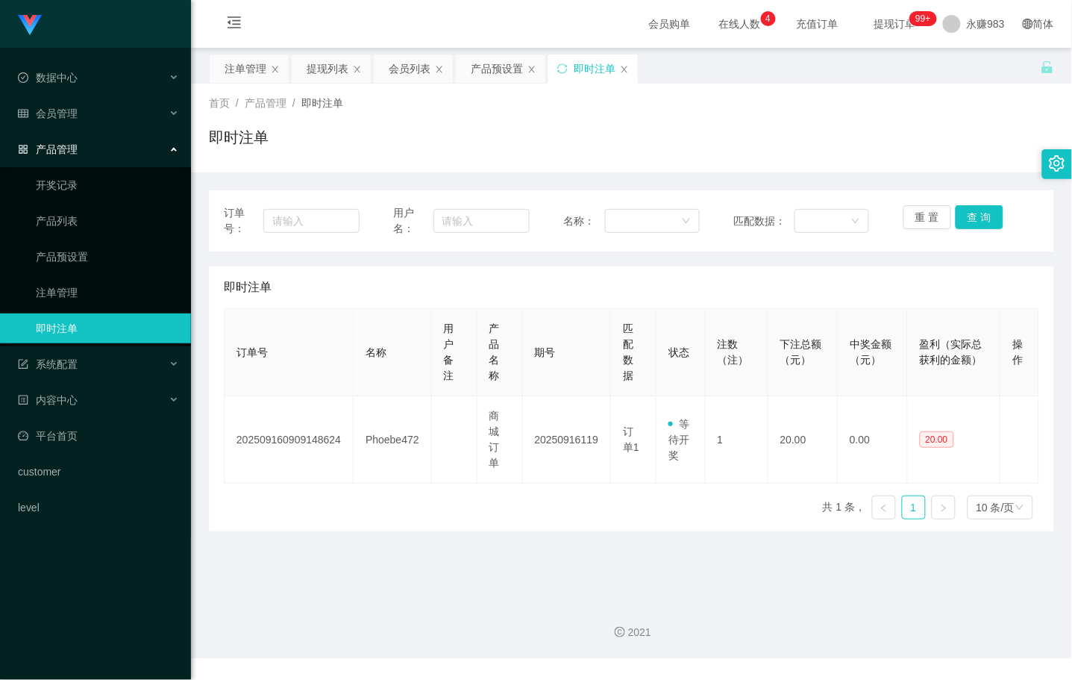
click at [376, 586] on main "关闭左侧 关闭右侧 关闭其它 刷新页面 注单管理 提现列表 会员列表 产品预设置 即时注单 首页 / 产品管理 / 即时注单 / 即时注单 订单号： 用户名：…" at bounding box center [631, 318] width 881 height 541
click at [57, 107] on span "会员管理" at bounding box center [48, 113] width 60 height 12
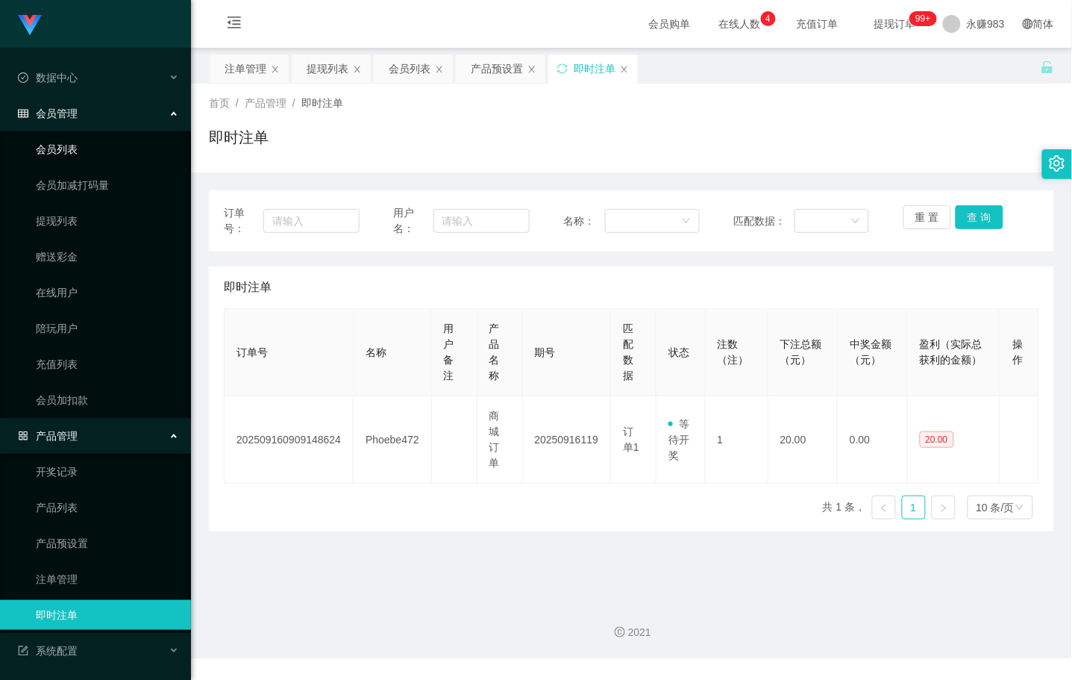
click at [54, 149] on link "会员列表" at bounding box center [107, 149] width 143 height 30
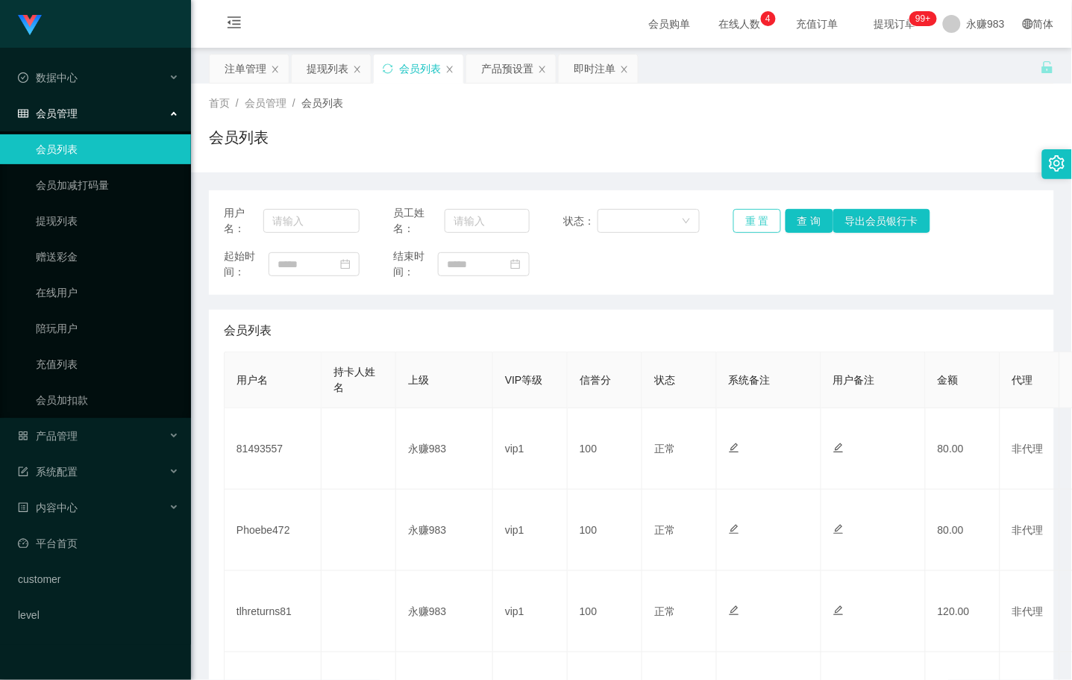
click at [757, 219] on button "重 置" at bounding box center [757, 221] width 48 height 24
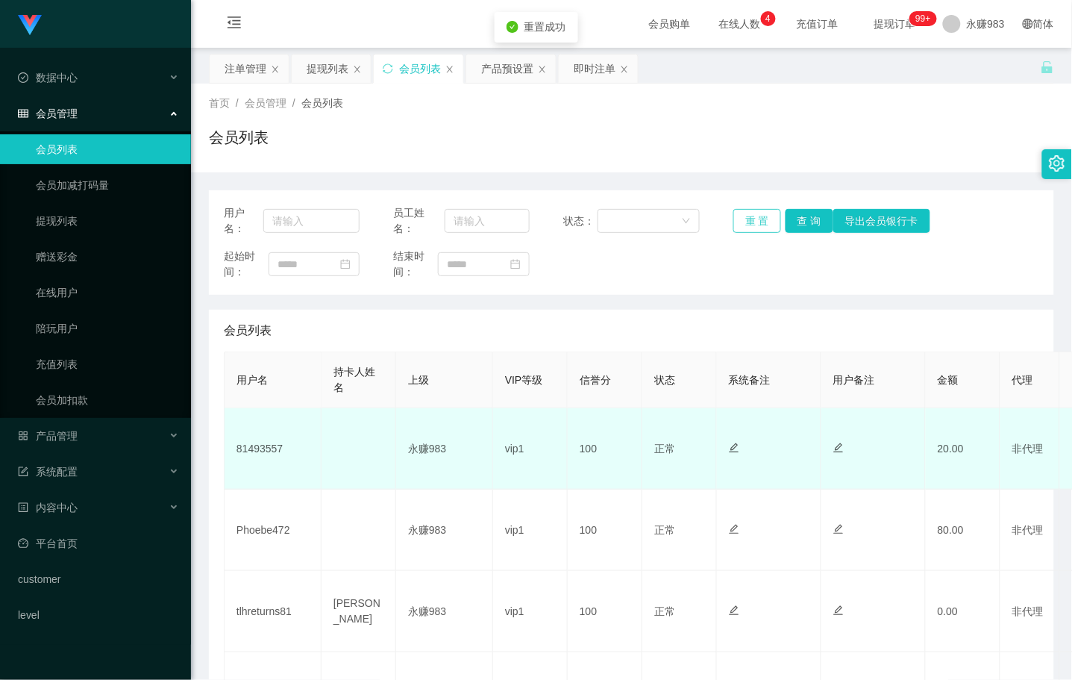
scroll to position [83, 0]
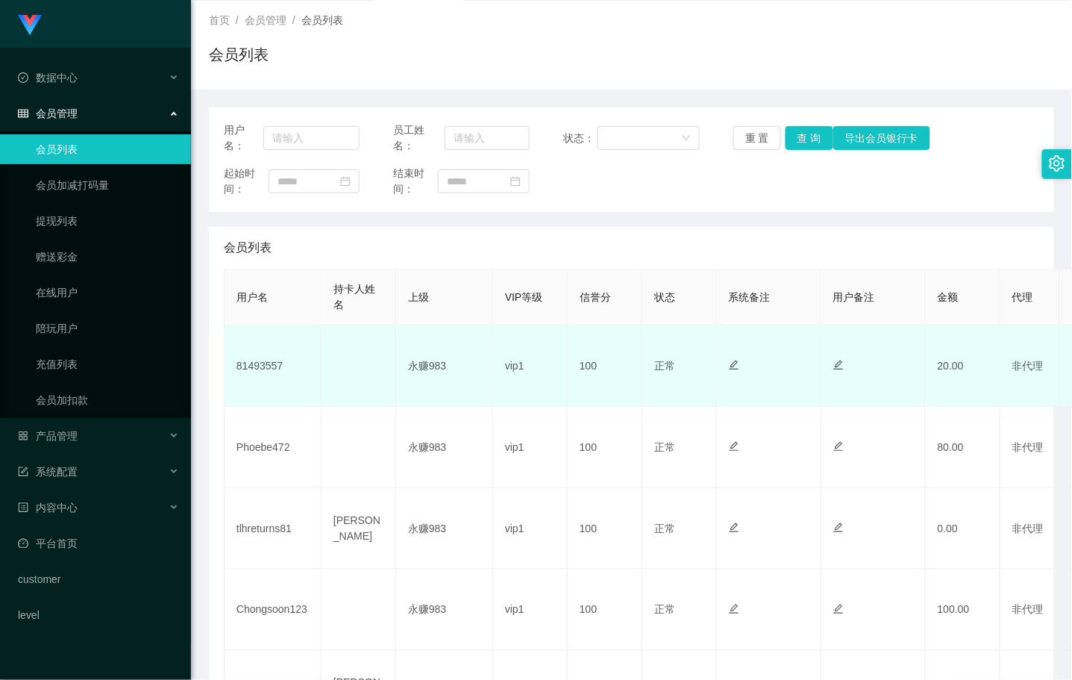
click at [262, 368] on td "81493557" at bounding box center [273, 365] width 97 height 81
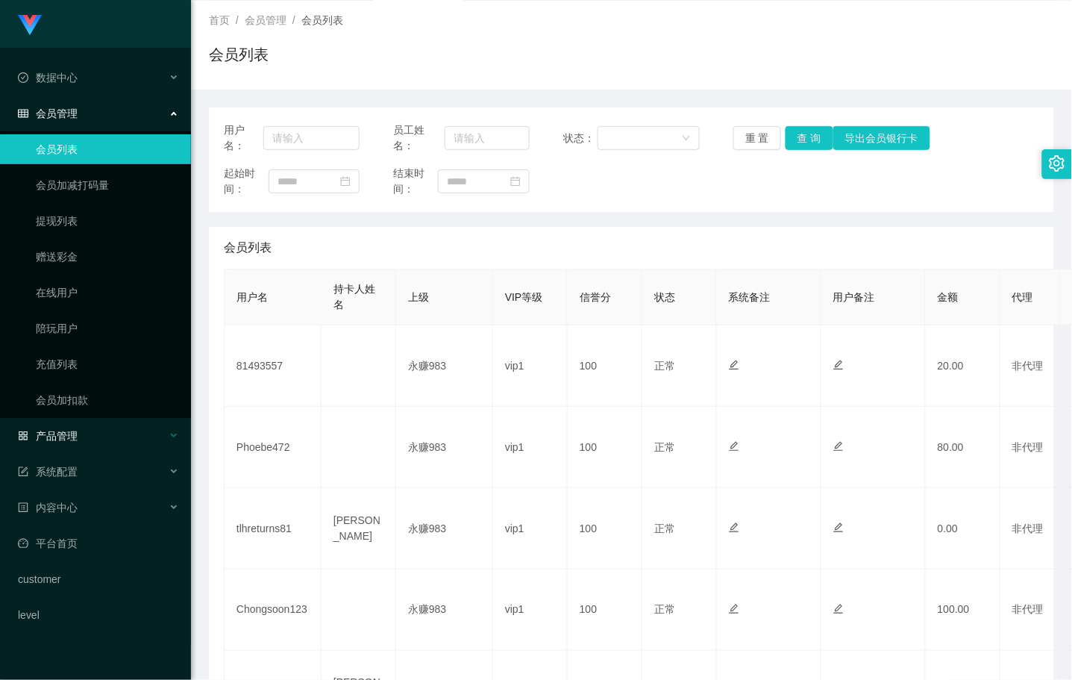
click at [64, 434] on span "产品管理" at bounding box center [48, 436] width 60 height 12
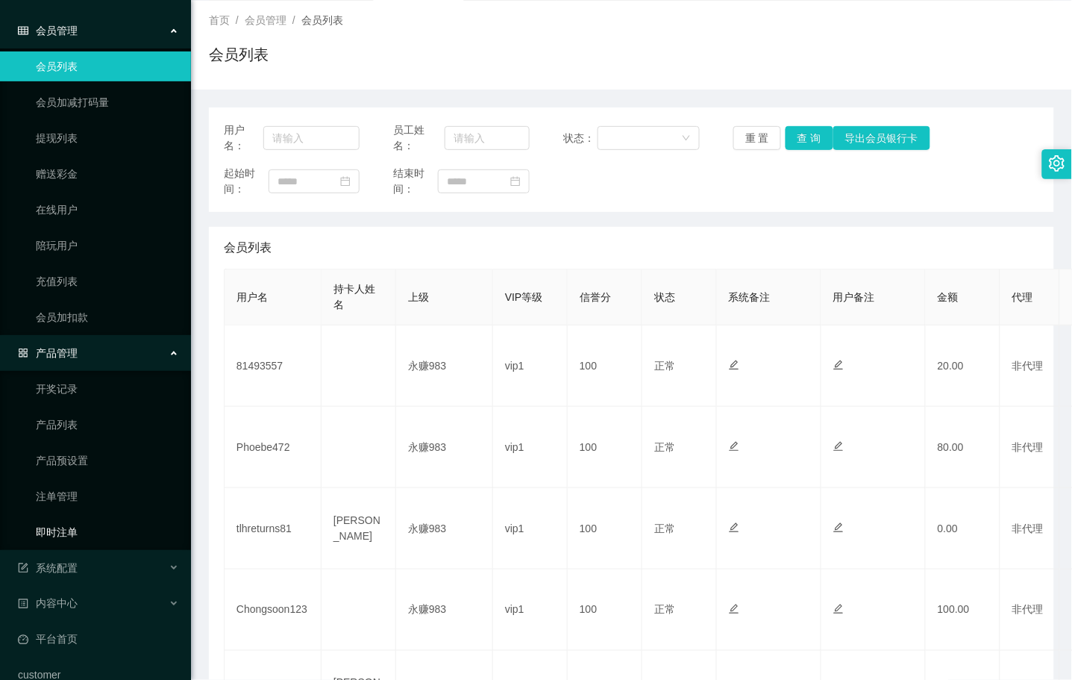
click at [68, 526] on link "即时注单" at bounding box center [107, 532] width 143 height 30
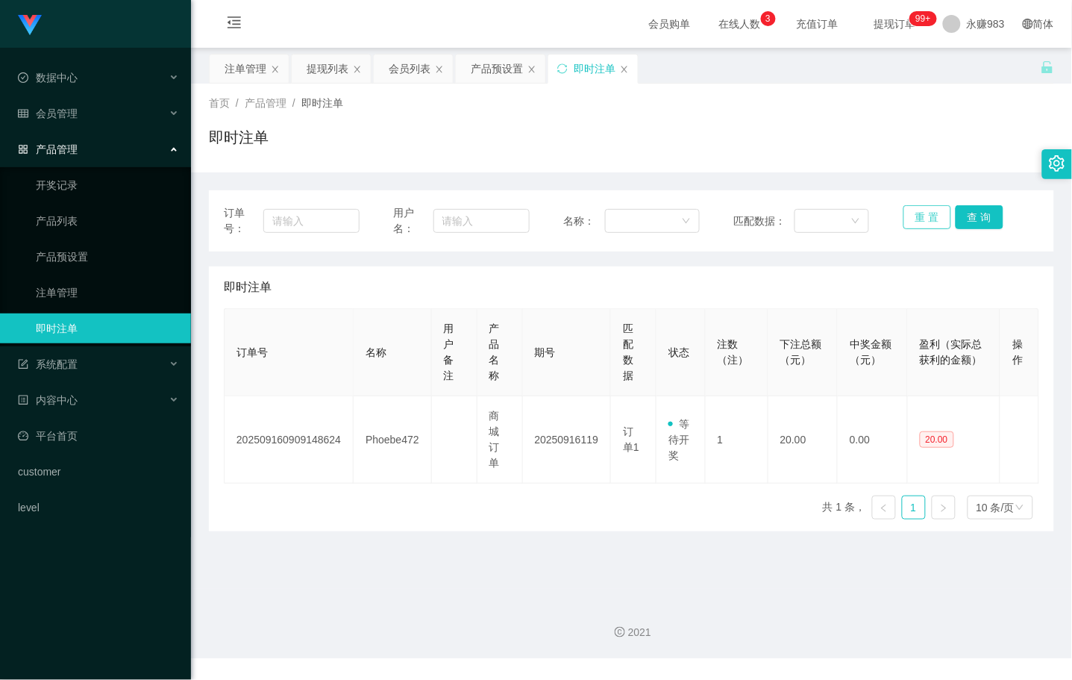
click at [757, 213] on button "重 置" at bounding box center [928, 217] width 48 height 24
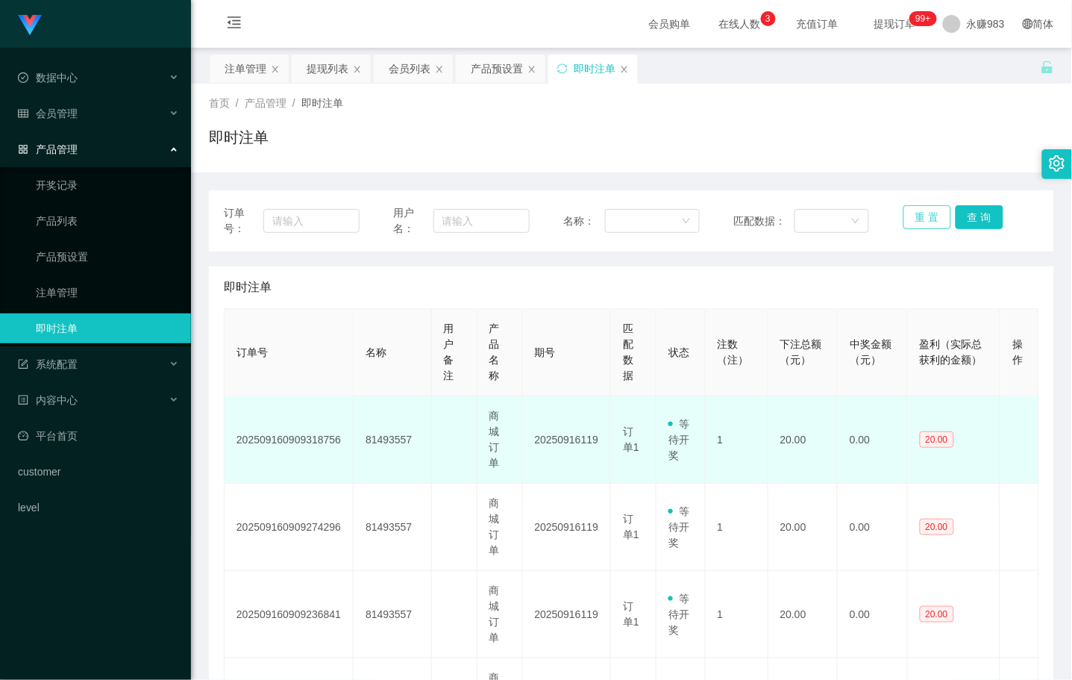
scroll to position [166, 0]
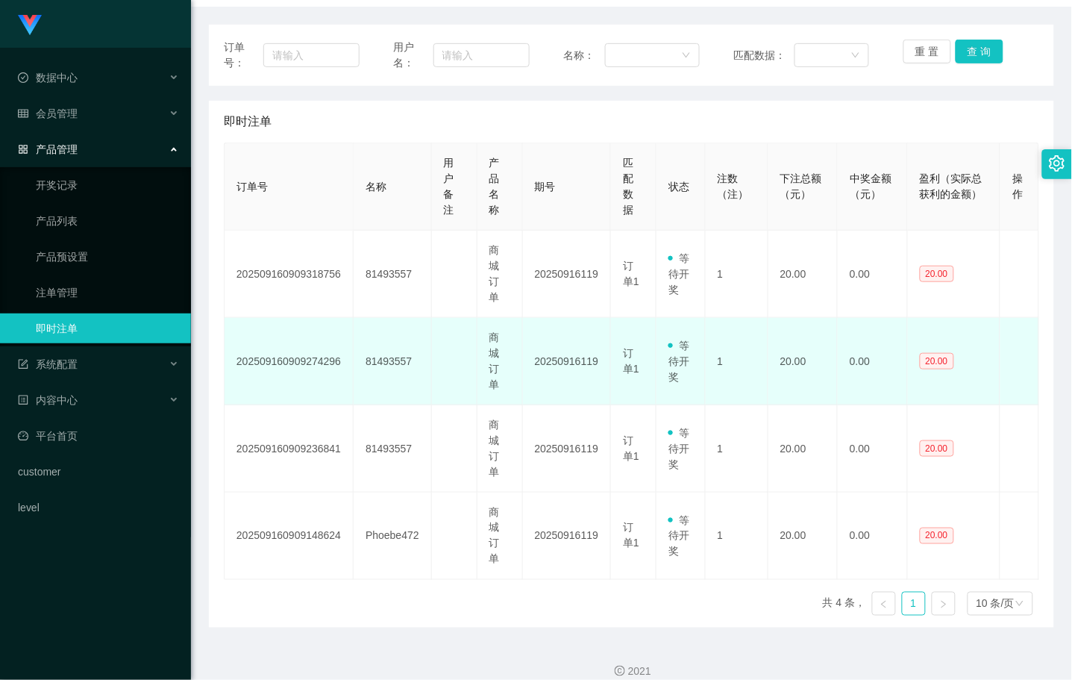
click at [396, 357] on td "81493557" at bounding box center [393, 361] width 78 height 87
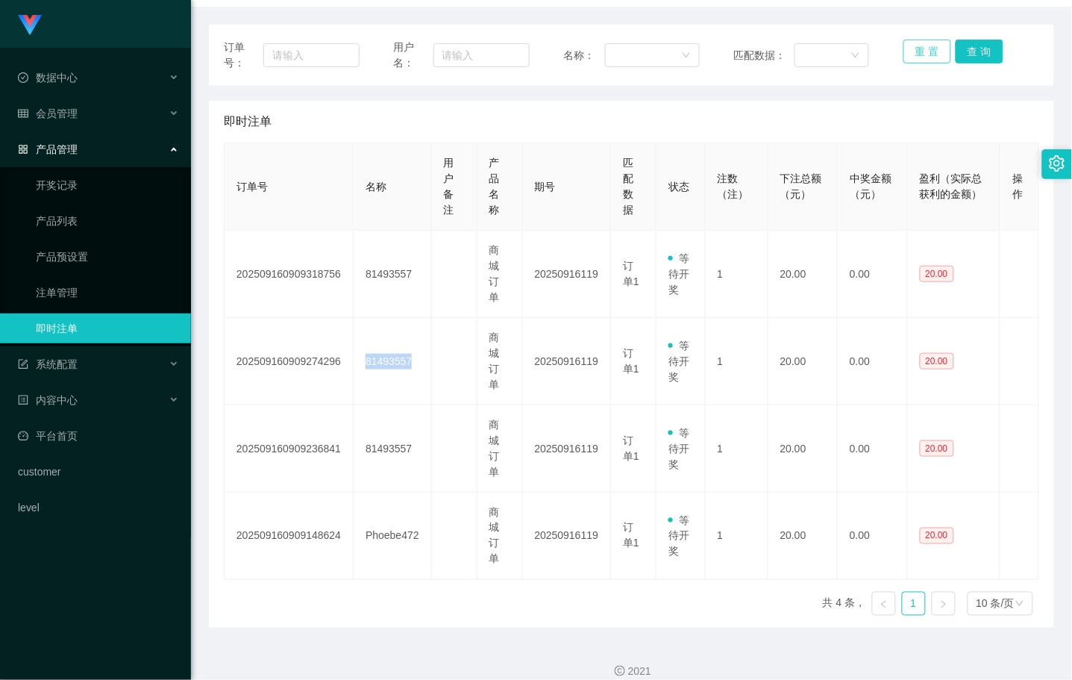
click at [757, 50] on button "重 置" at bounding box center [928, 52] width 48 height 24
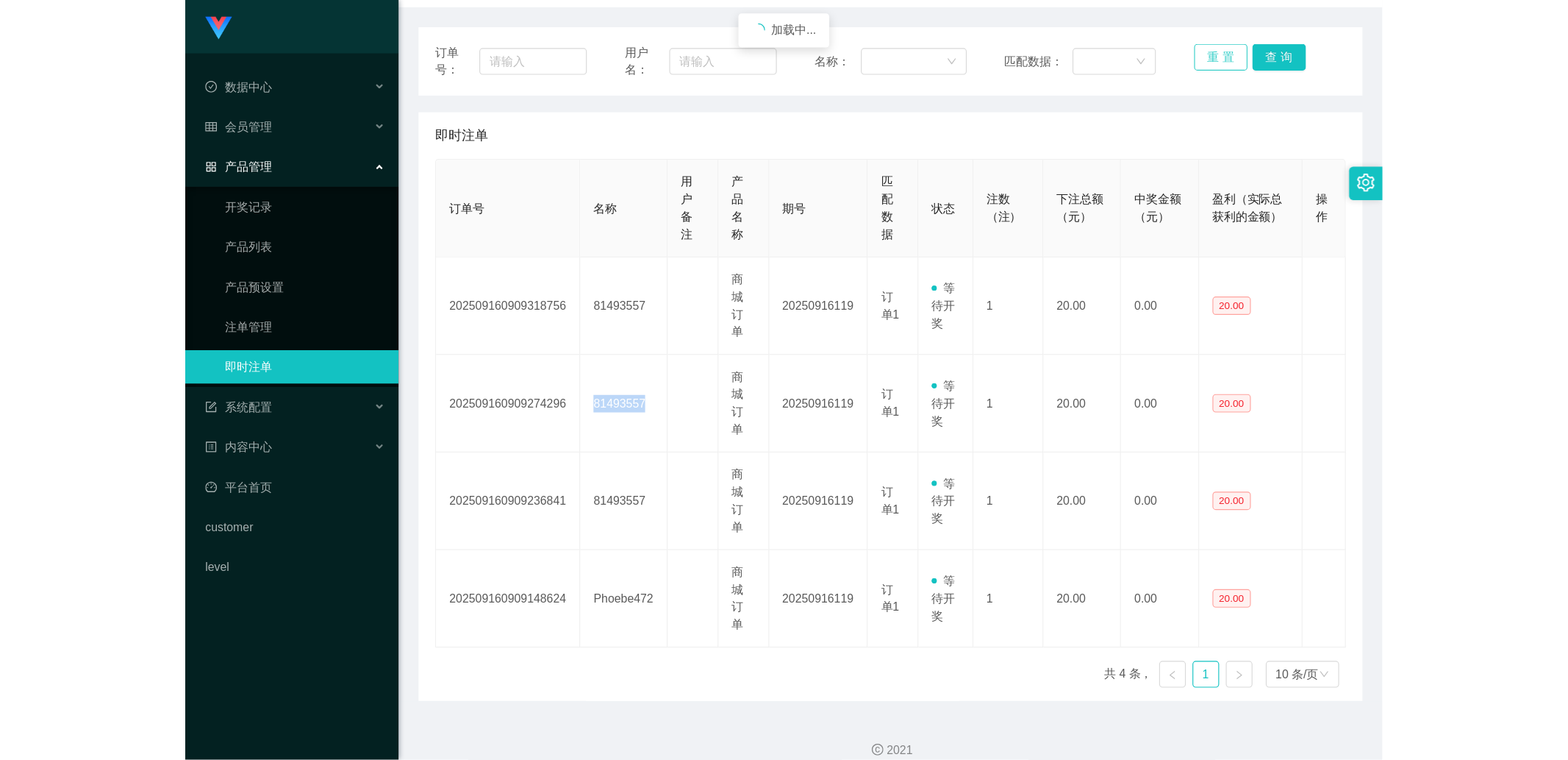
scroll to position [0, 0]
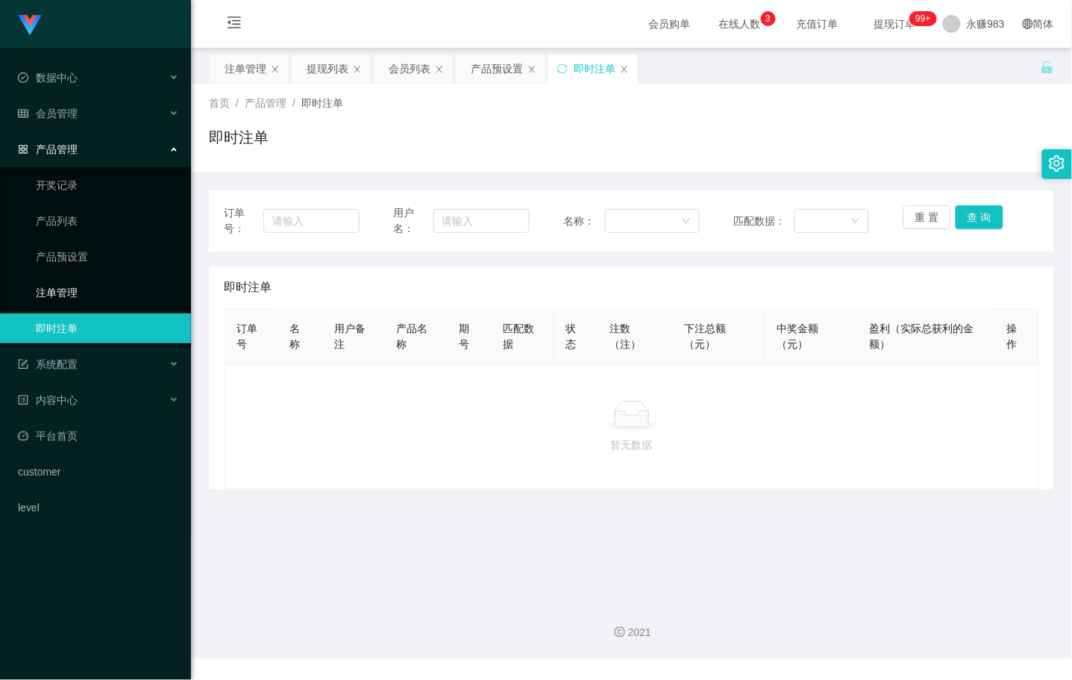
click at [97, 292] on link "注单管理" at bounding box center [107, 293] width 143 height 30
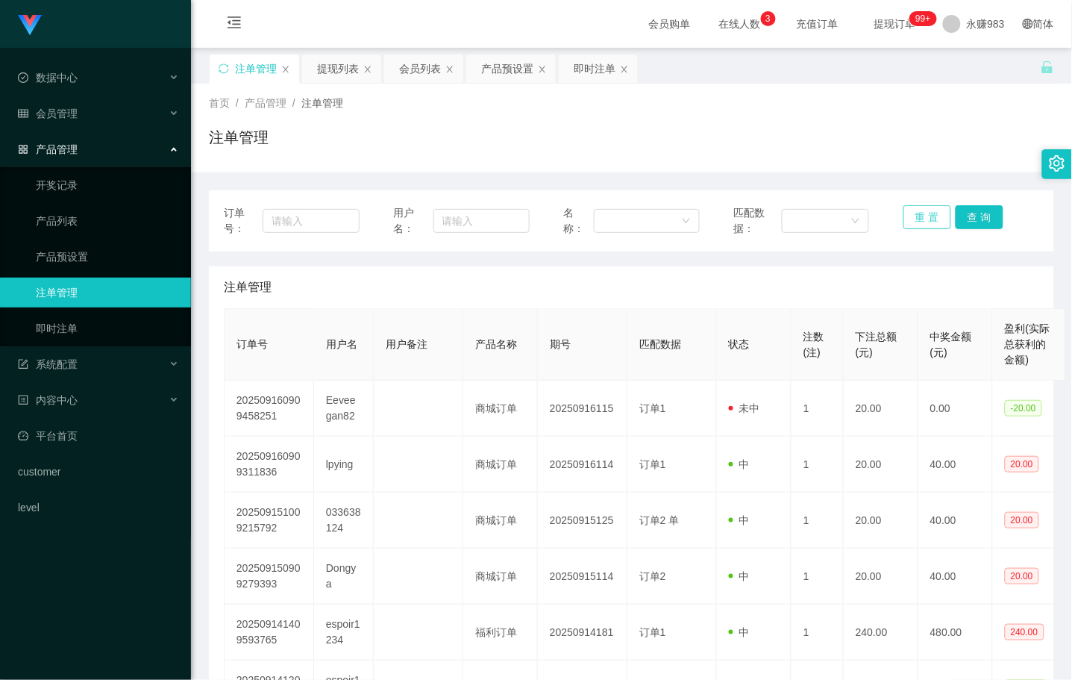
click at [757, 218] on button "重 置" at bounding box center [928, 217] width 48 height 24
click at [50, 101] on div "会员管理" at bounding box center [95, 113] width 191 height 30
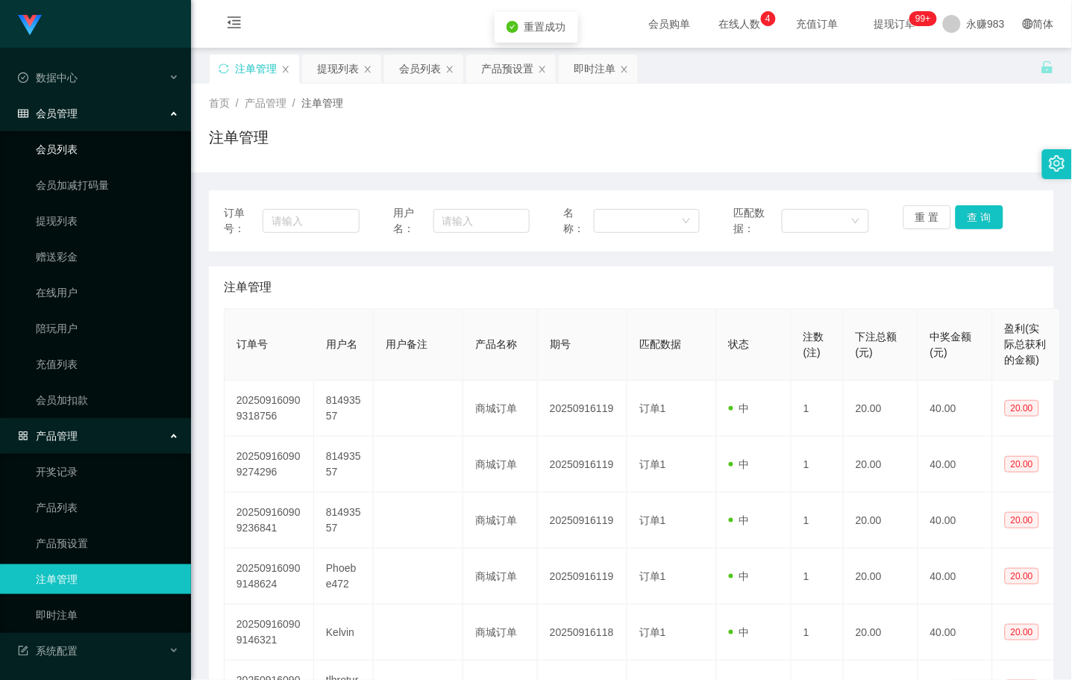
click at [68, 157] on link "会员列表" at bounding box center [107, 149] width 143 height 30
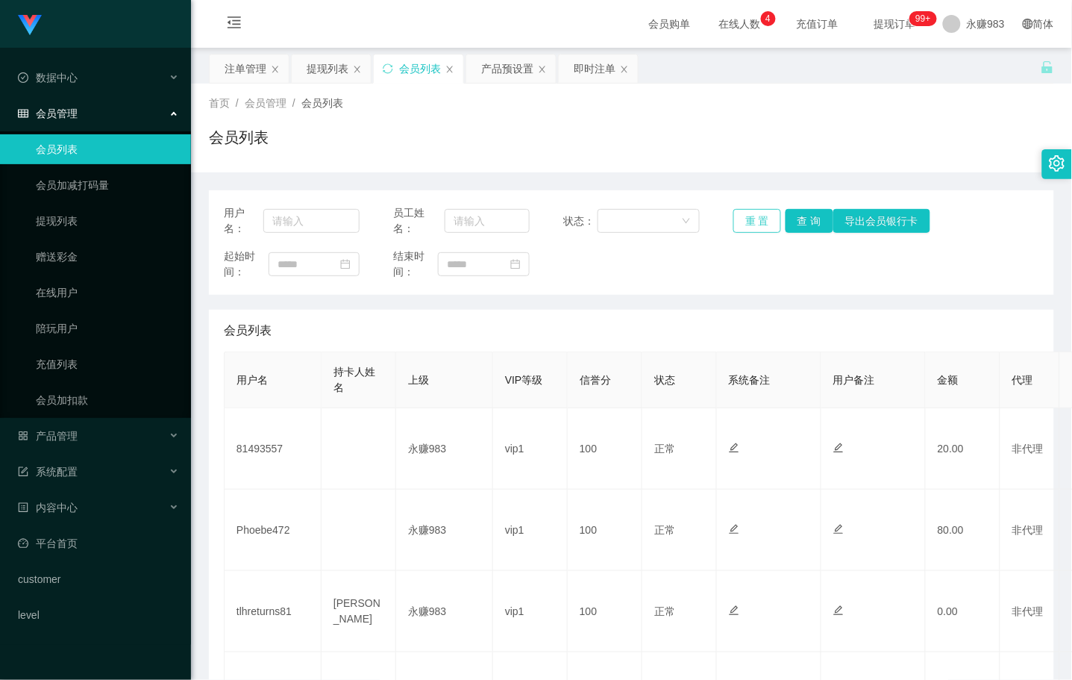
click at [748, 217] on button "重 置" at bounding box center [757, 221] width 48 height 24
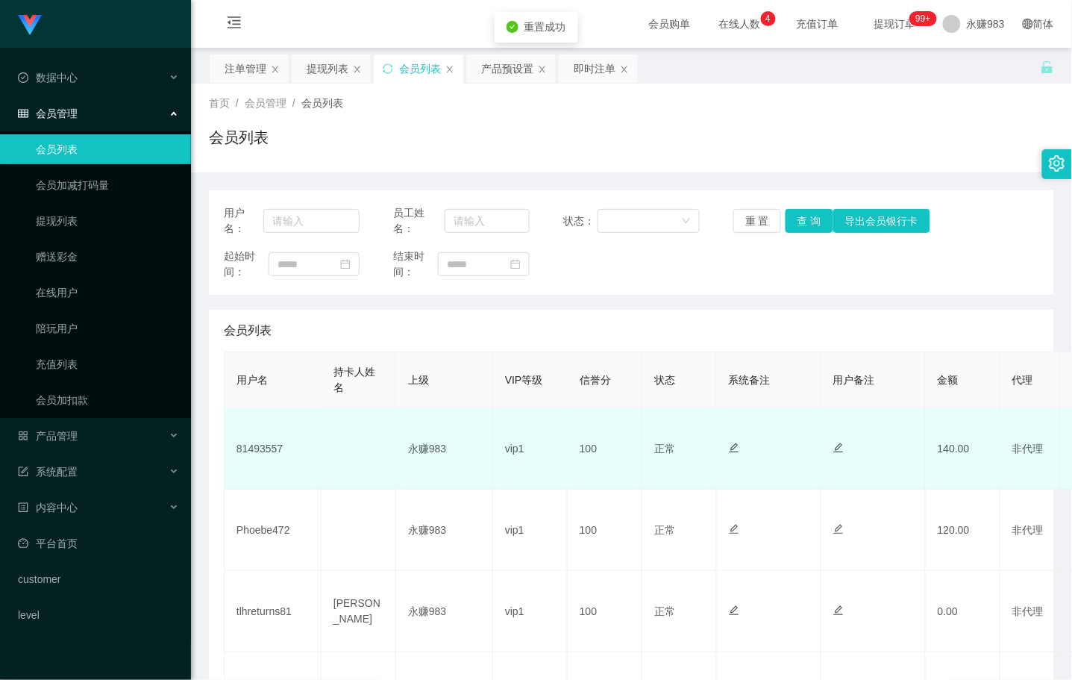
click at [257, 450] on td "81493557" at bounding box center [273, 448] width 97 height 81
click at [256, 450] on td "81493557" at bounding box center [273, 448] width 97 height 81
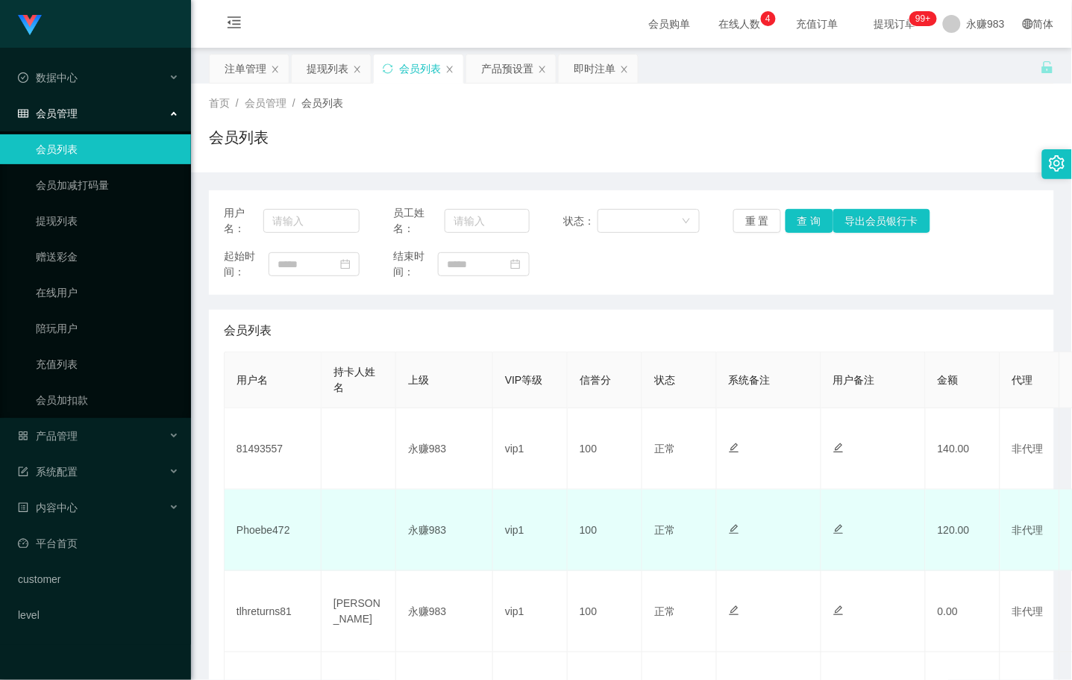
click at [266, 530] on td "Phoebe472" at bounding box center [273, 529] width 97 height 81
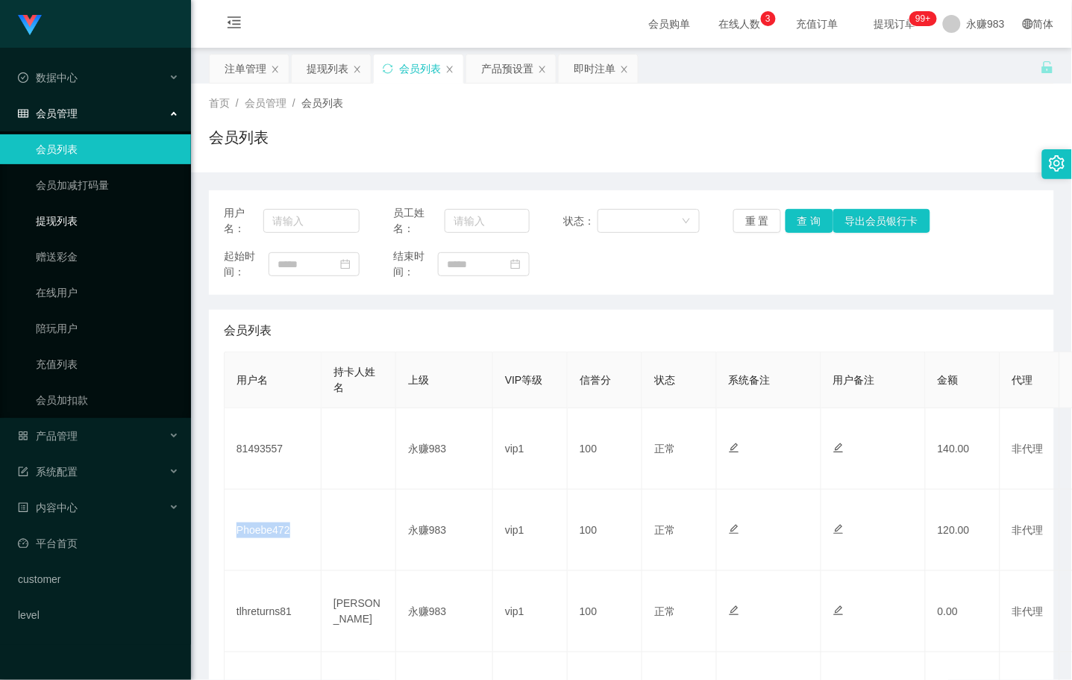
click at [73, 228] on link "提现列表" at bounding box center [107, 221] width 143 height 30
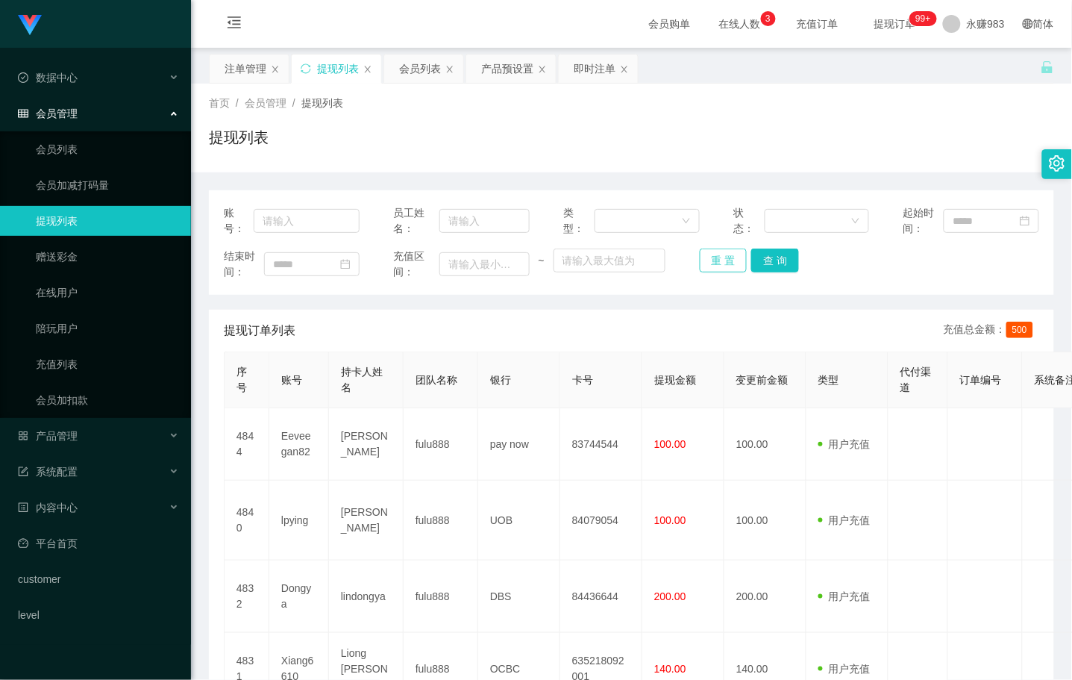
click at [710, 260] on button "重 置" at bounding box center [724, 260] width 48 height 24
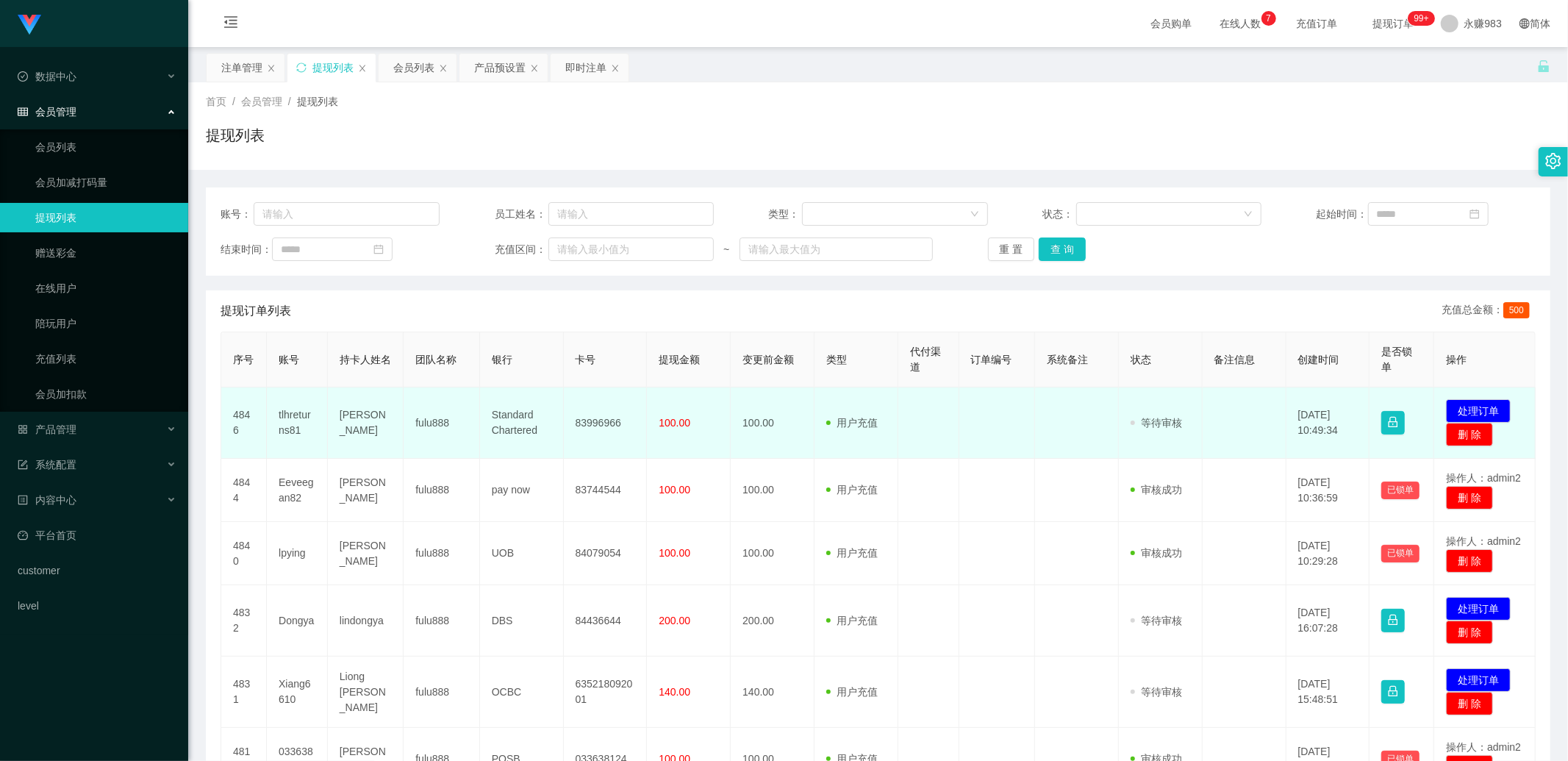
click at [283, 425] on td "tlhreturns81" at bounding box center [298, 423] width 61 height 71
click at [358, 422] on td "[PERSON_NAME]" at bounding box center [366, 423] width 76 height 71
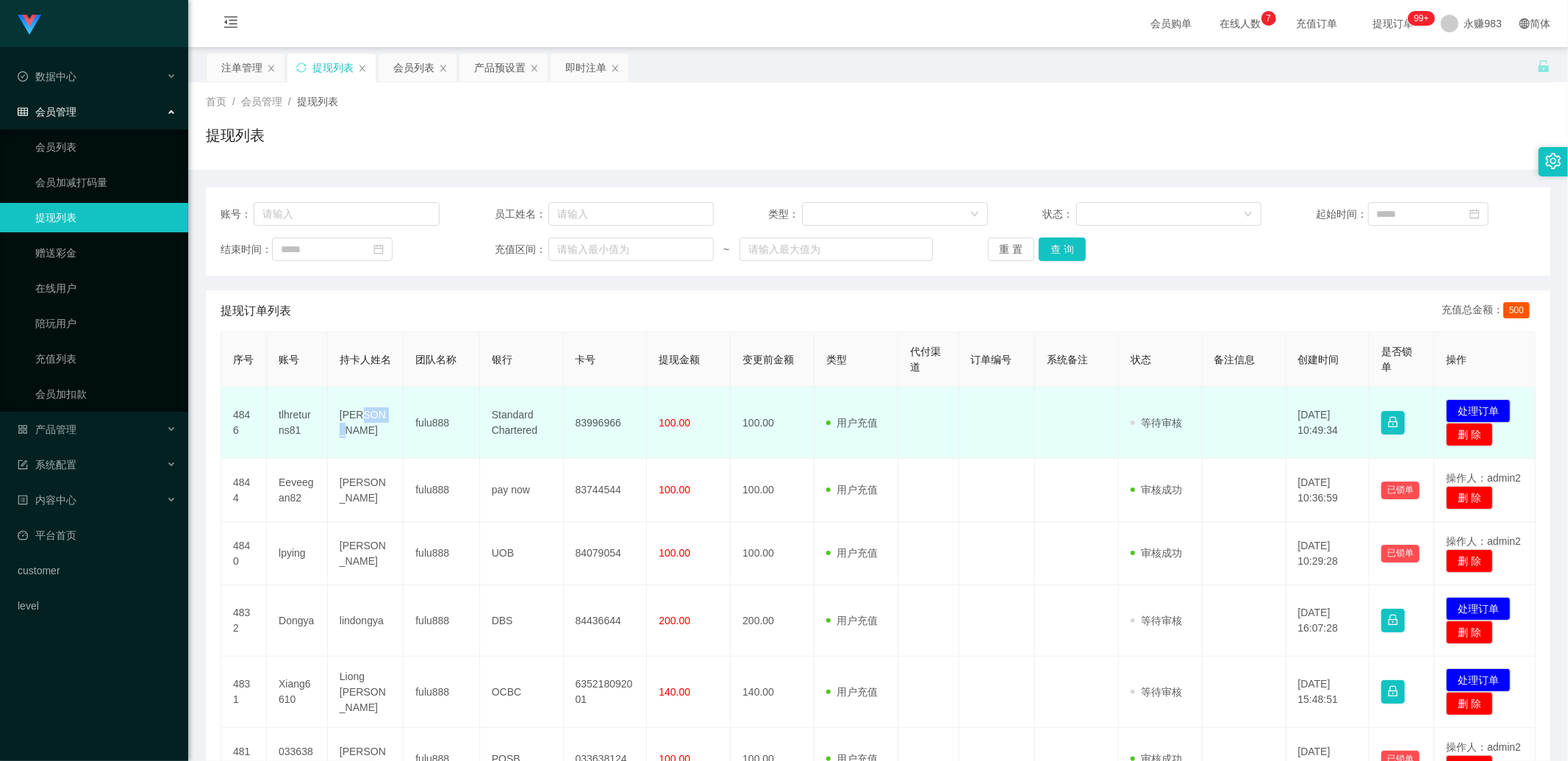
click at [358, 422] on td "[PERSON_NAME]" at bounding box center [366, 423] width 76 height 71
click at [513, 422] on td "Standard Chartered" at bounding box center [521, 423] width 84 height 71
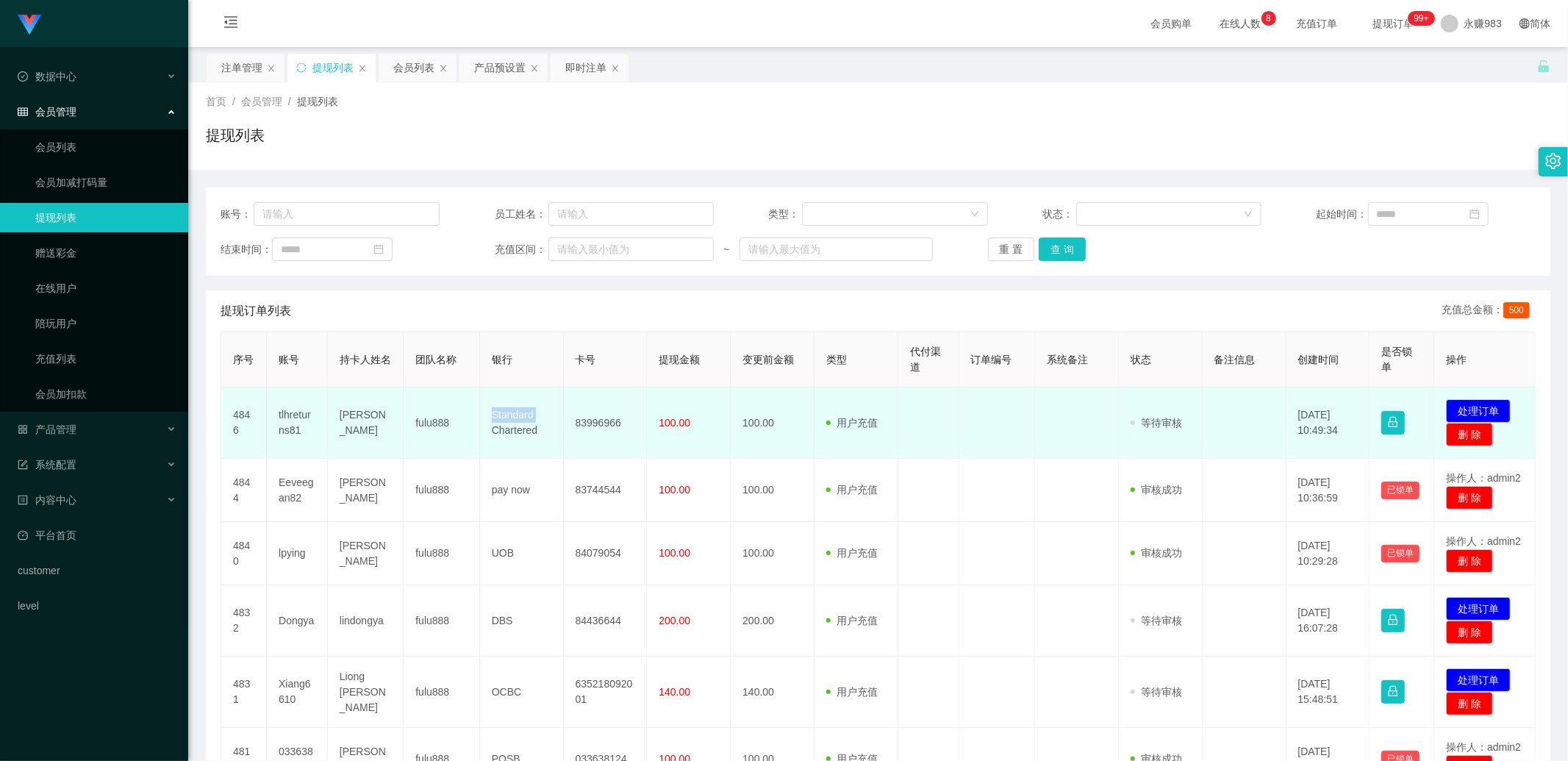
click at [513, 422] on td "Standard Chartered" at bounding box center [521, 423] width 84 height 71
click at [504, 428] on td "Standard Chartered" at bounding box center [521, 423] width 84 height 71
click at [673, 422] on span "100.00" at bounding box center [675, 423] width 32 height 12
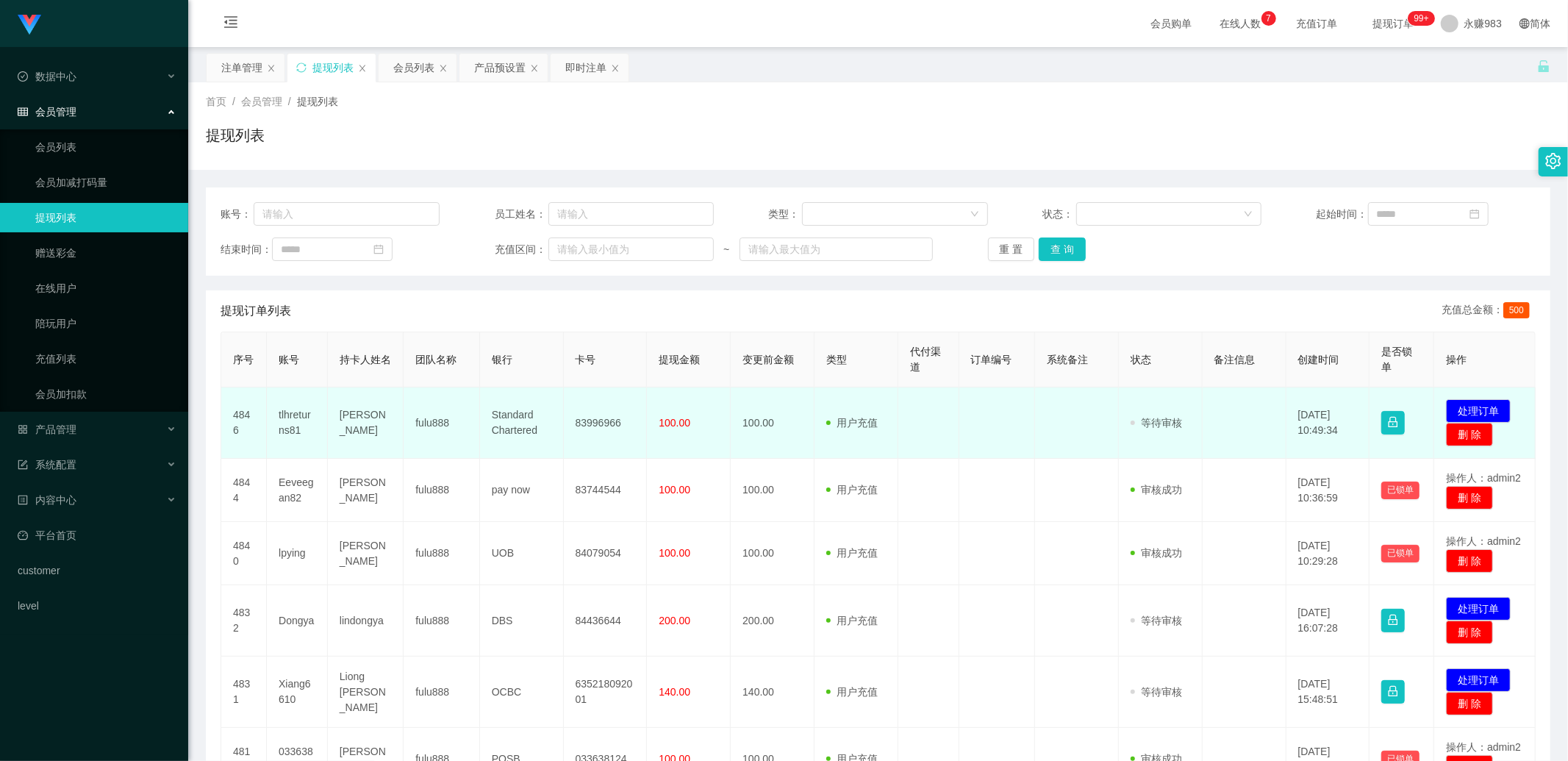
click at [597, 424] on td "83996966" at bounding box center [605, 423] width 84 height 71
click at [289, 422] on td "tlhreturns81" at bounding box center [298, 423] width 61 height 71
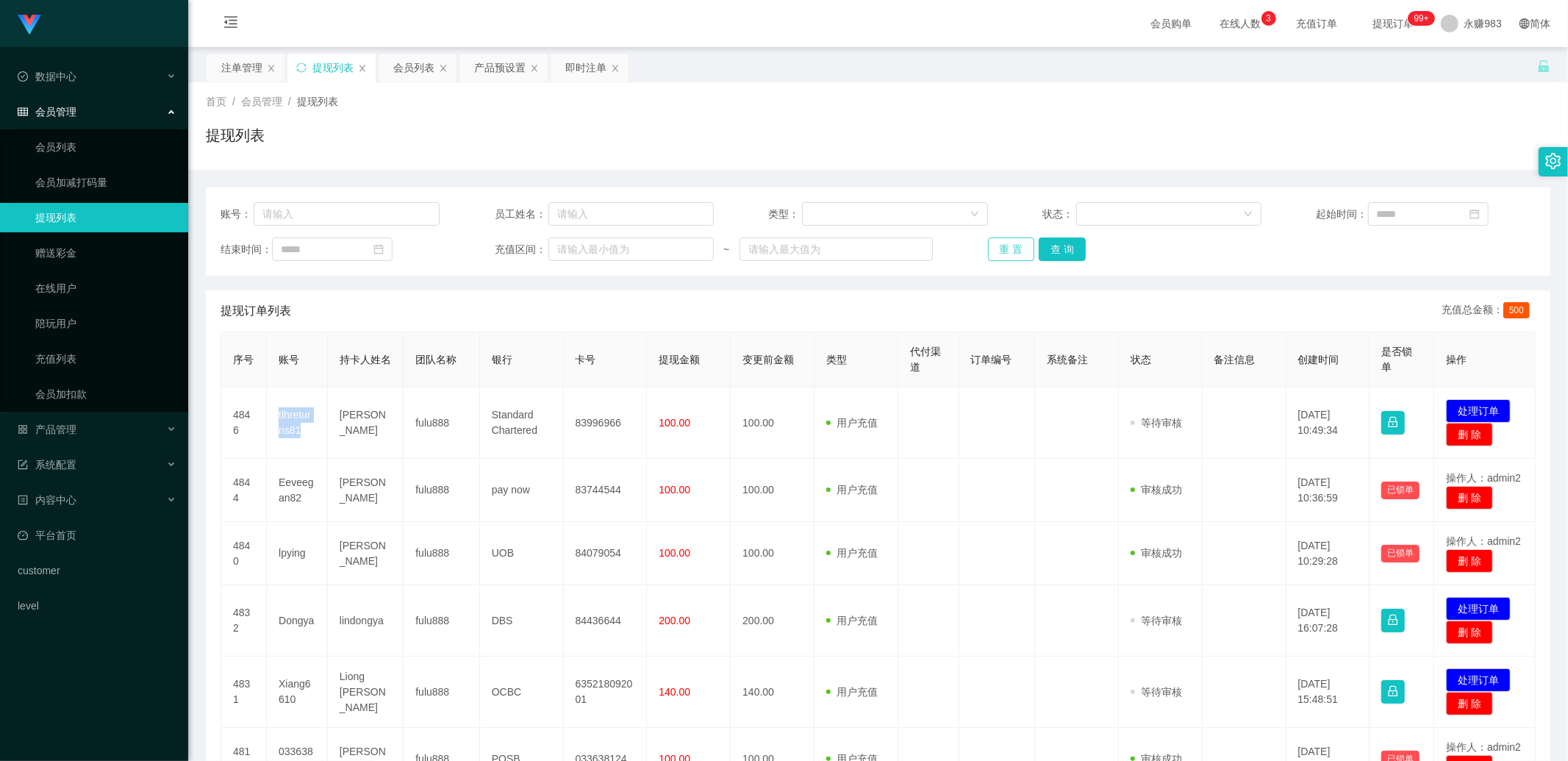
click at [746, 250] on button "重 置" at bounding box center [1012, 249] width 47 height 24
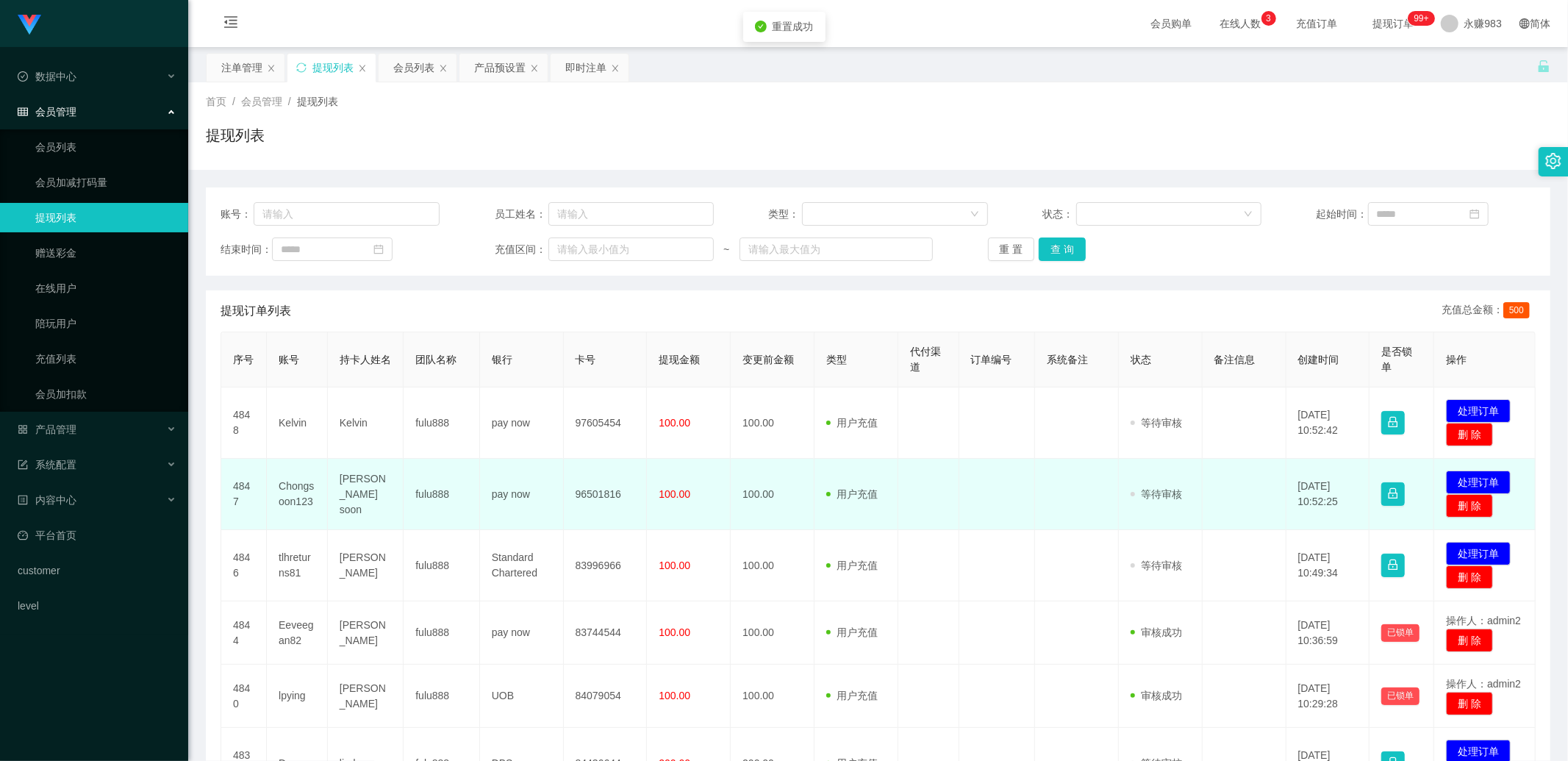
click at [292, 490] on td "Chongsoon123" at bounding box center [298, 495] width 61 height 71
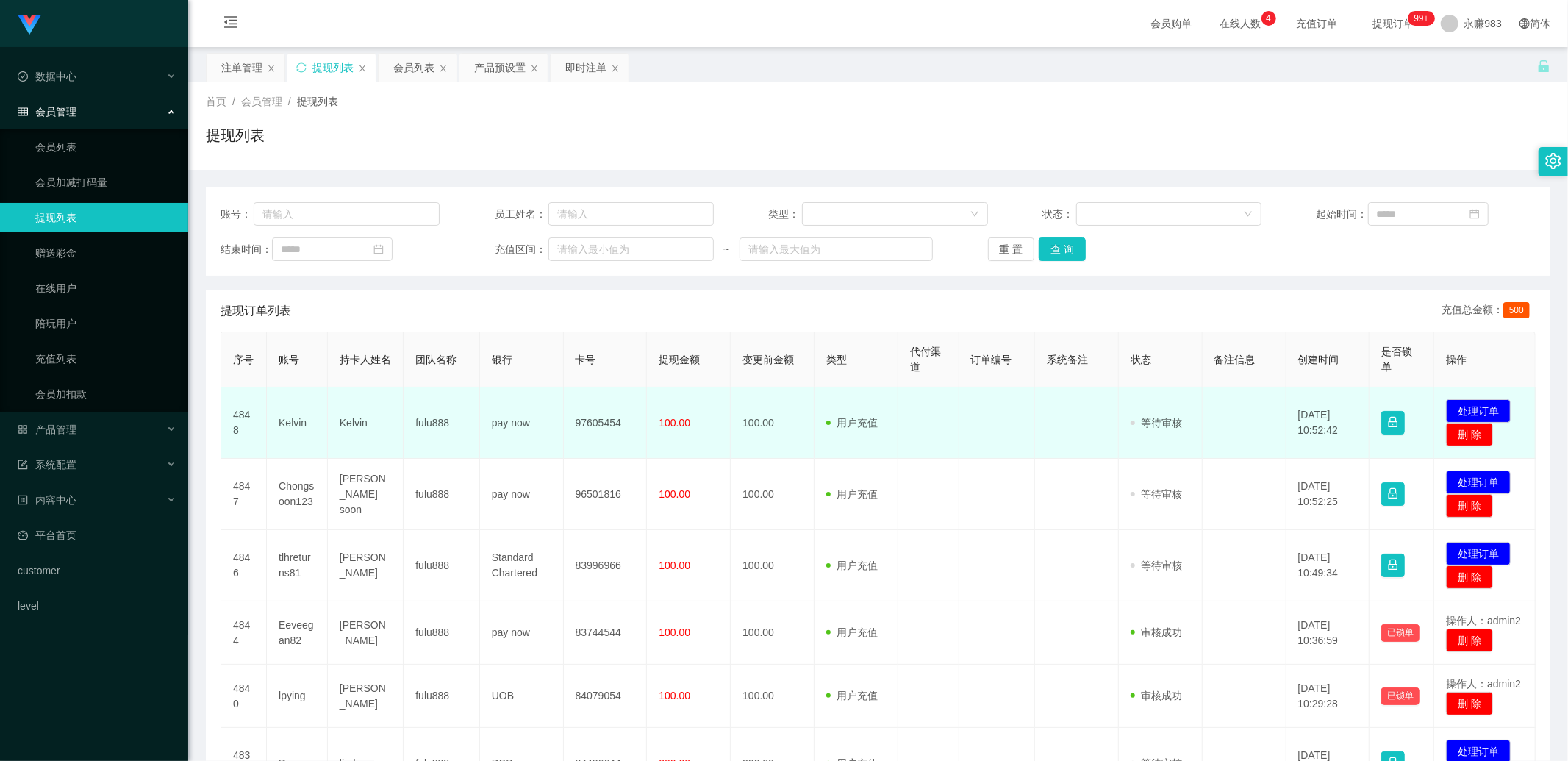
click at [291, 420] on td "Kelvin" at bounding box center [298, 423] width 61 height 71
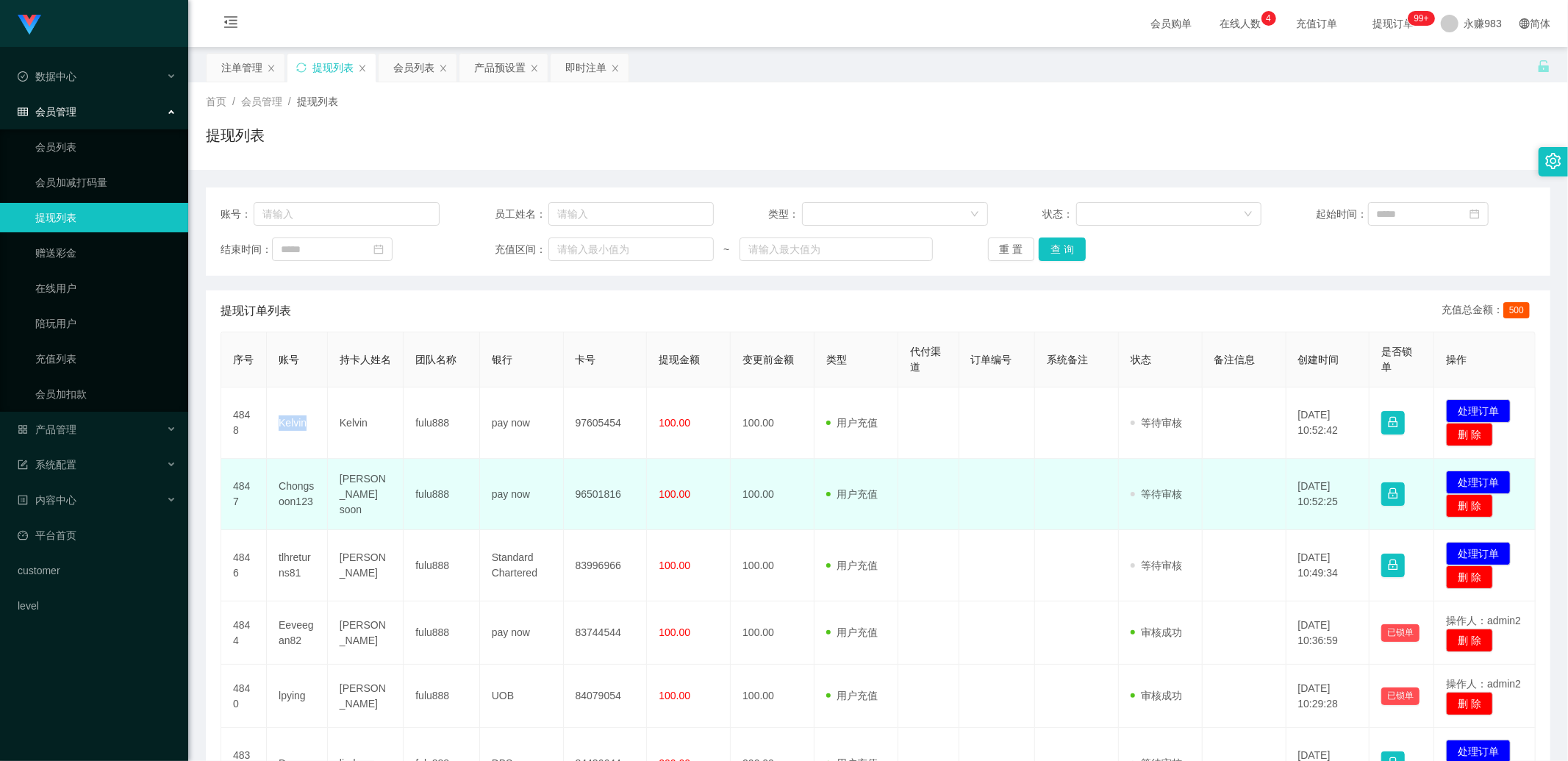
click at [351, 488] on td "[PERSON_NAME] soon" at bounding box center [366, 495] width 76 height 71
click at [510, 497] on td "pay now" at bounding box center [521, 495] width 84 height 71
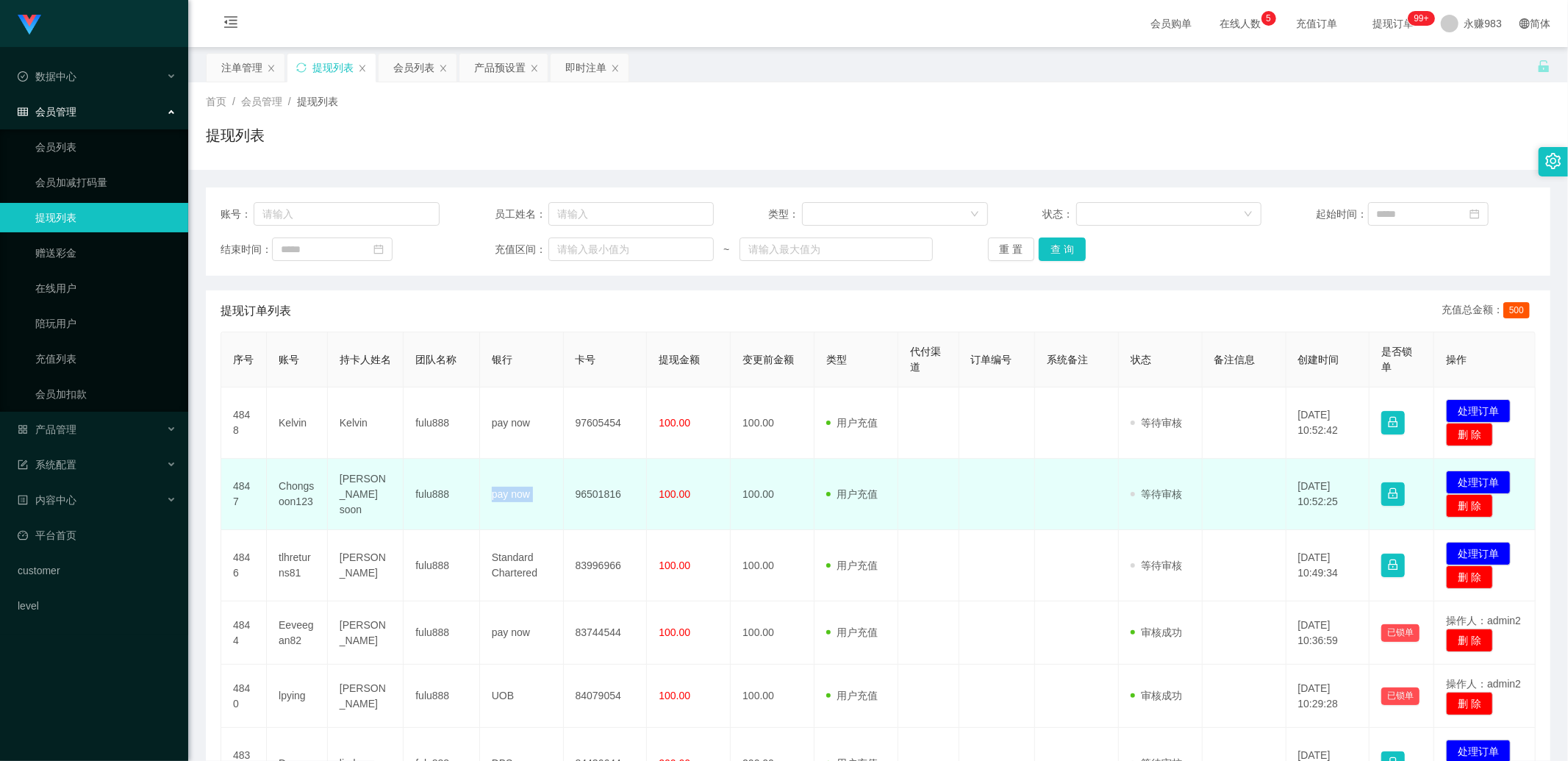
click at [510, 497] on td "pay now" at bounding box center [521, 495] width 84 height 71
click at [596, 496] on td "96501816" at bounding box center [605, 495] width 84 height 71
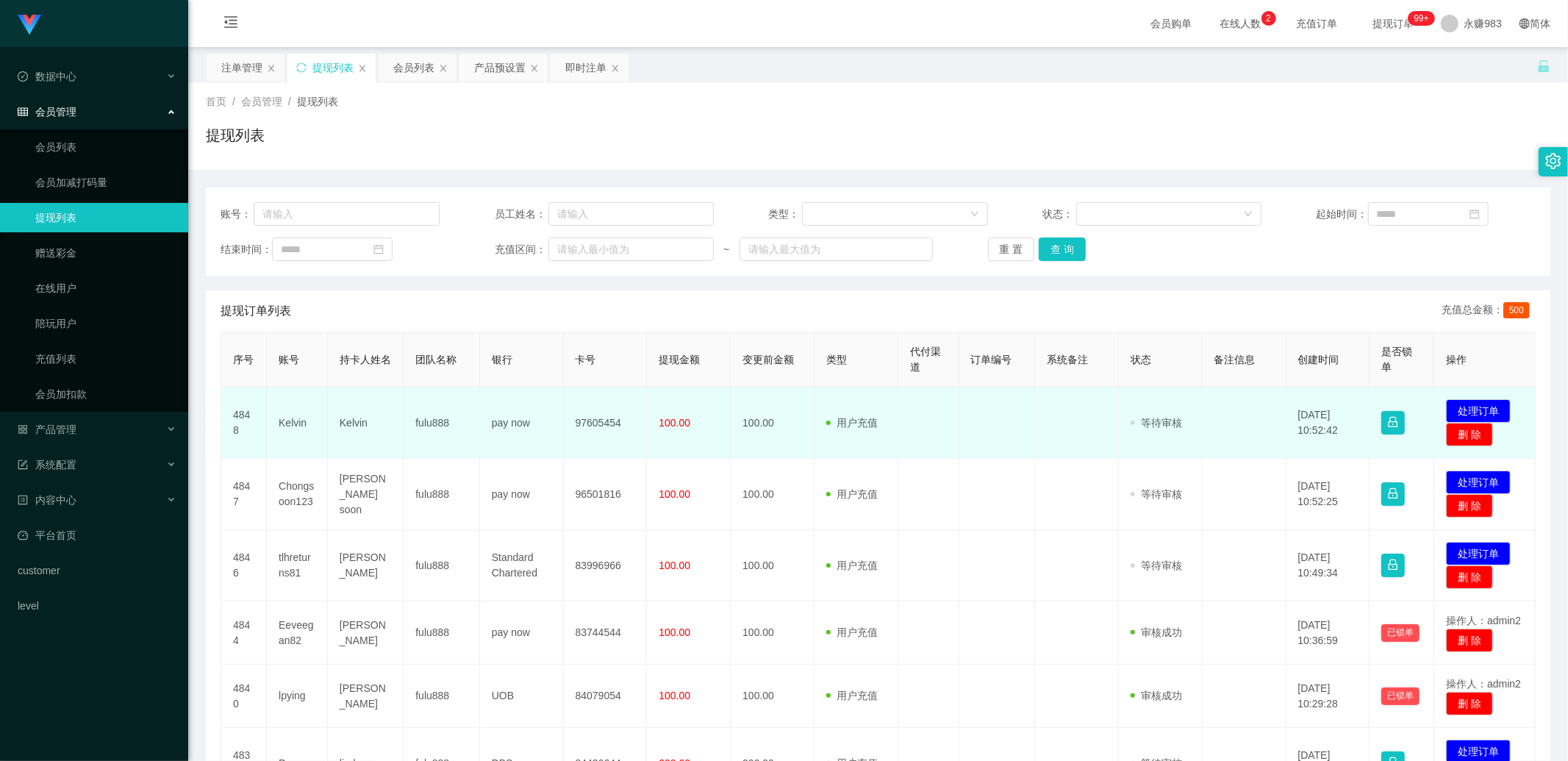
click at [293, 420] on td "Kelvin" at bounding box center [298, 423] width 61 height 71
click at [358, 419] on td "Kelvin" at bounding box center [366, 423] width 76 height 71
click at [506, 425] on td "pay now" at bounding box center [521, 423] width 84 height 71
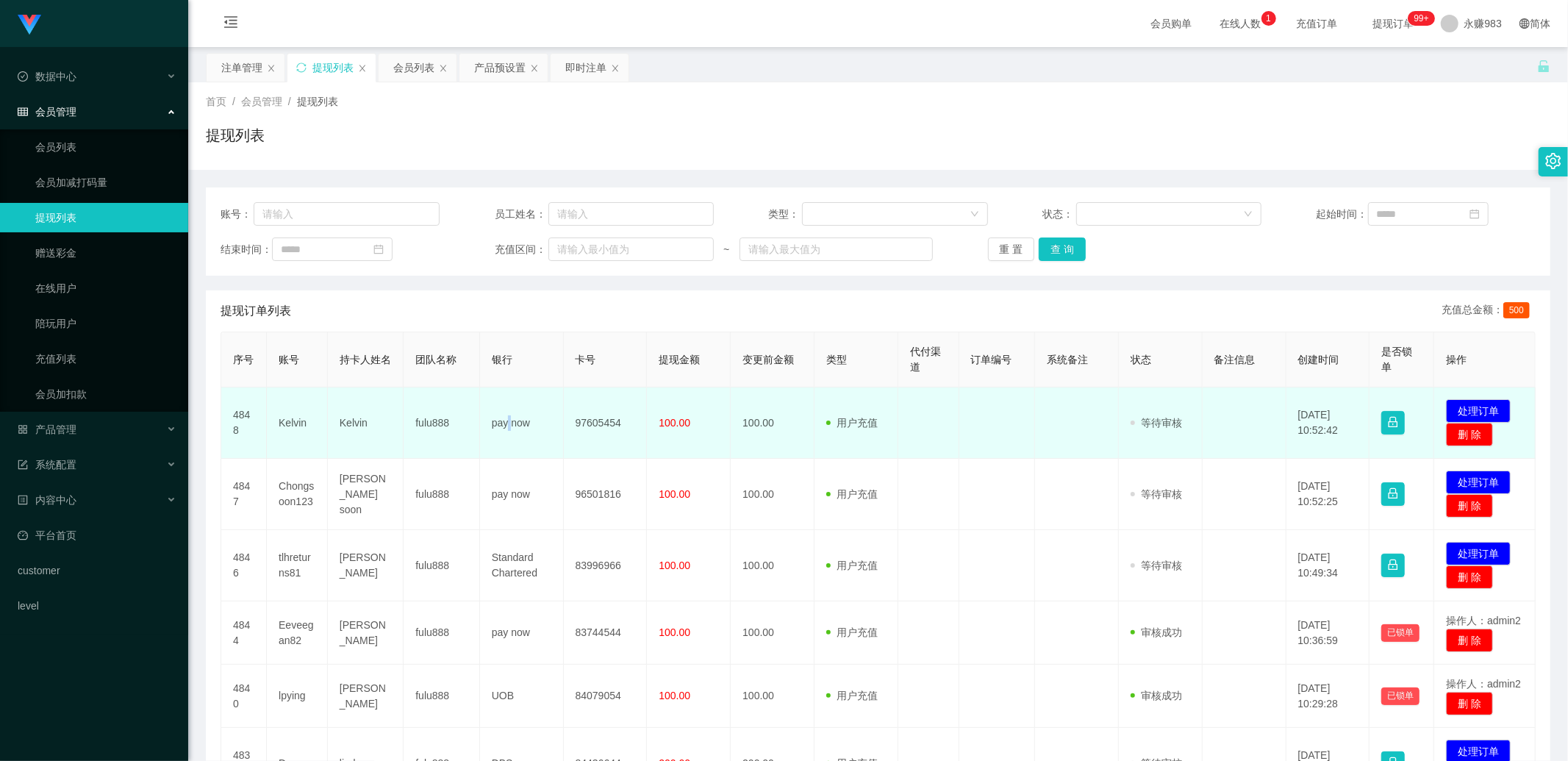
click at [506, 425] on td "pay now" at bounding box center [521, 423] width 84 height 71
click at [589, 413] on td "97605454" at bounding box center [605, 423] width 84 height 71
click at [594, 430] on td "97605454" at bounding box center [605, 423] width 84 height 71
click at [596, 425] on td "97605454" at bounding box center [605, 423] width 84 height 71
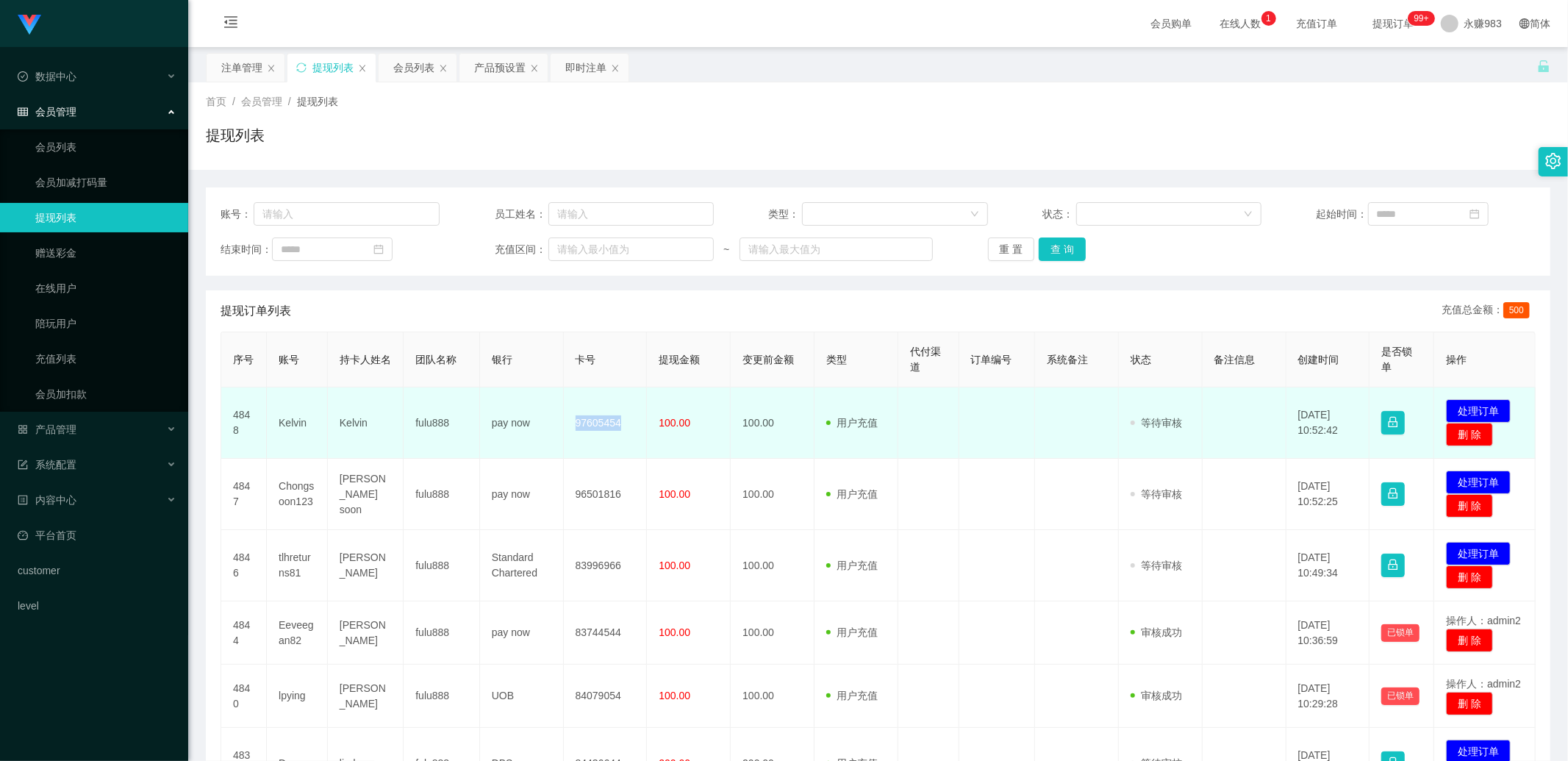
click at [596, 425] on td "97605454" at bounding box center [605, 423] width 84 height 71
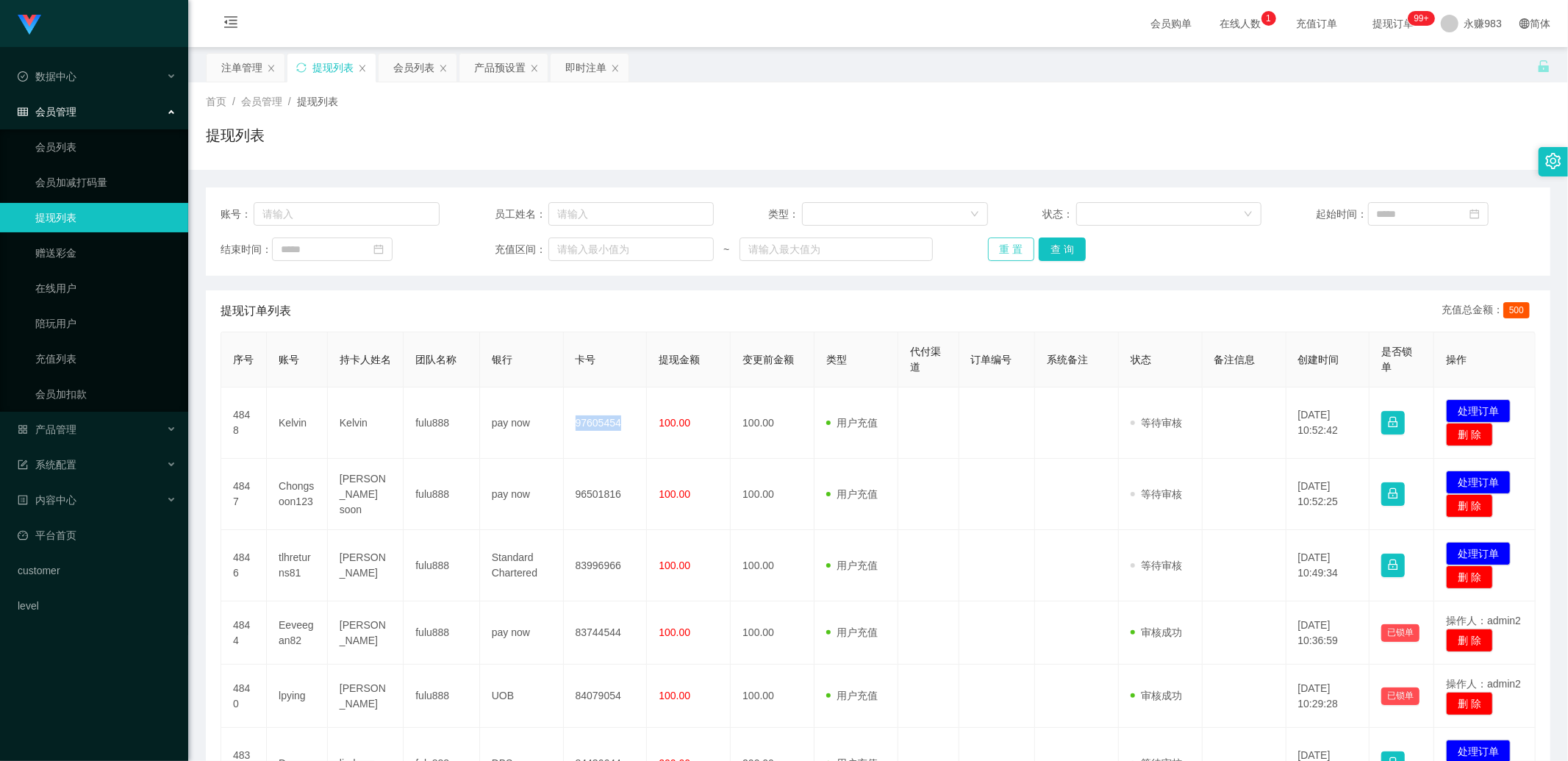
click at [746, 247] on button "重 置" at bounding box center [1012, 249] width 47 height 24
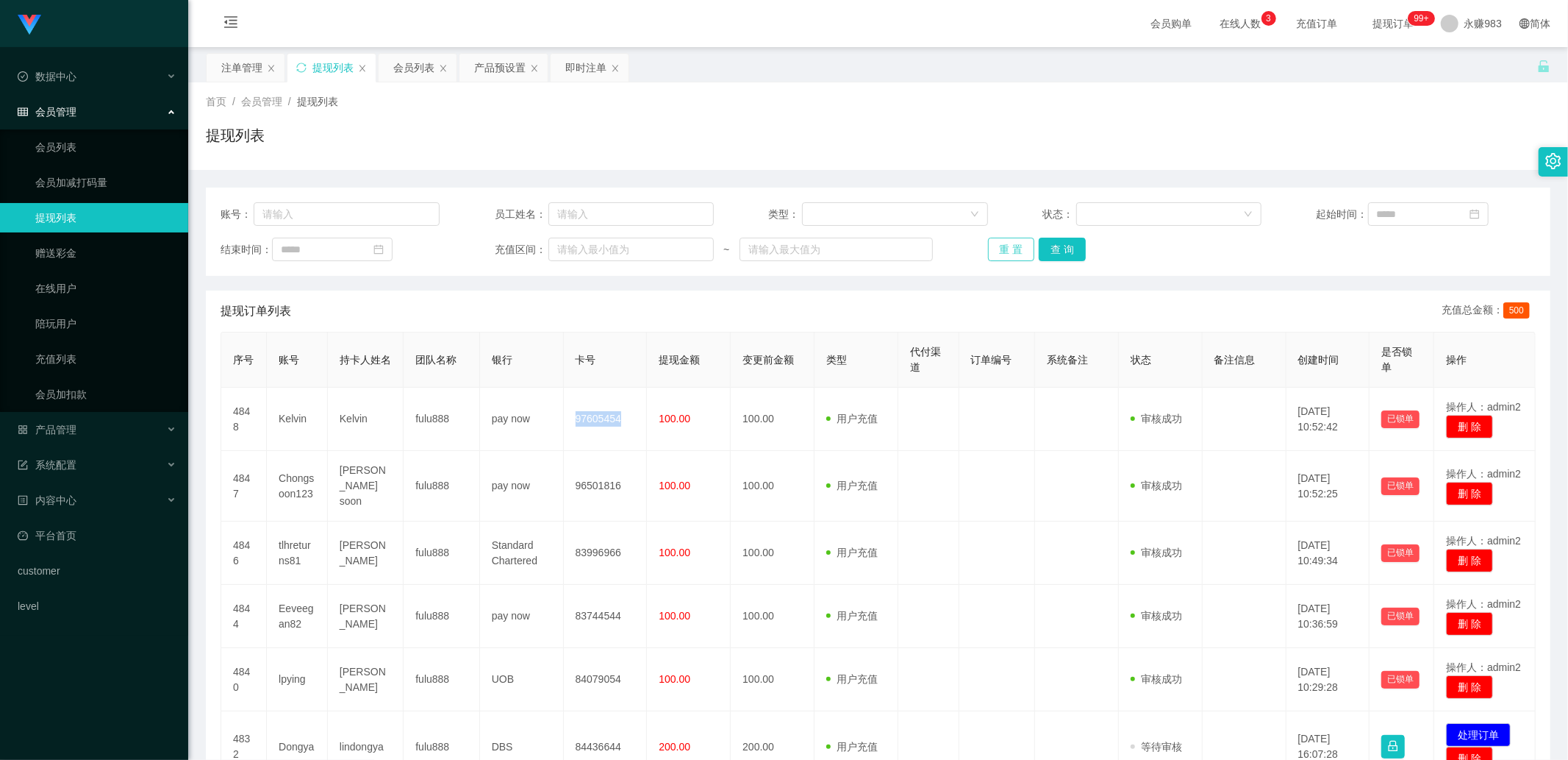
click at [746, 243] on button "重 置" at bounding box center [1012, 249] width 47 height 24
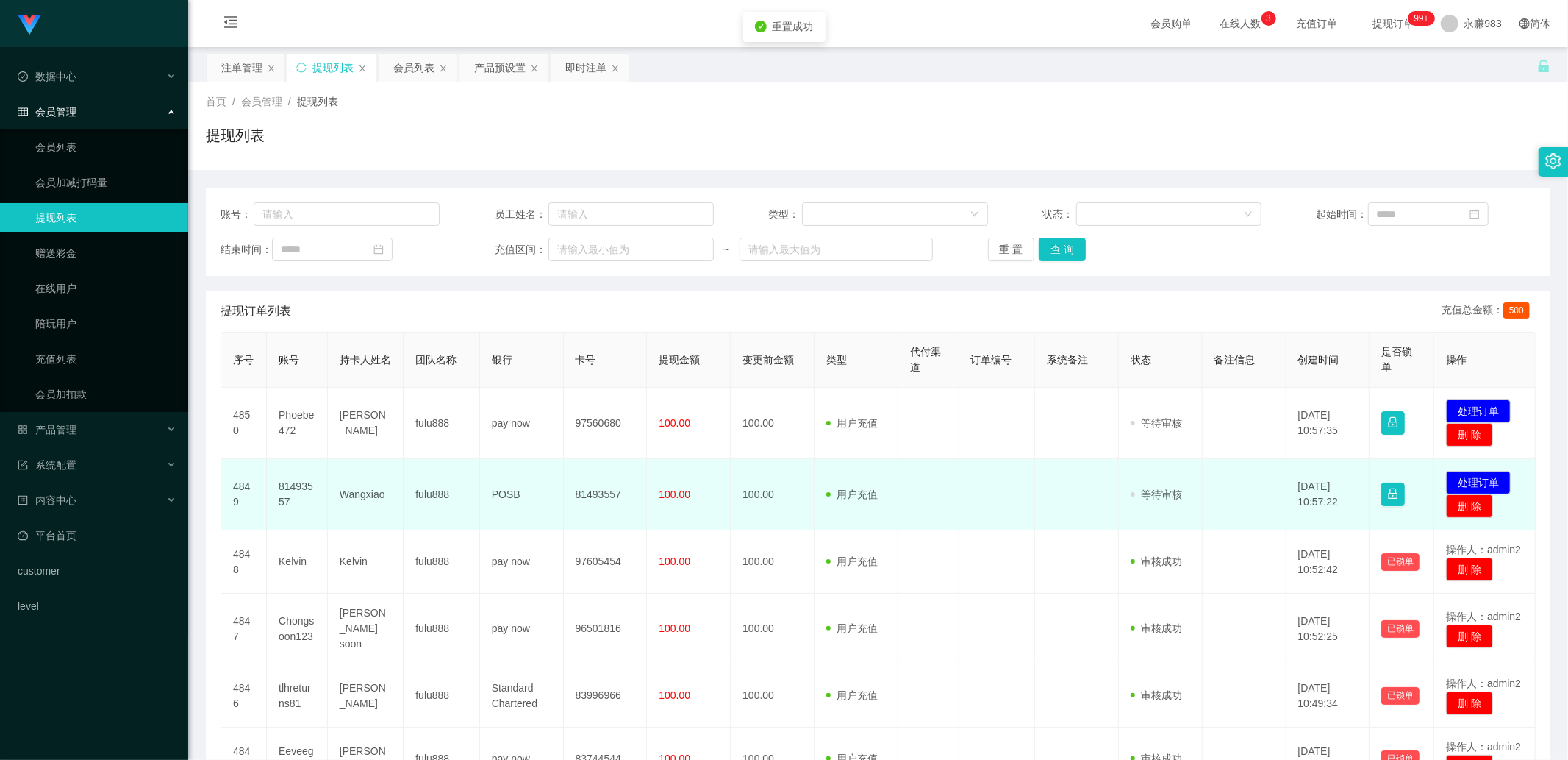
click at [294, 488] on td "81493557" at bounding box center [298, 495] width 61 height 71
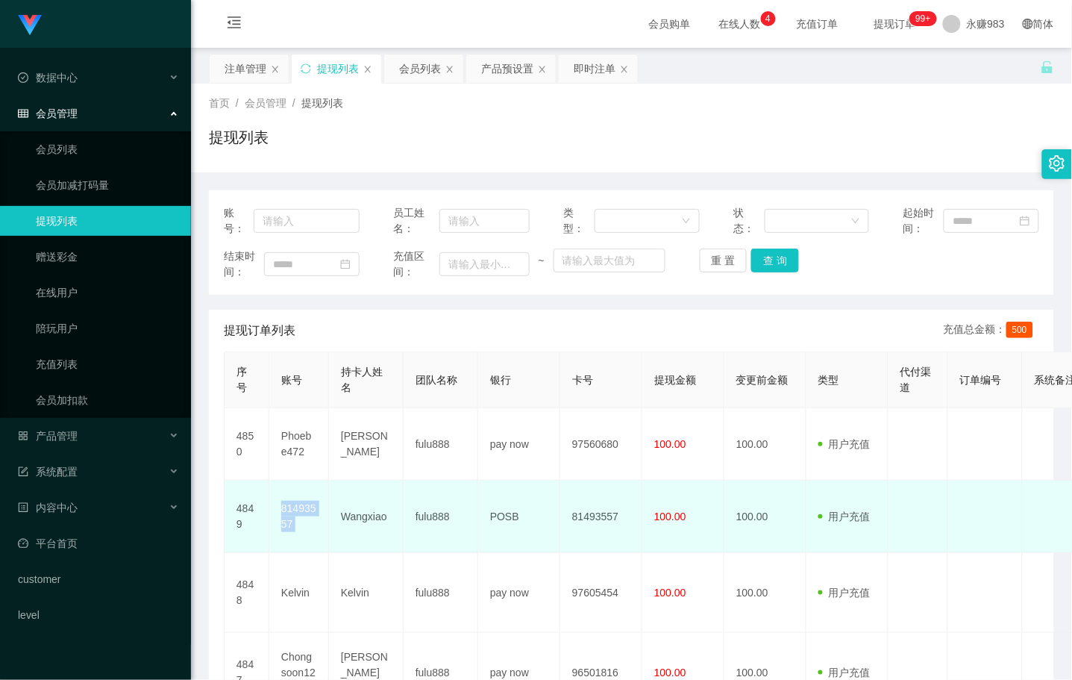
click at [378, 528] on td "Wangxiao" at bounding box center [366, 517] width 75 height 72
click at [359, 513] on td "Wangxiao" at bounding box center [366, 517] width 75 height 72
click at [504, 512] on td "POSB" at bounding box center [519, 517] width 82 height 72
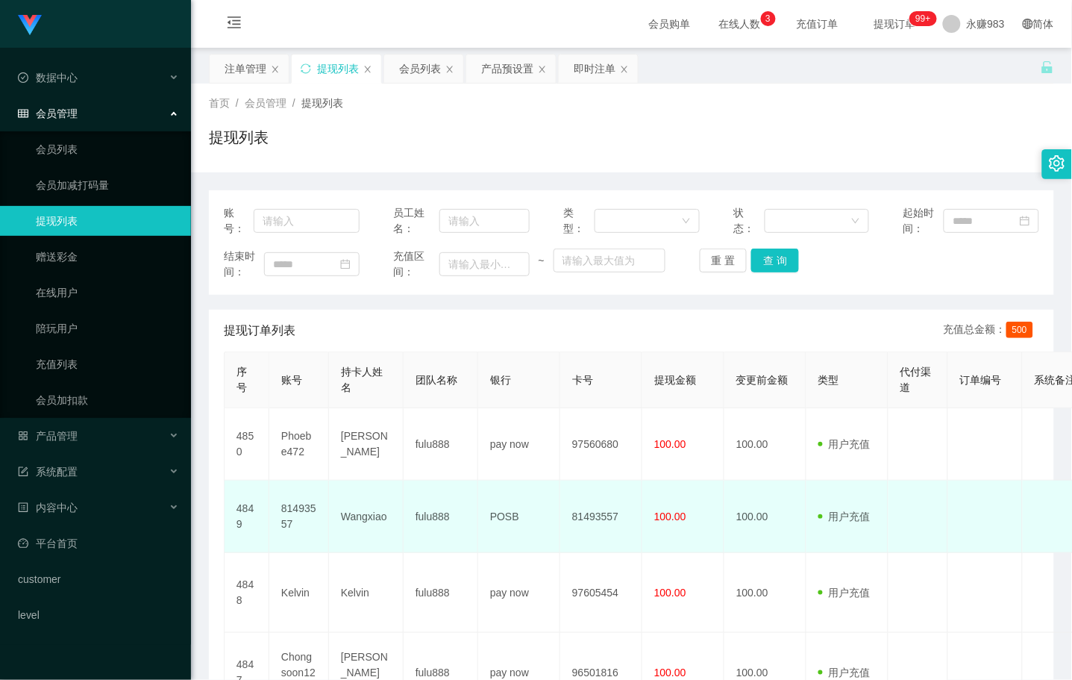
click at [598, 520] on td "81493557" at bounding box center [601, 517] width 82 height 72
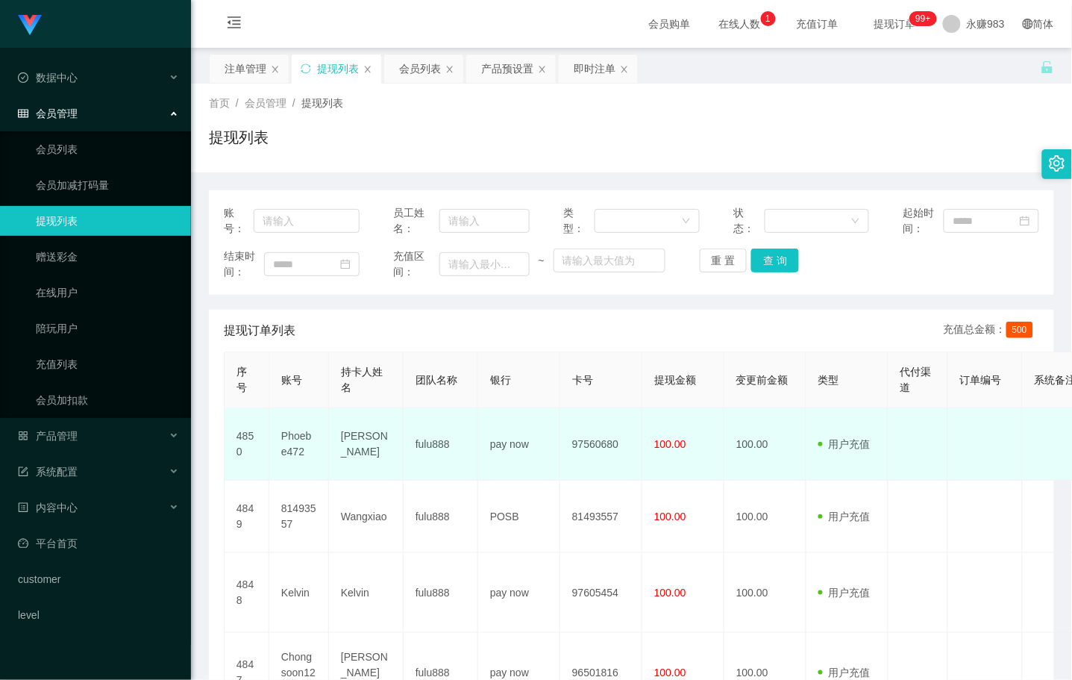
click at [356, 433] on td "[PERSON_NAME]" at bounding box center [366, 444] width 75 height 72
click at [513, 442] on td "pay now" at bounding box center [519, 444] width 82 height 72
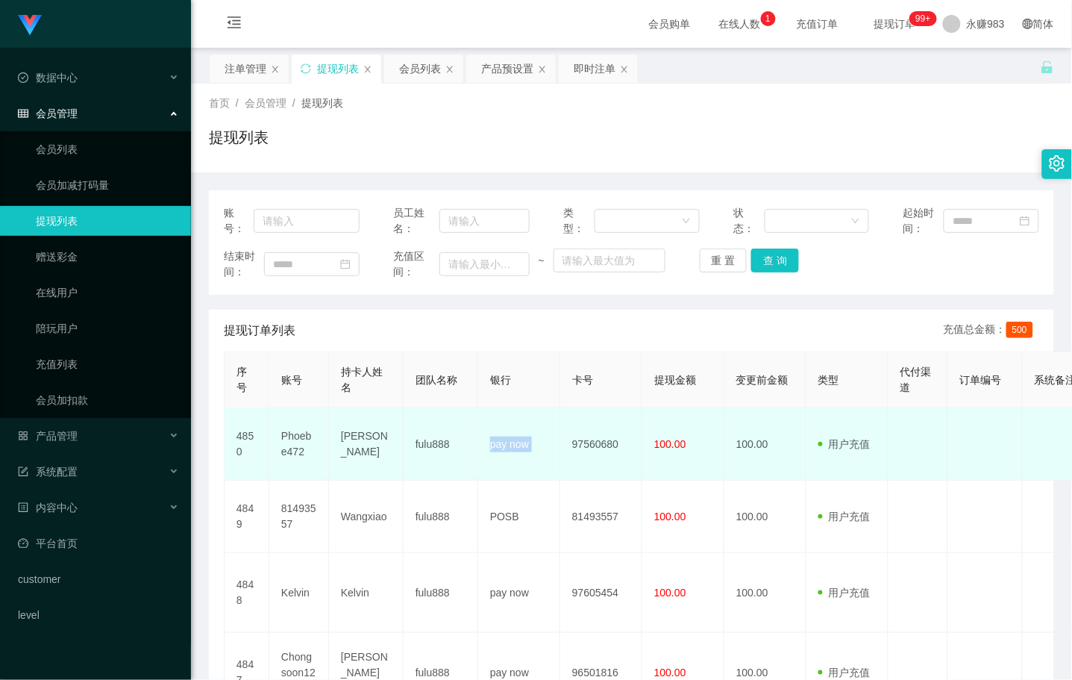
click at [513, 442] on td "pay now" at bounding box center [519, 444] width 82 height 72
click at [583, 442] on td "97560680" at bounding box center [601, 444] width 82 height 72
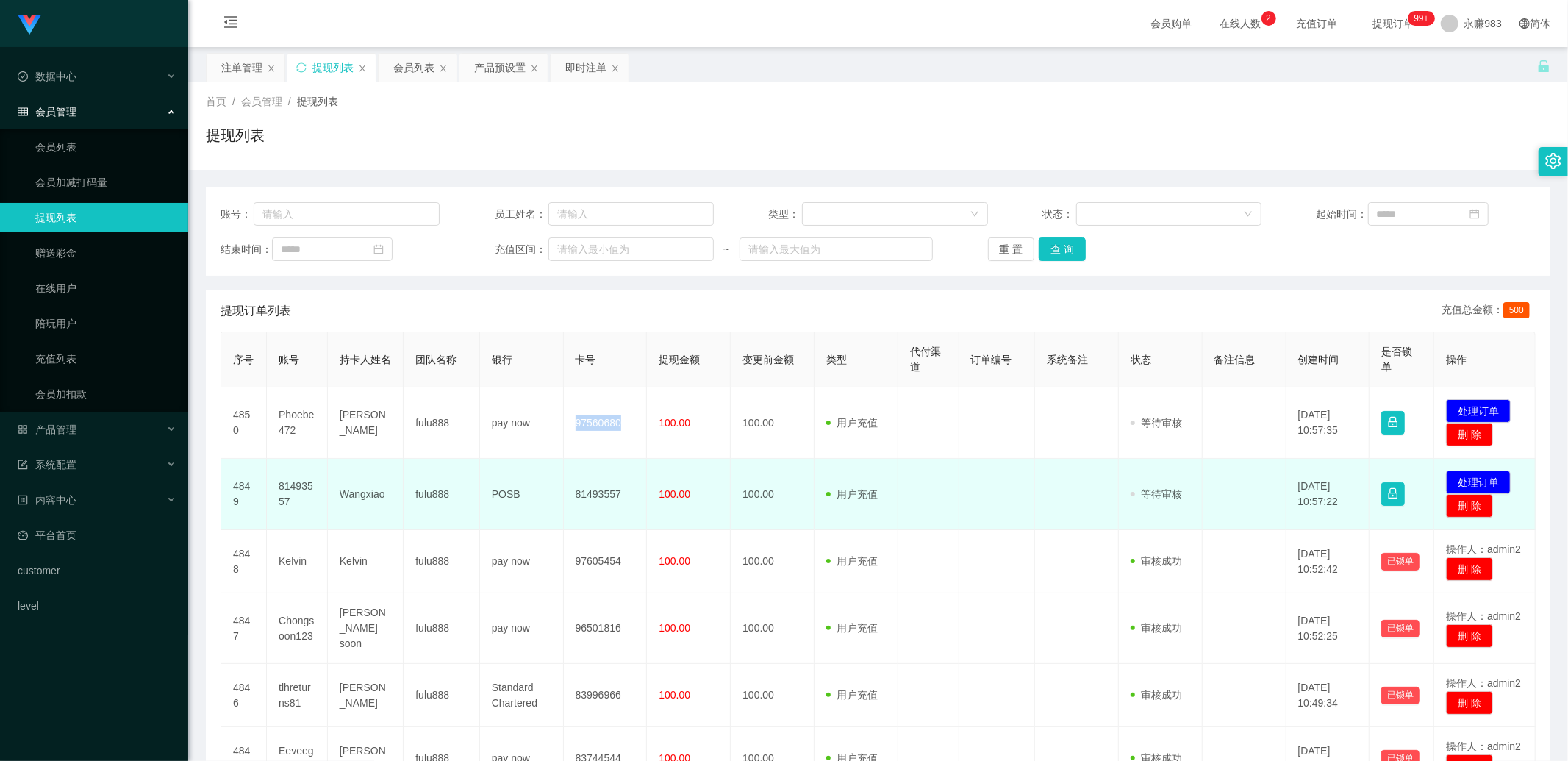
click at [297, 494] on td "81493557" at bounding box center [298, 495] width 61 height 71
click at [296, 493] on td "81493557" at bounding box center [298, 495] width 61 height 71
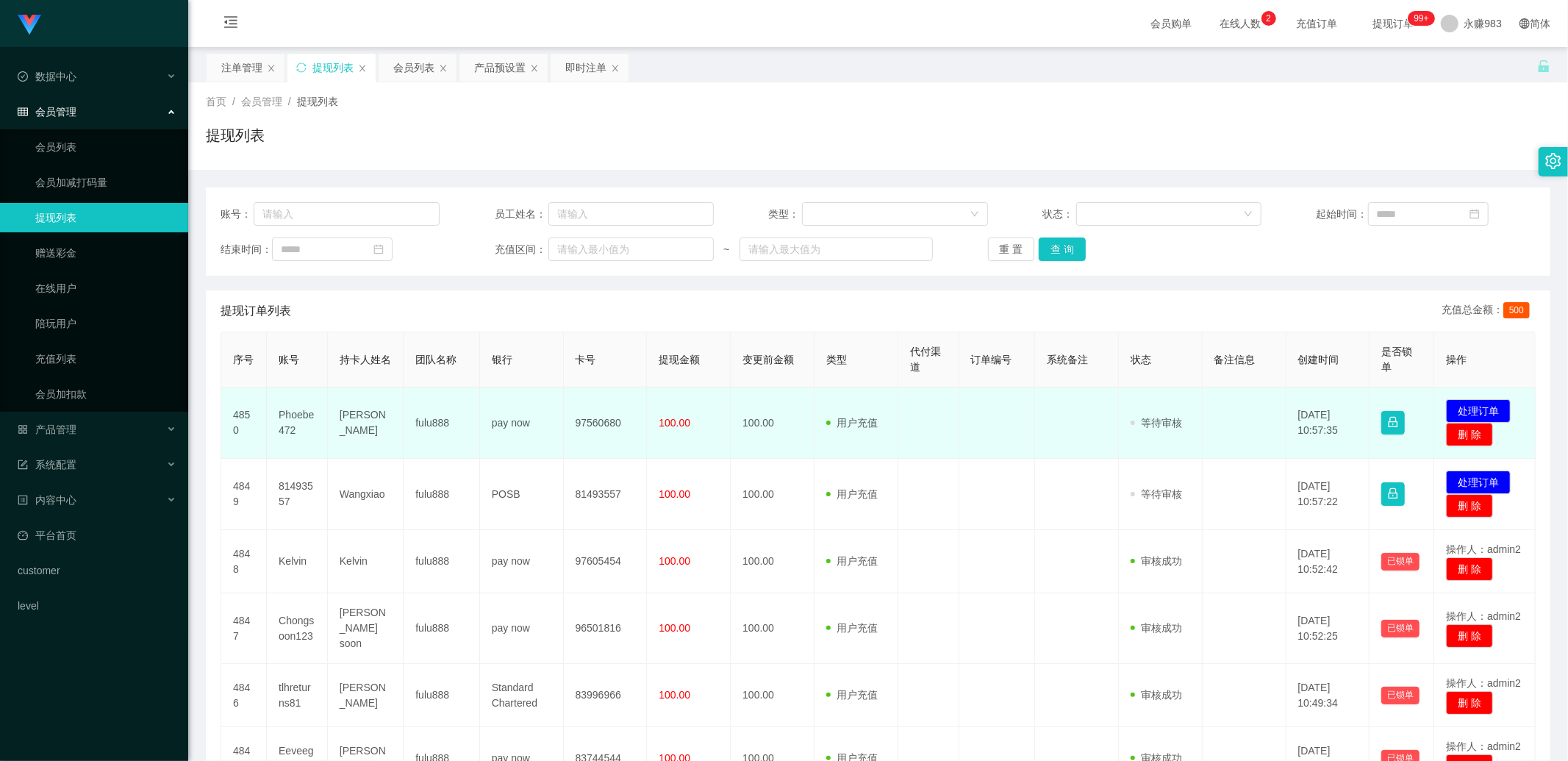
click at [297, 420] on td "Phoebe472" at bounding box center [298, 423] width 61 height 71
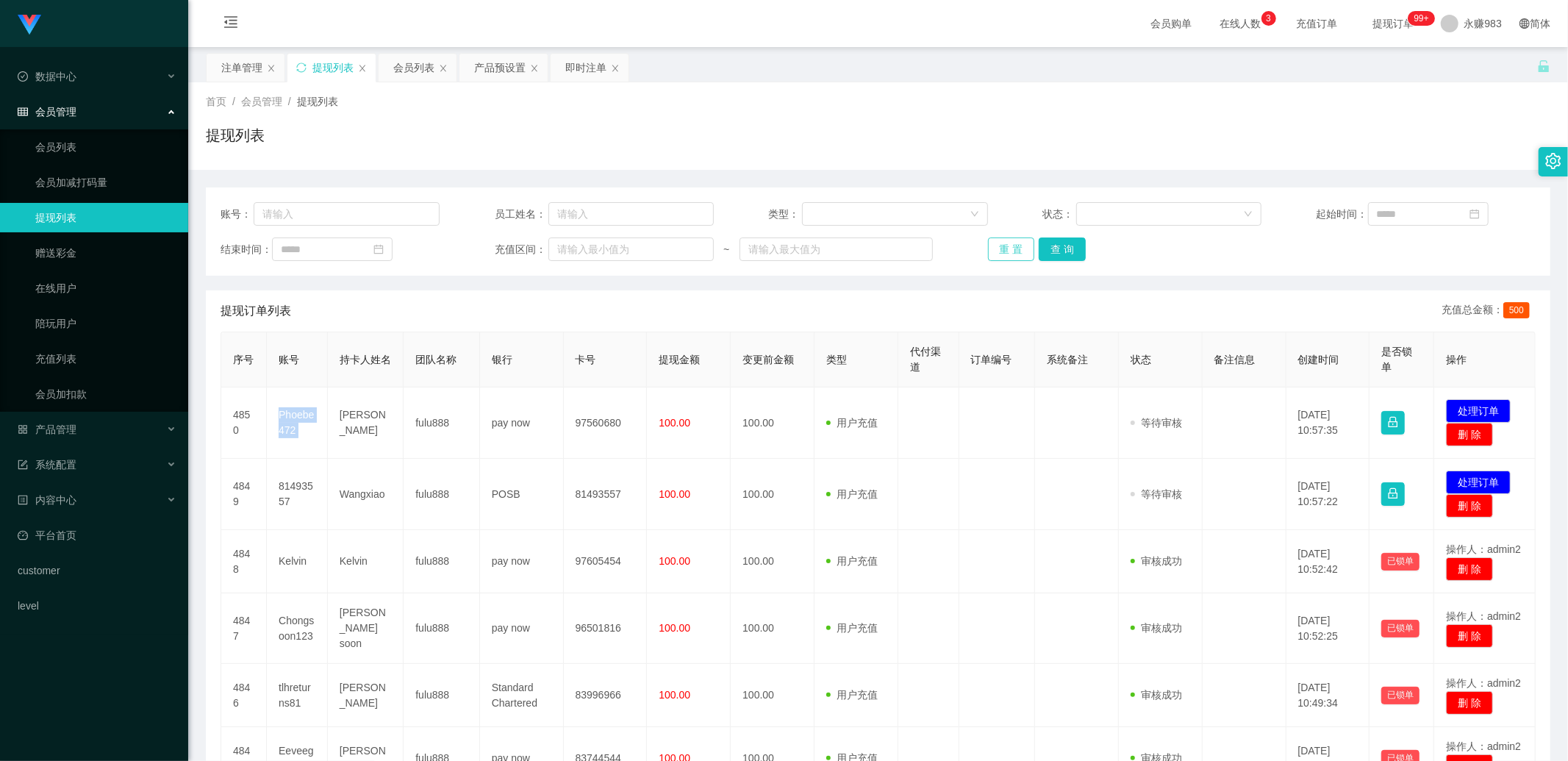
click at [746, 242] on button "重 置" at bounding box center [1012, 249] width 47 height 24
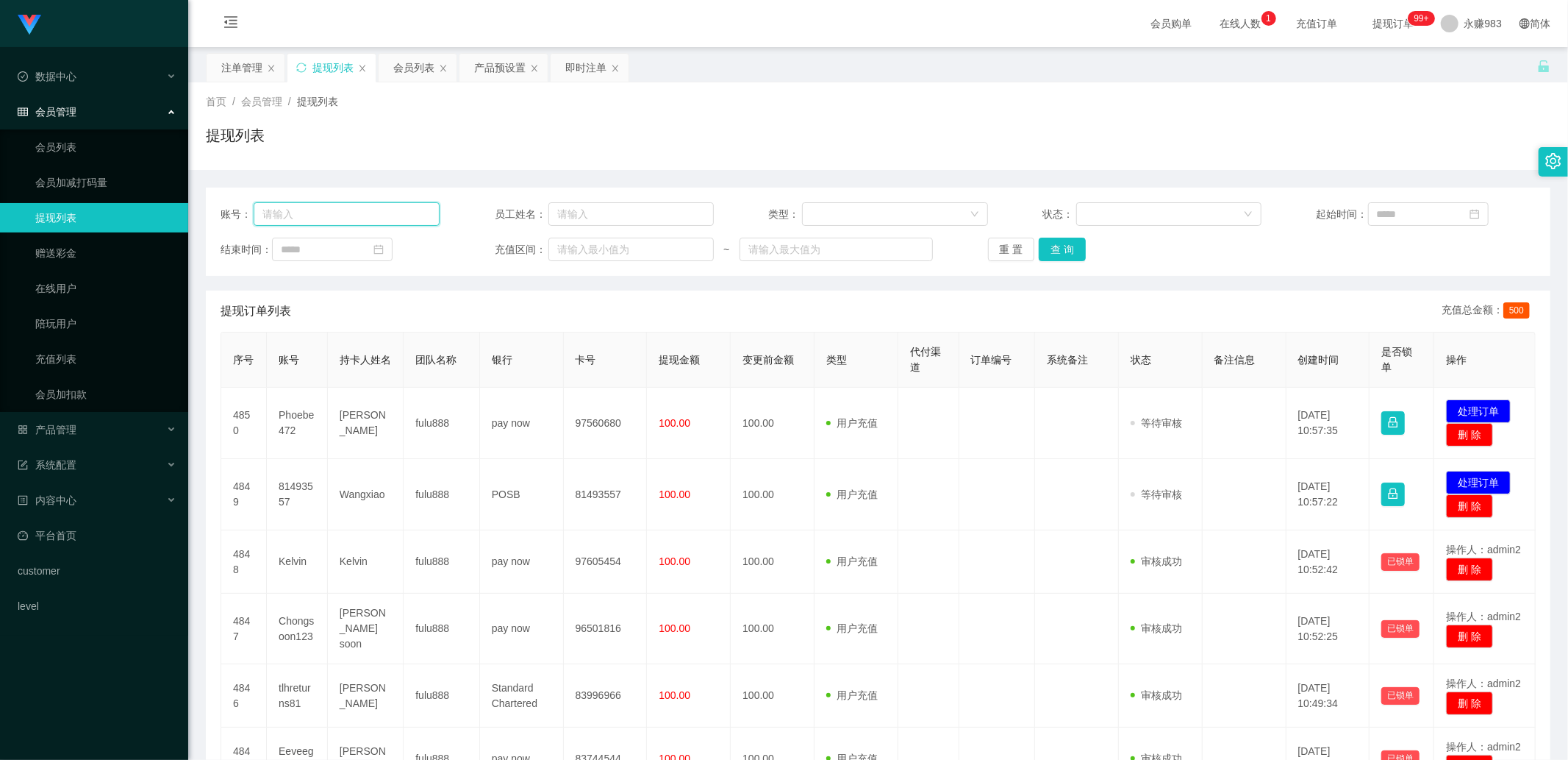
click at [342, 221] on input "text" at bounding box center [346, 214] width 186 height 24
paste input "Eeveegan82"
type input "Eeveegan82"
click at [746, 247] on button "重 置" at bounding box center [1012, 249] width 47 height 24
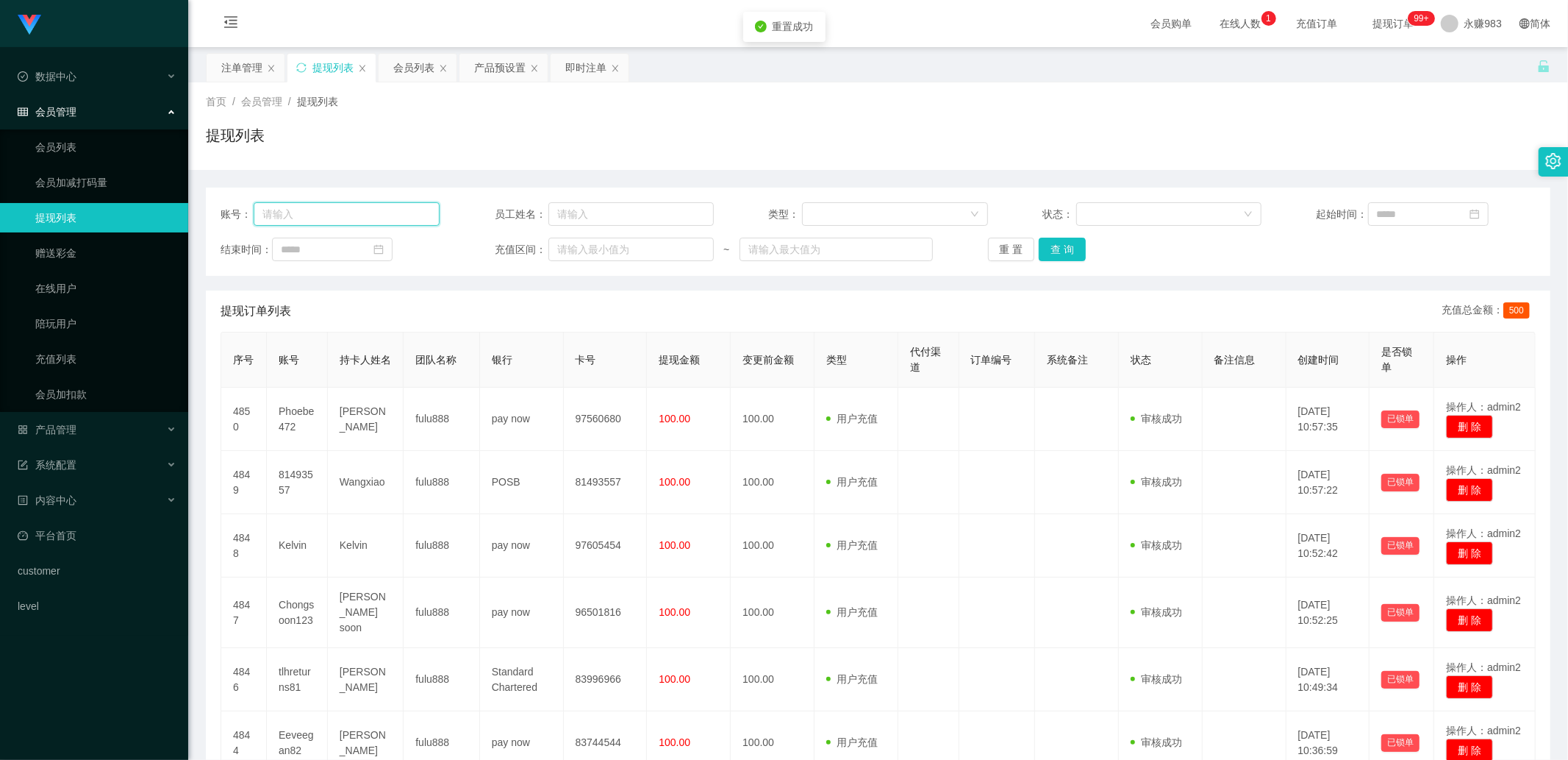
click at [358, 216] on input "text" at bounding box center [346, 214] width 186 height 24
paste input "Eeveegan82"
type input "Eeveegan82"
click at [746, 252] on button "查 询" at bounding box center [1062, 249] width 47 height 24
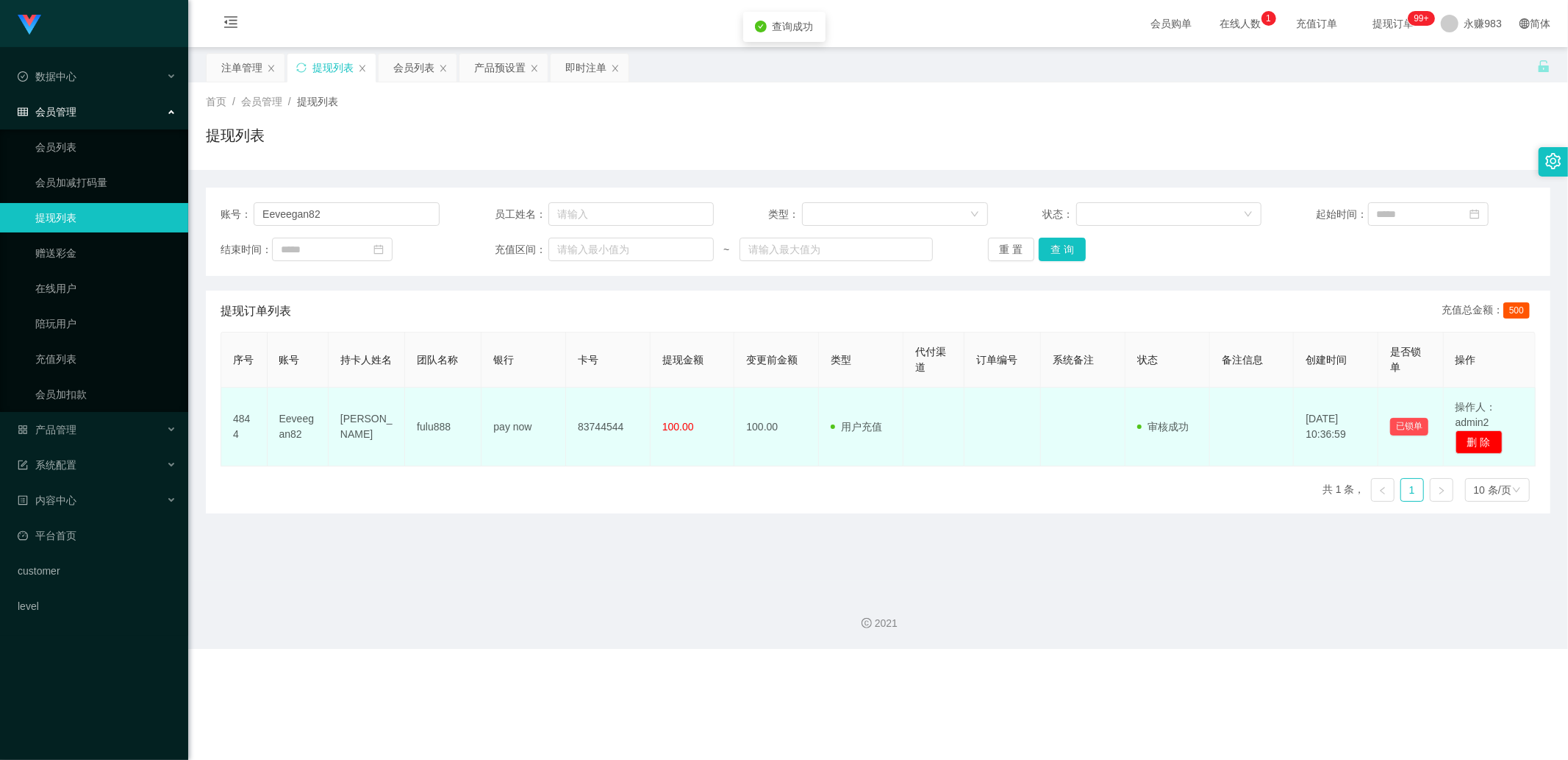
click at [358, 427] on td "[PERSON_NAME]" at bounding box center [368, 427] width 77 height 79
